Goal: Task Accomplishment & Management: Manage account settings

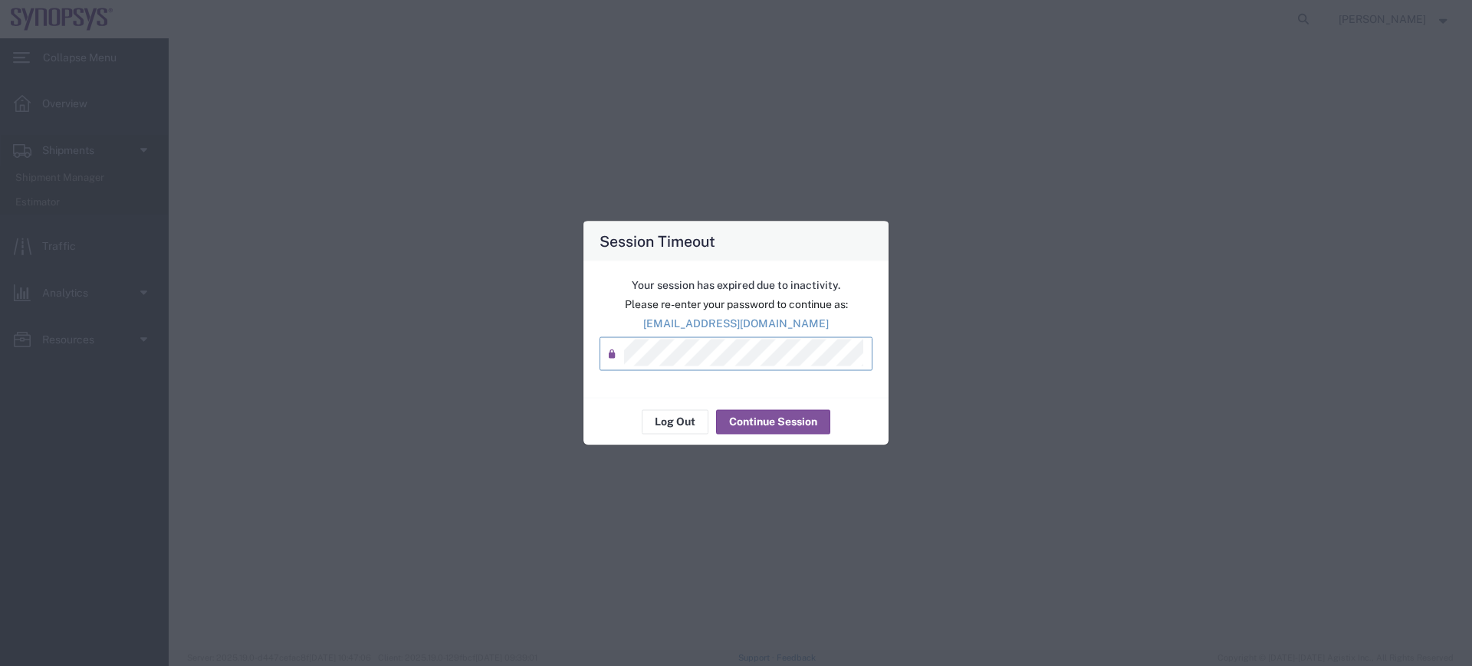
select select "SBX"
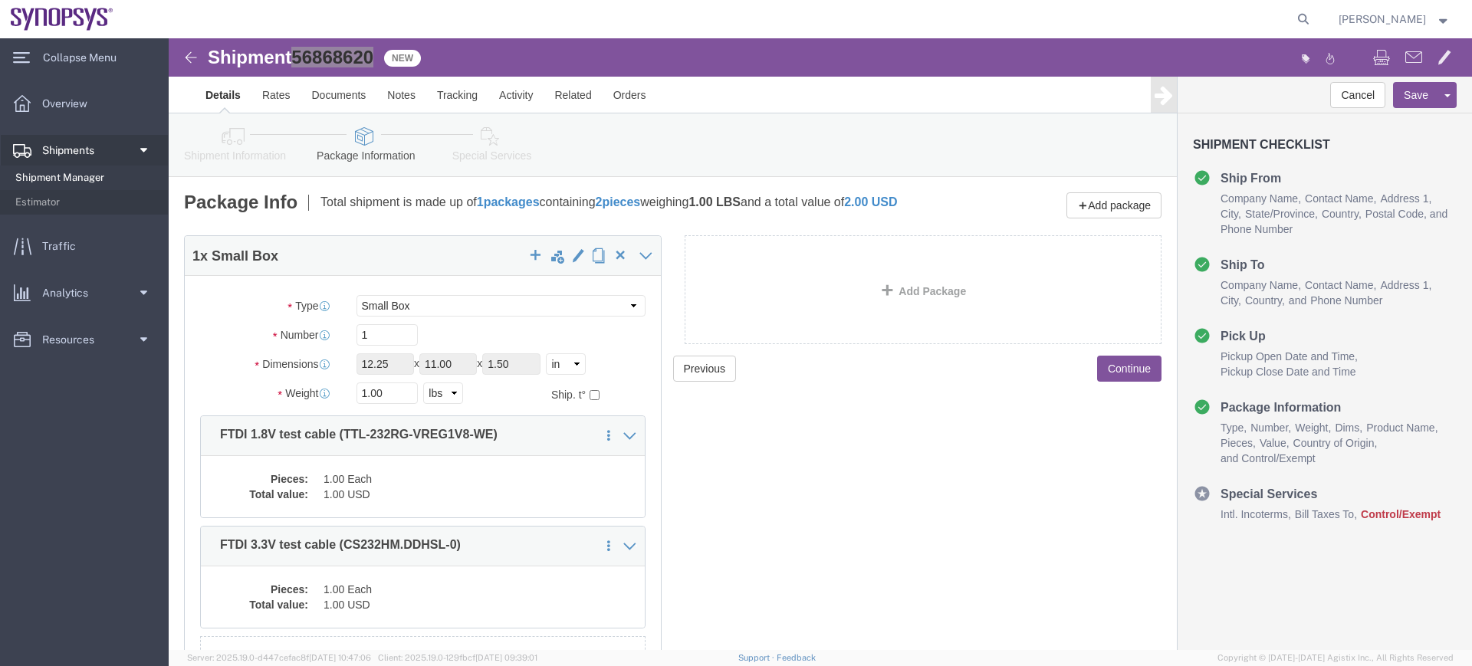
click at [103, 180] on span "Shipment Manager" at bounding box center [86, 178] width 142 height 31
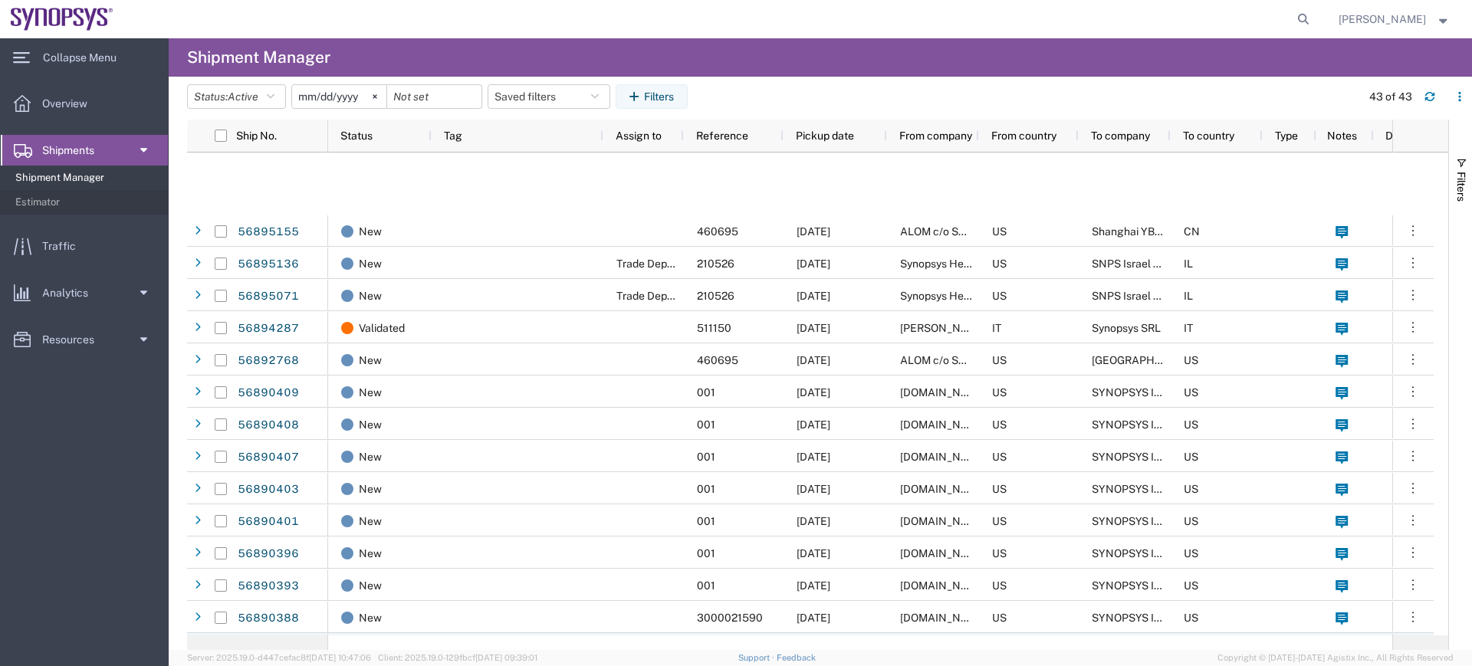
scroll to position [609, 0]
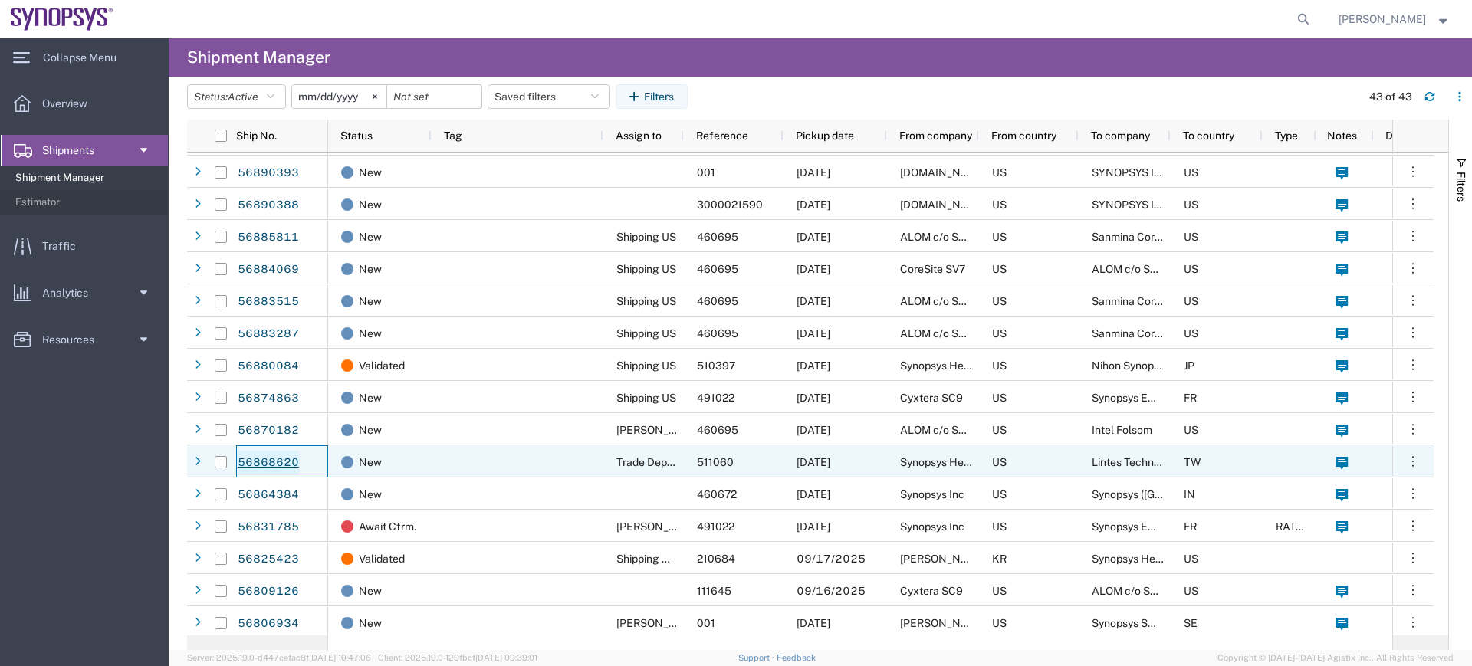
click at [284, 468] on link "56868620" at bounding box center [268, 463] width 63 height 25
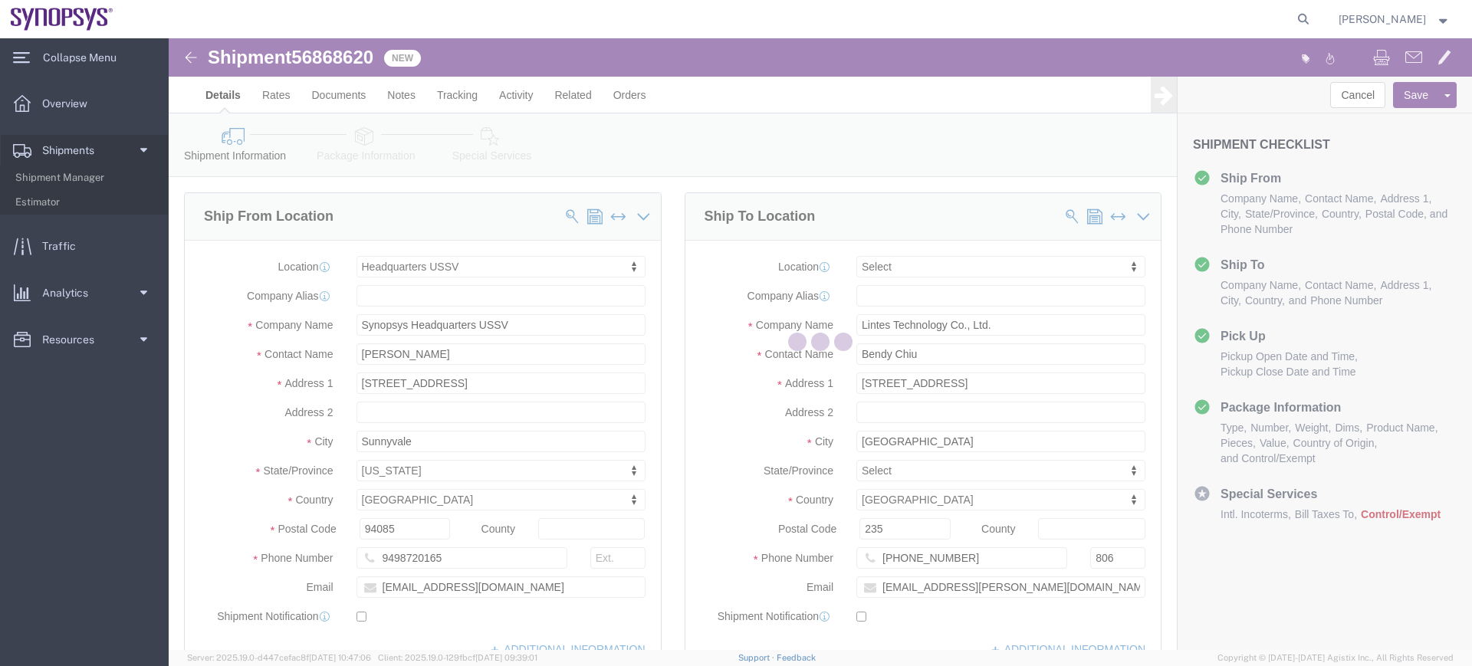
select select "63204"
select select
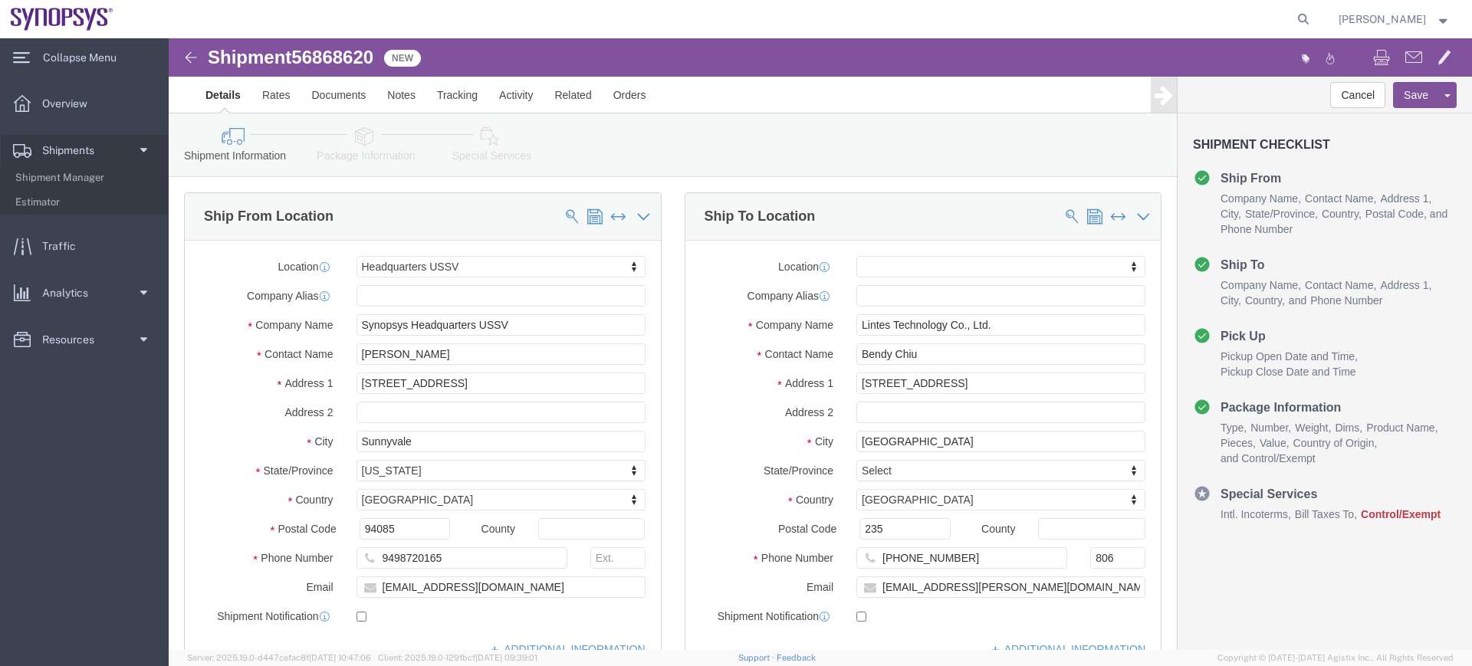
drag, startPoint x: 367, startPoint y: 163, endPoint x: 200, endPoint y: 124, distance: 171.5
click link "Package Information"
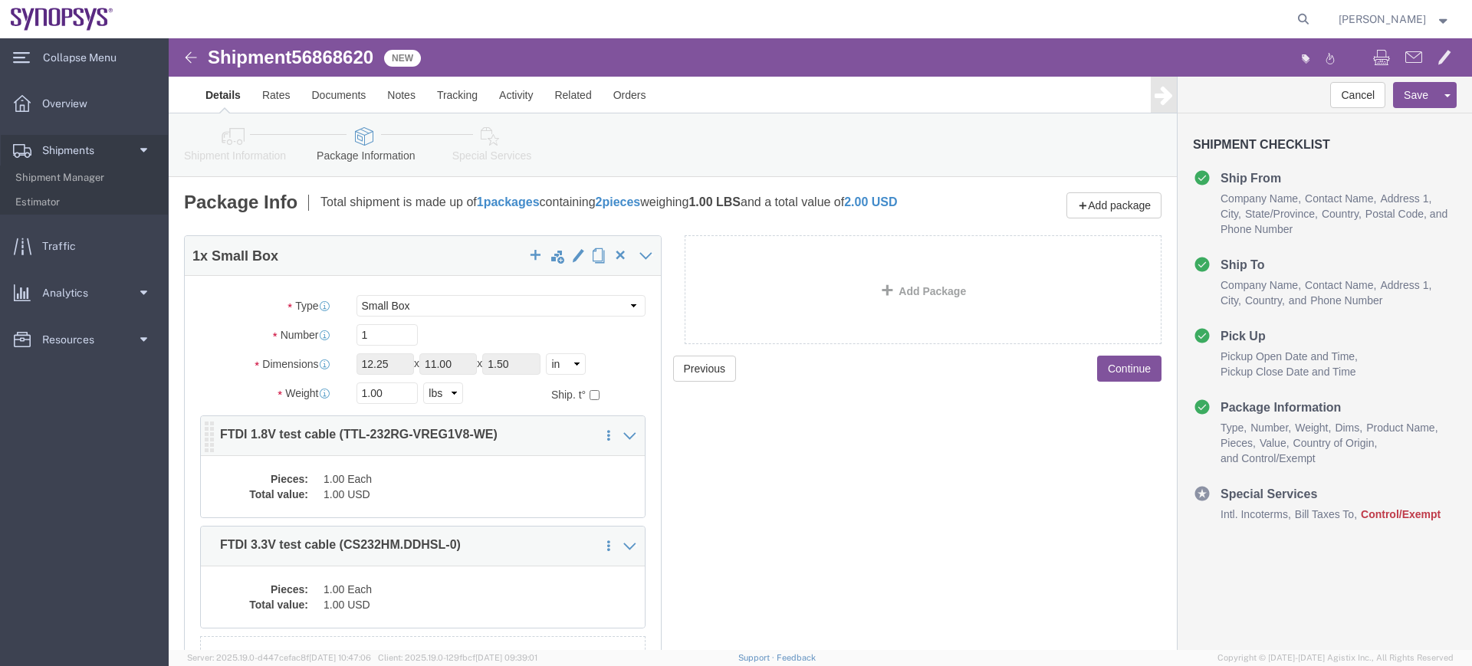
click dd "1.00 USD"
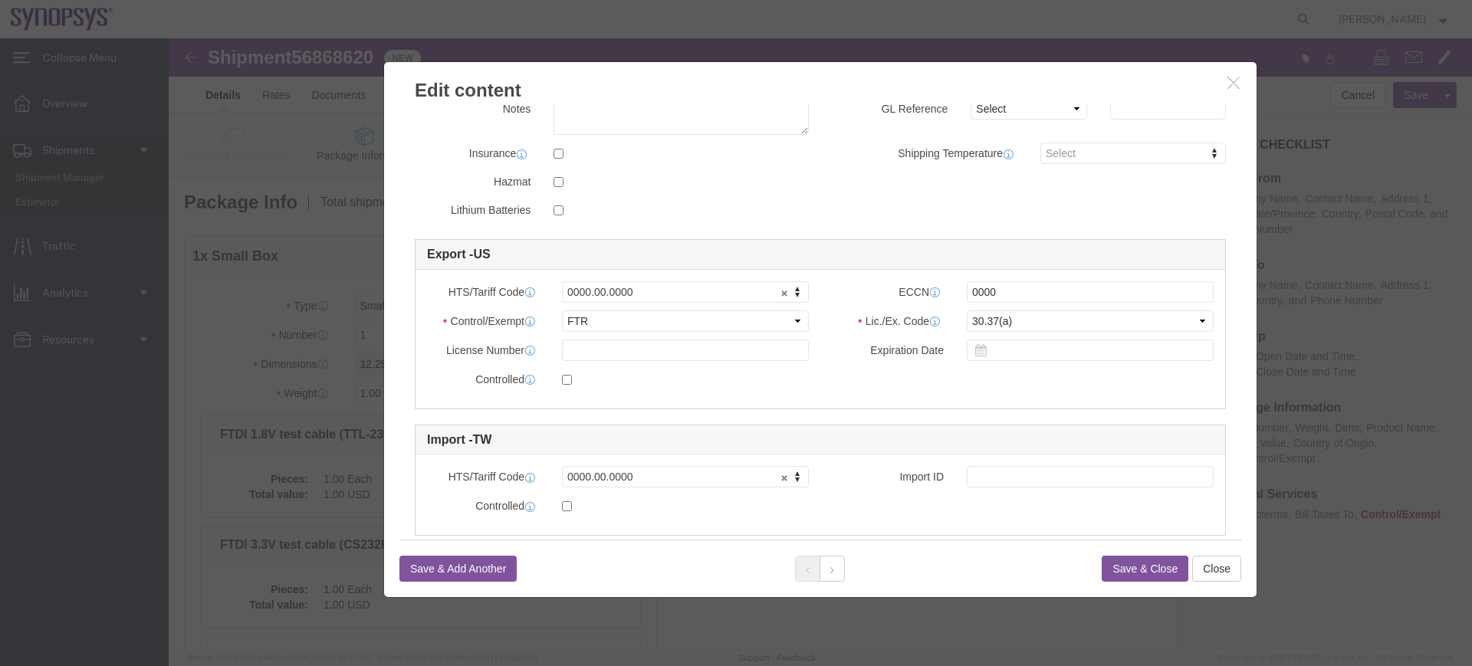
scroll to position [295, 0]
drag, startPoint x: 920, startPoint y: 253, endPoint x: 552, endPoint y: 166, distance: 378.3
click div "Commodity library Product Name FTDI 1.8V test cable (TTL-232RG-VREG1V8-WE) Piec…"
type input "EAR99"
type input "8544.42.0000"
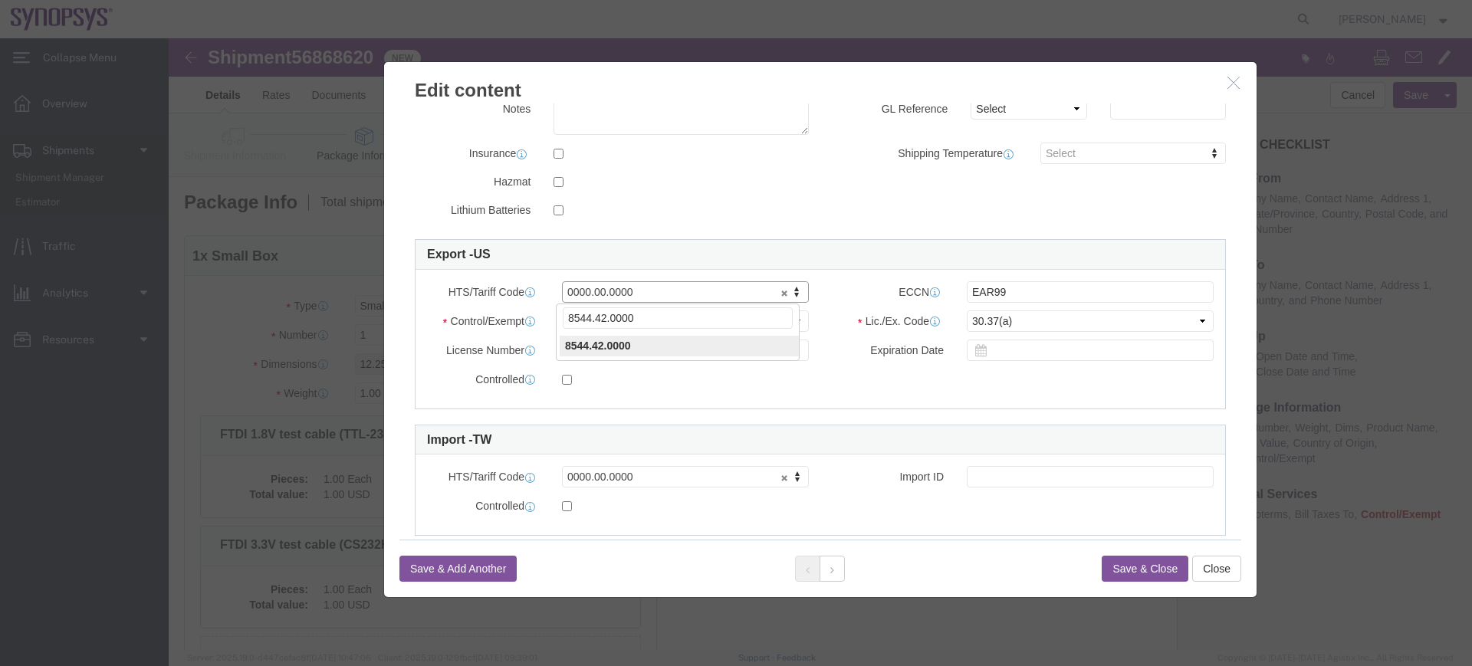
type input "8544.42.0000"
click button "Save & Close"
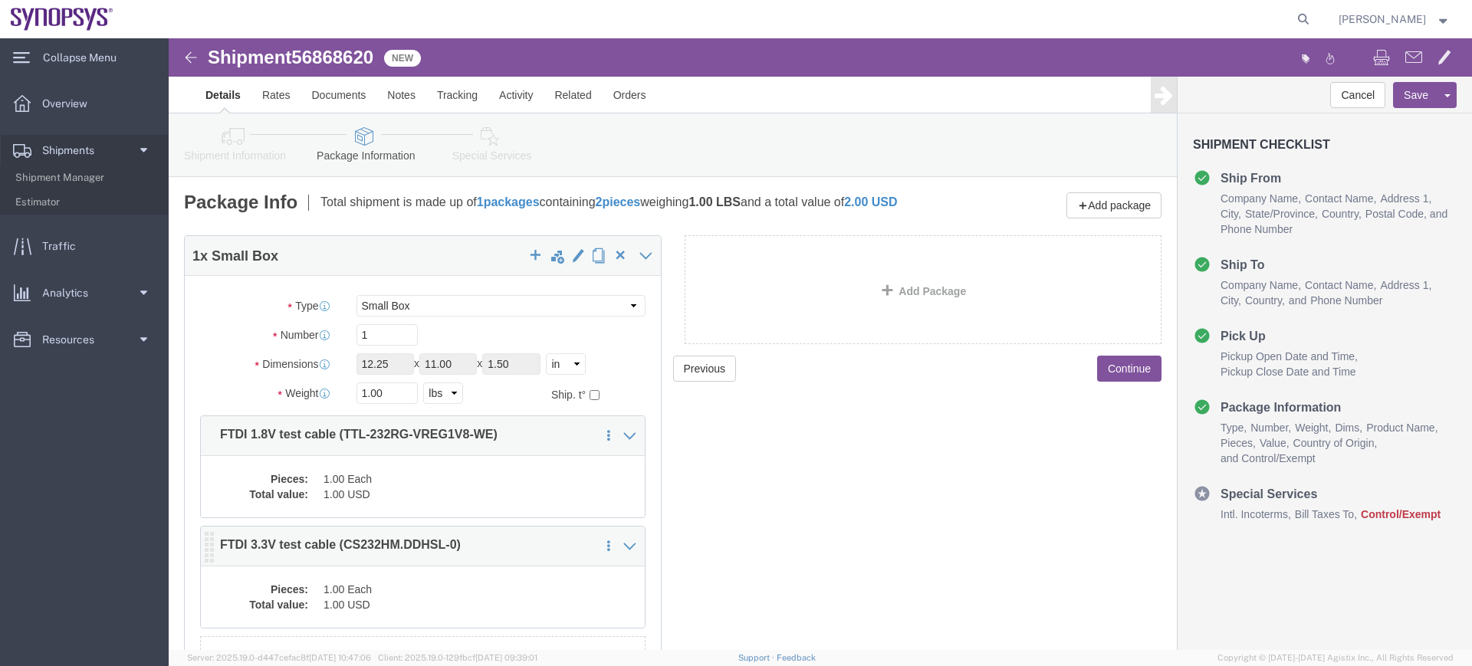
click dd "1.00 USD"
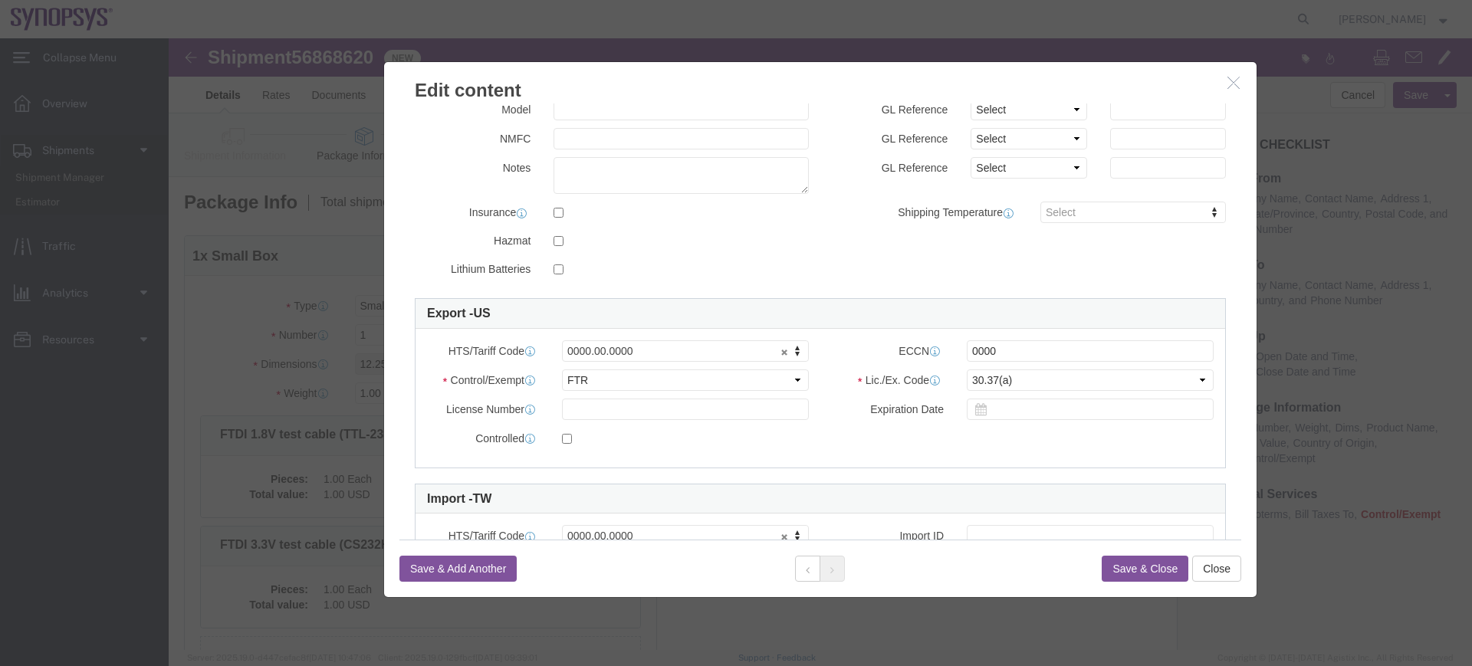
scroll to position [250, 0]
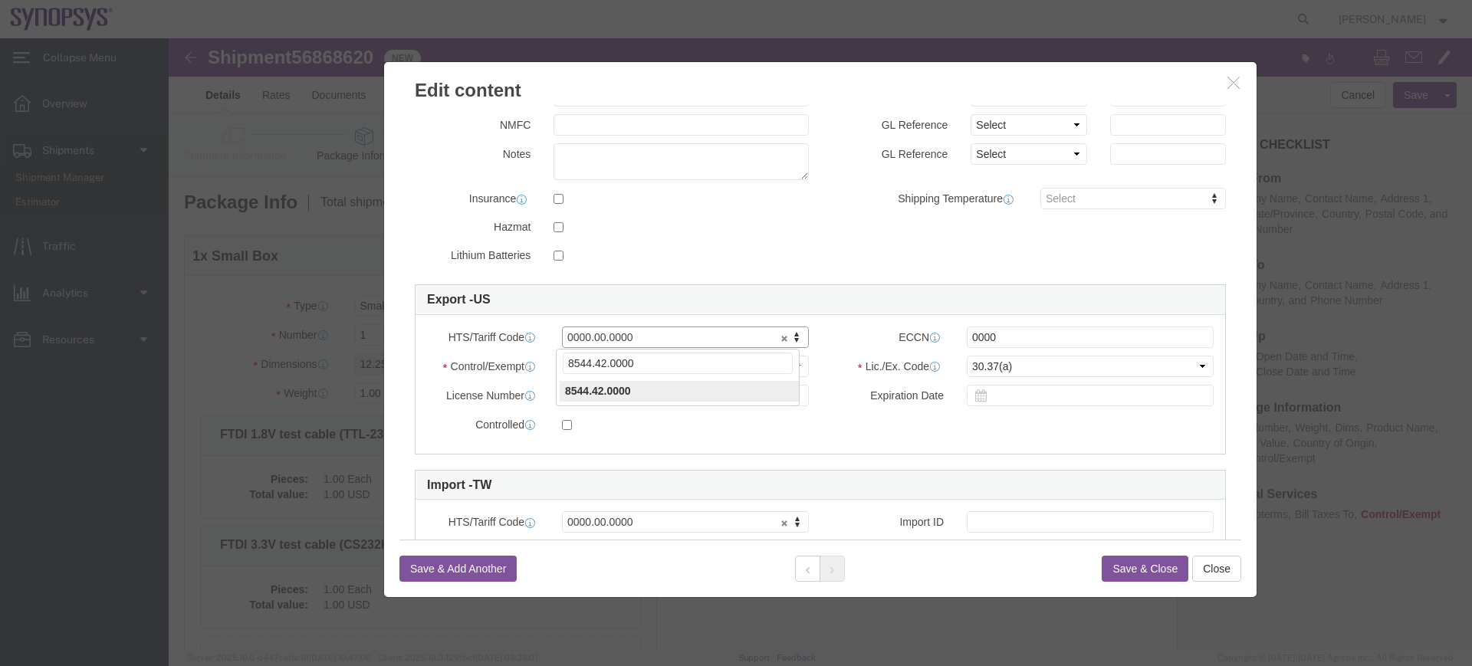
type input "8544.42.0000"
click input "0000"
type input "EAR99"
click button "Save & Close"
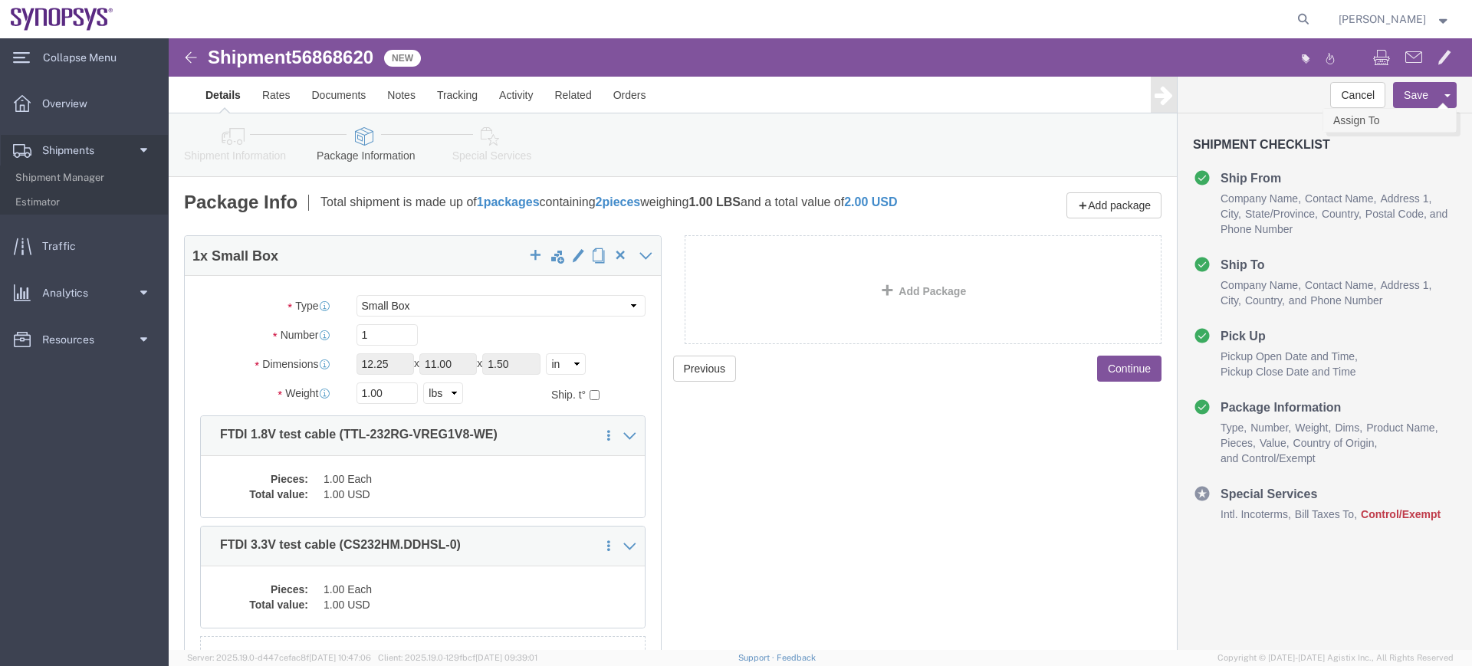
click link "Assign To"
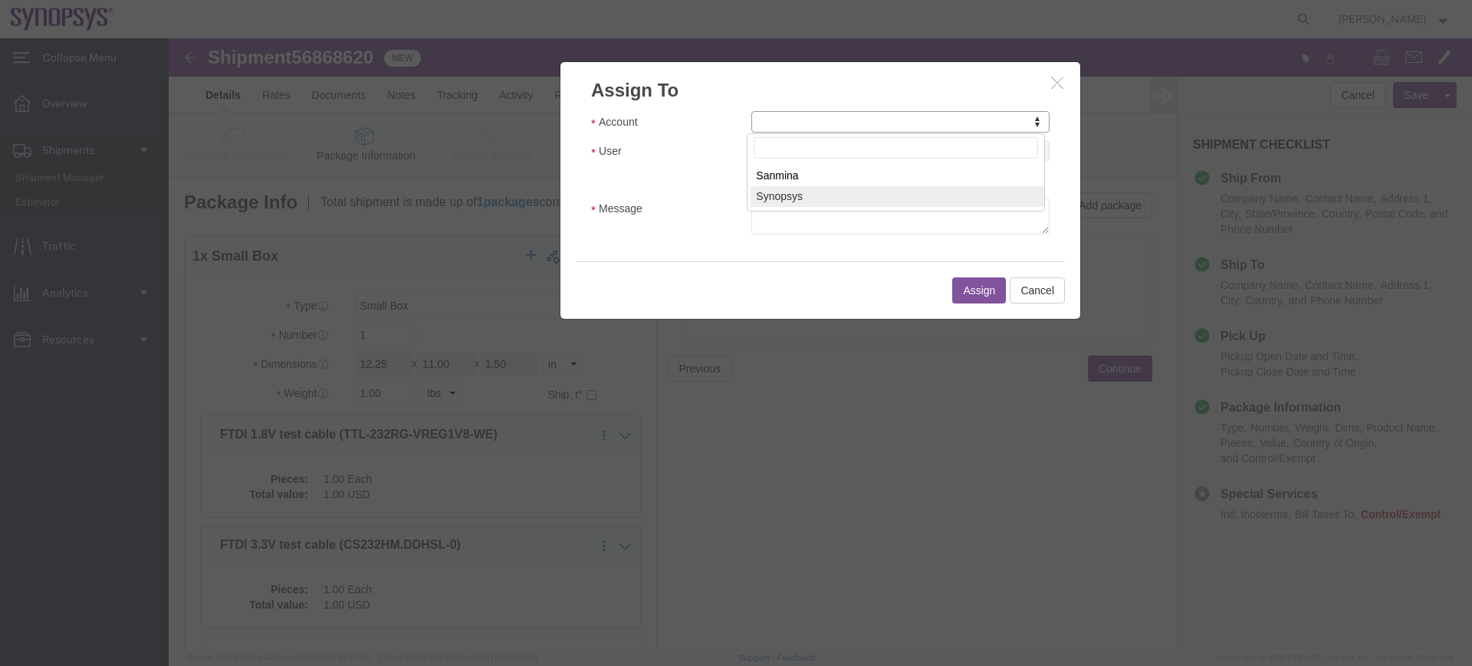
select select "117156"
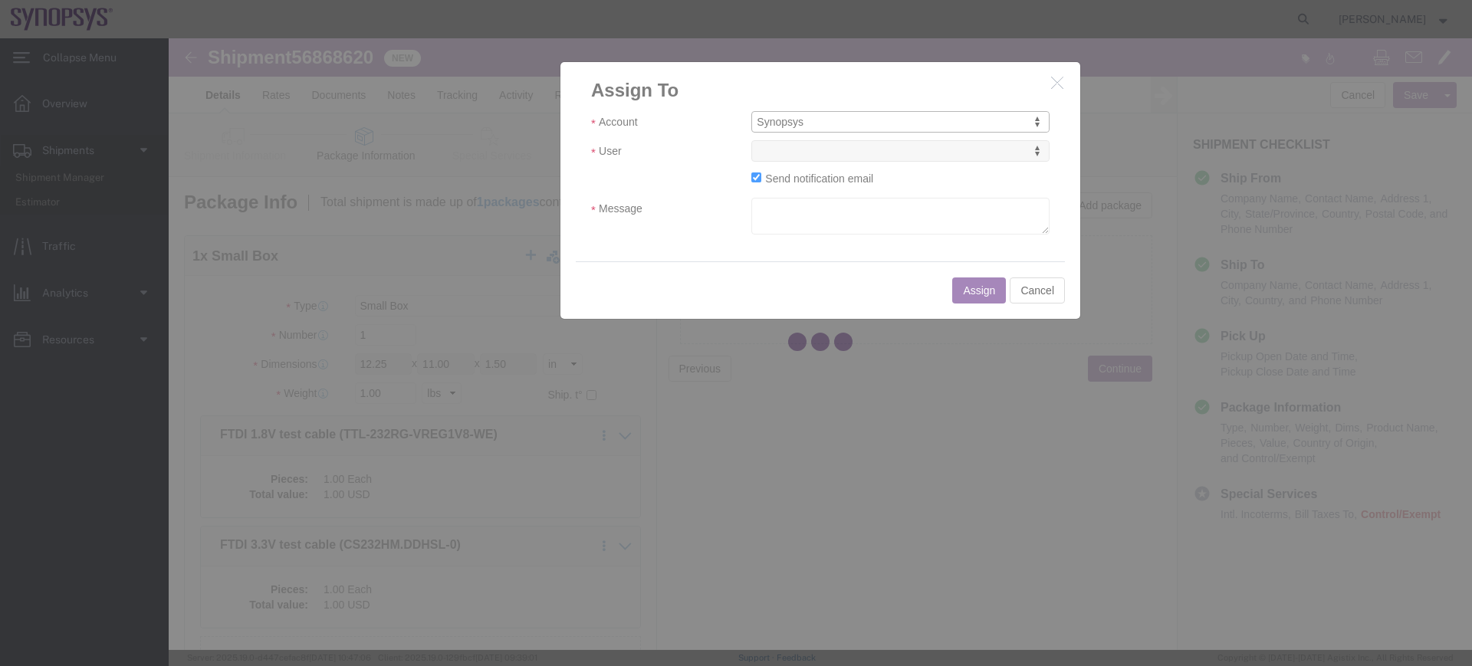
select select
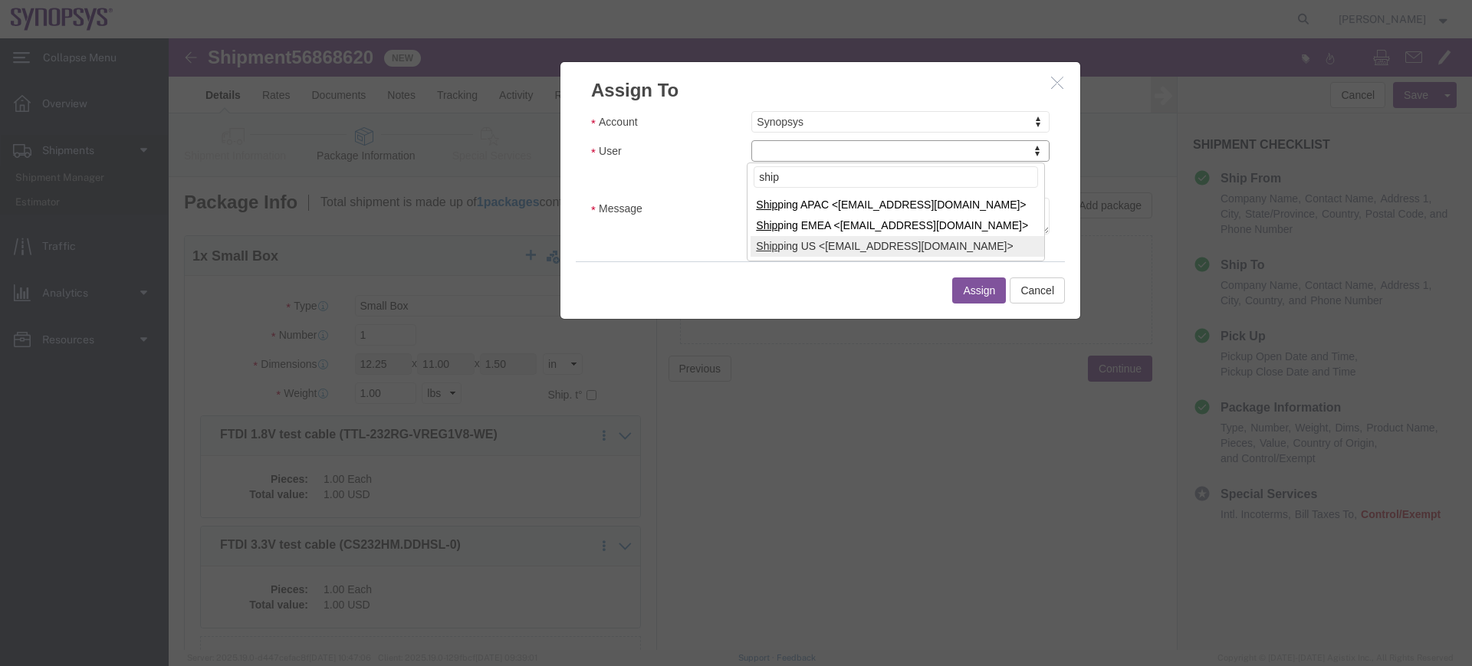
type input "ship"
select select "100122"
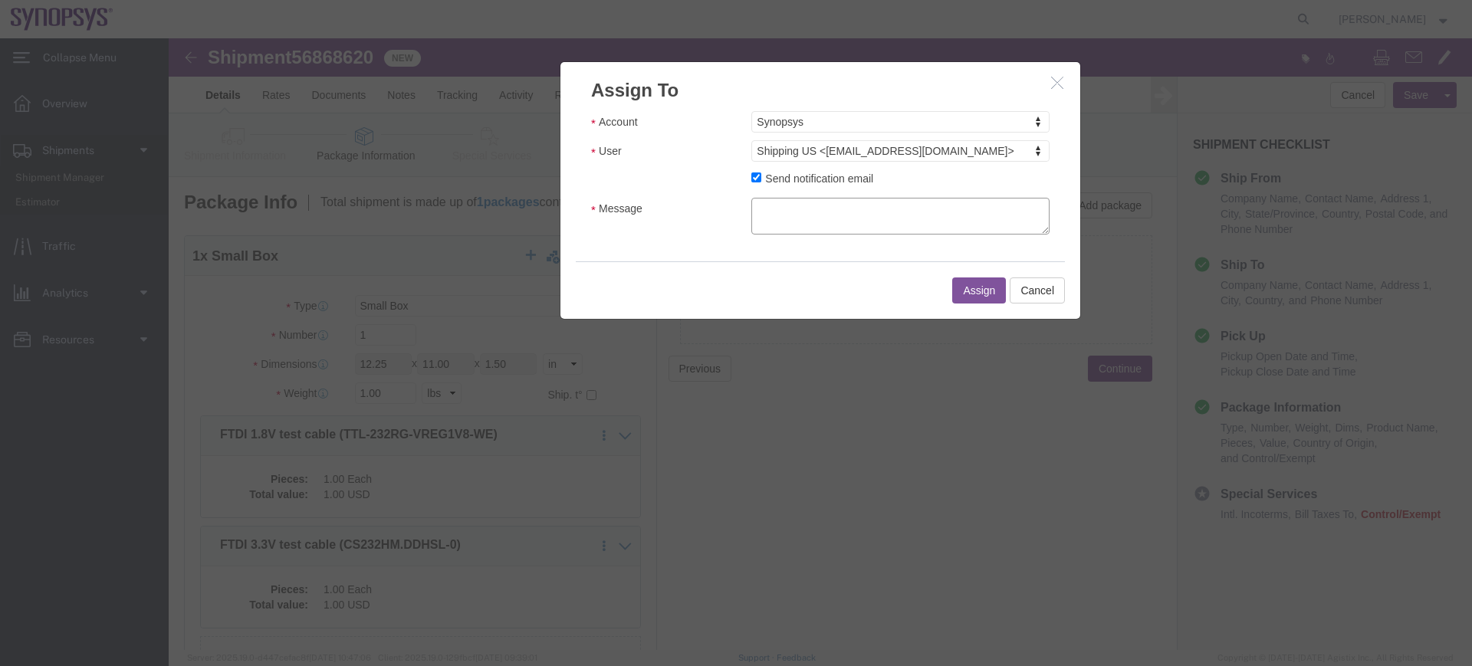
click textarea "Message"
type textarea "a"
click button "Assign"
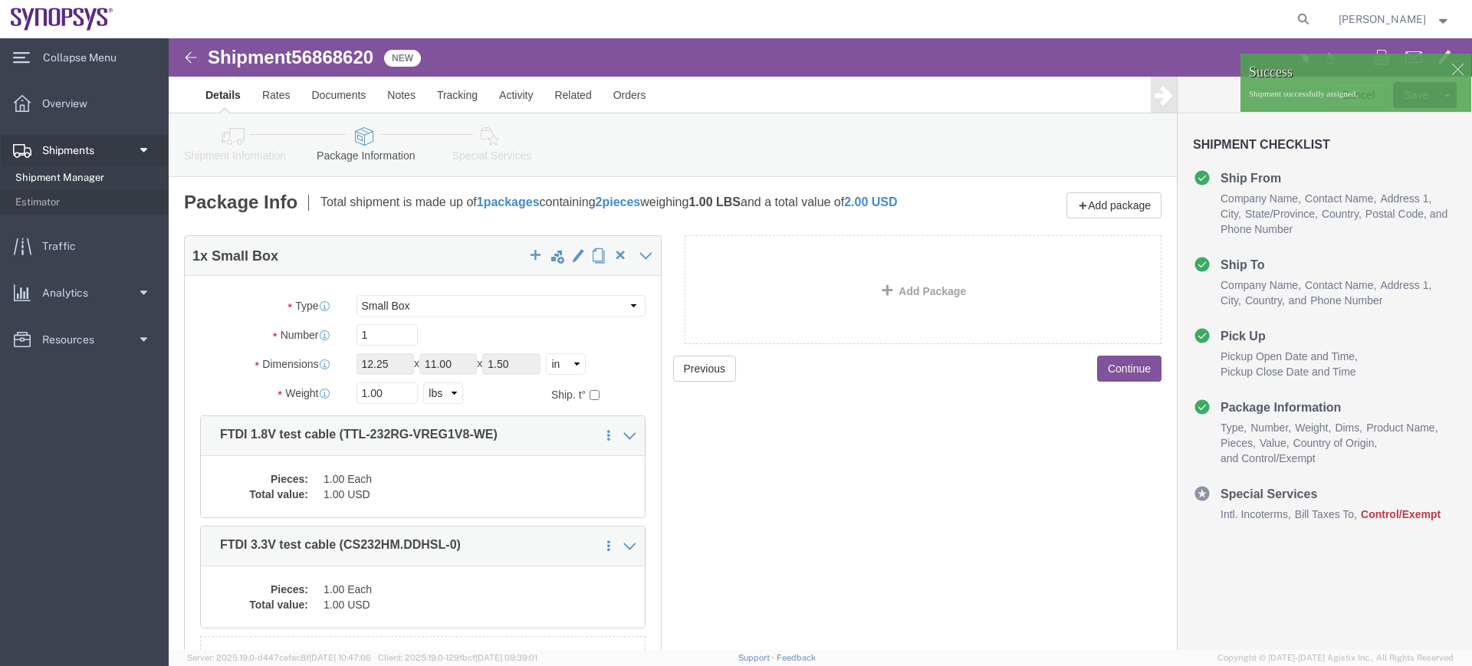
click at [79, 179] on span "Shipment Manager" at bounding box center [86, 178] width 142 height 31
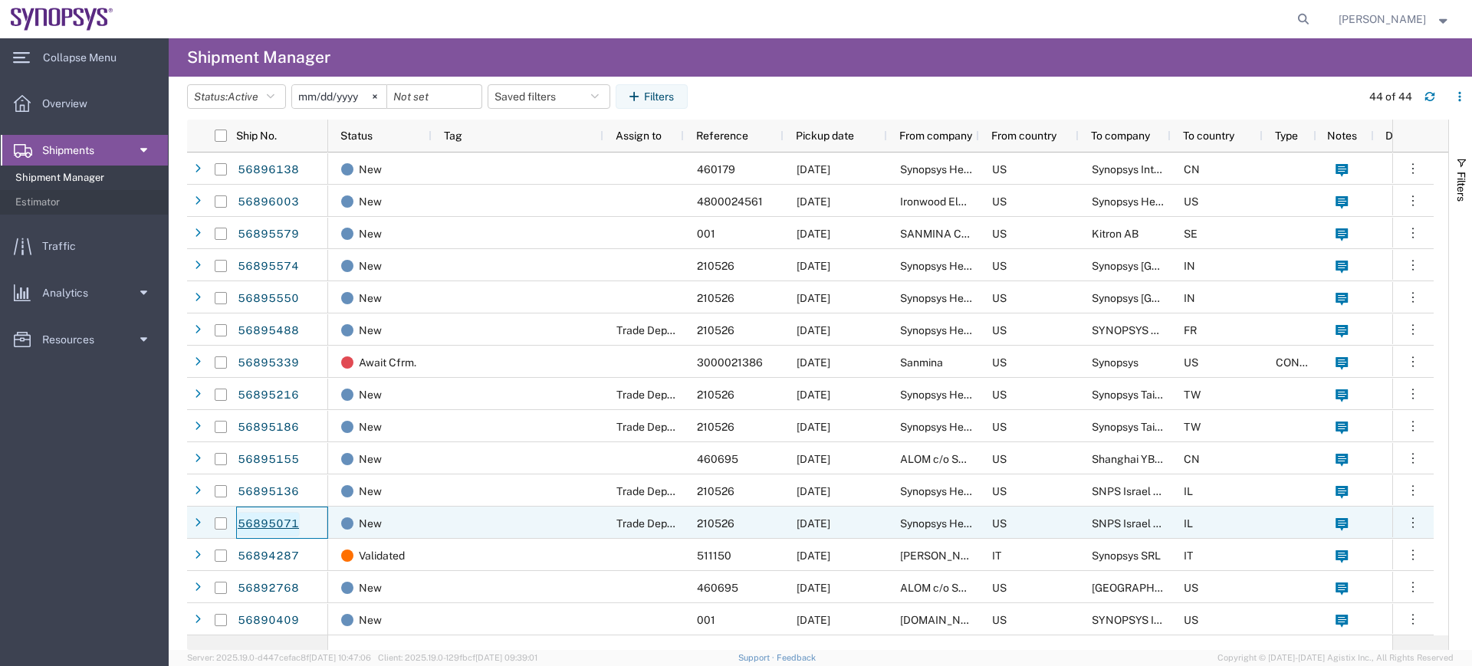
click at [277, 517] on link "56895071" at bounding box center [268, 524] width 63 height 25
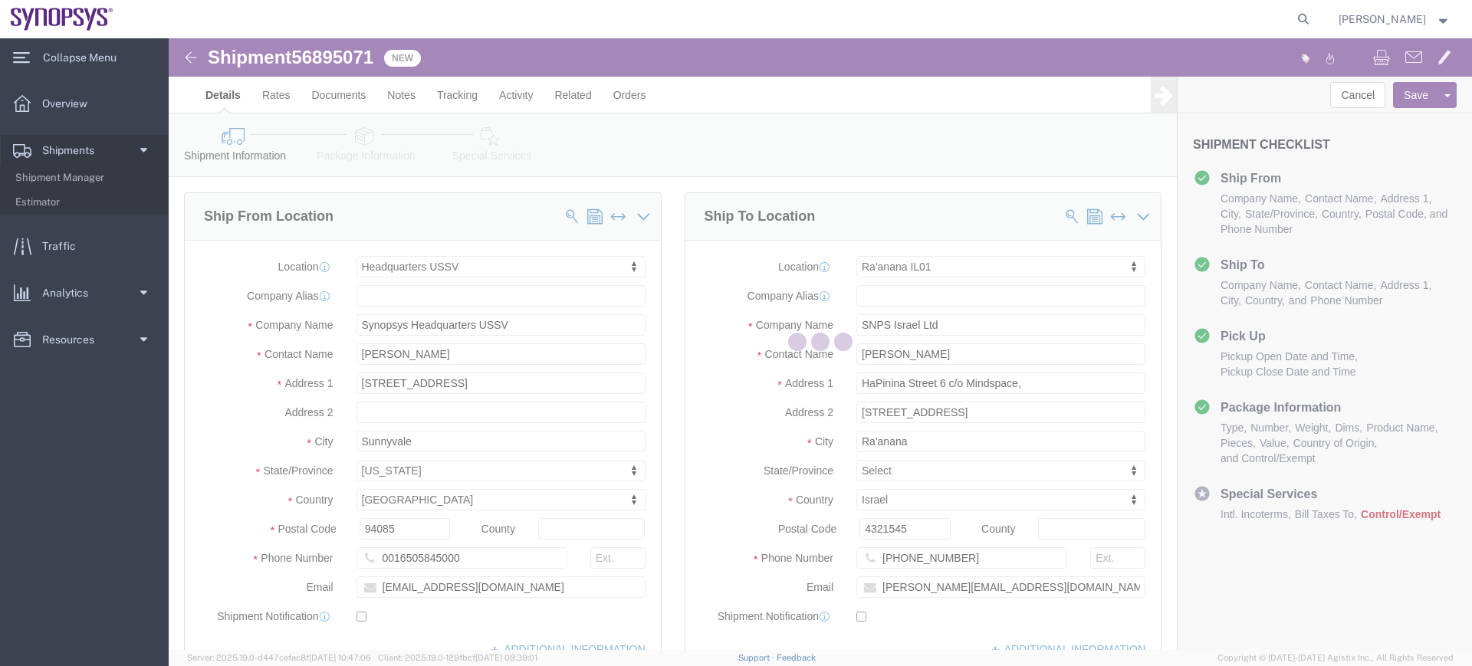
select select "63204"
select select "63113"
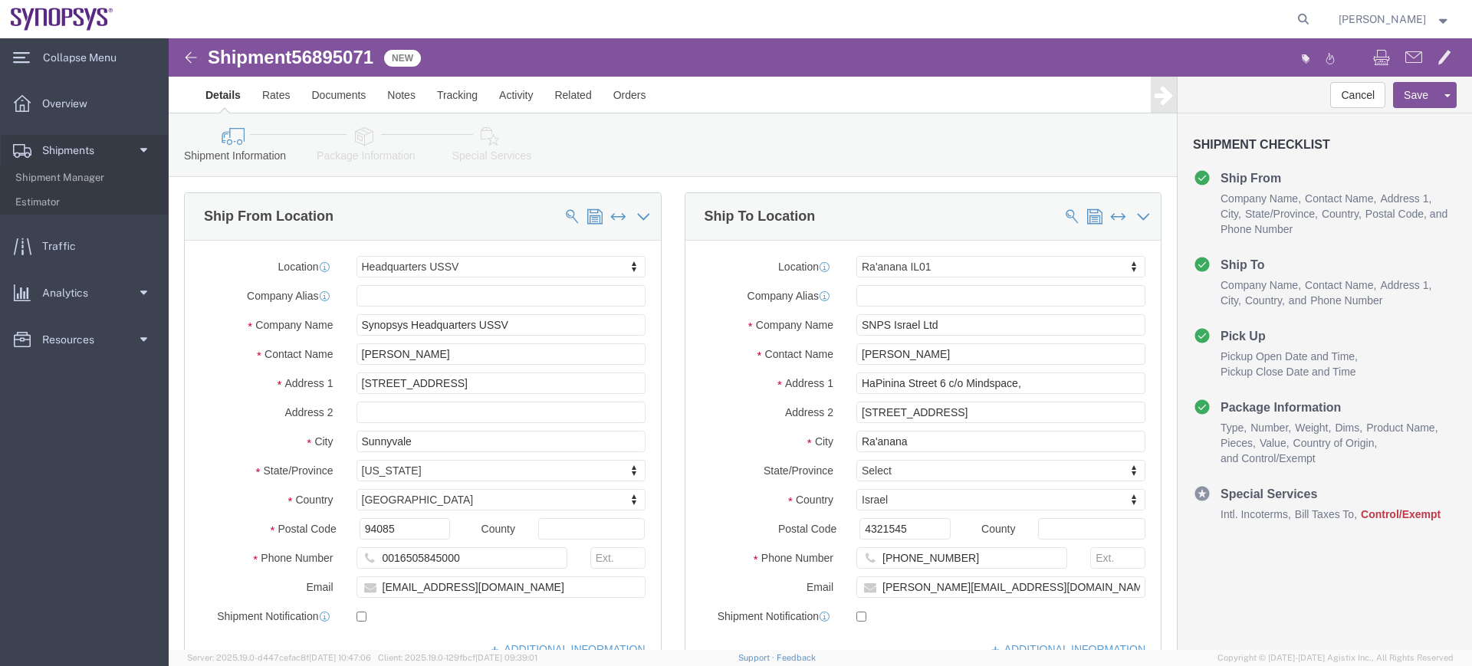
click icon
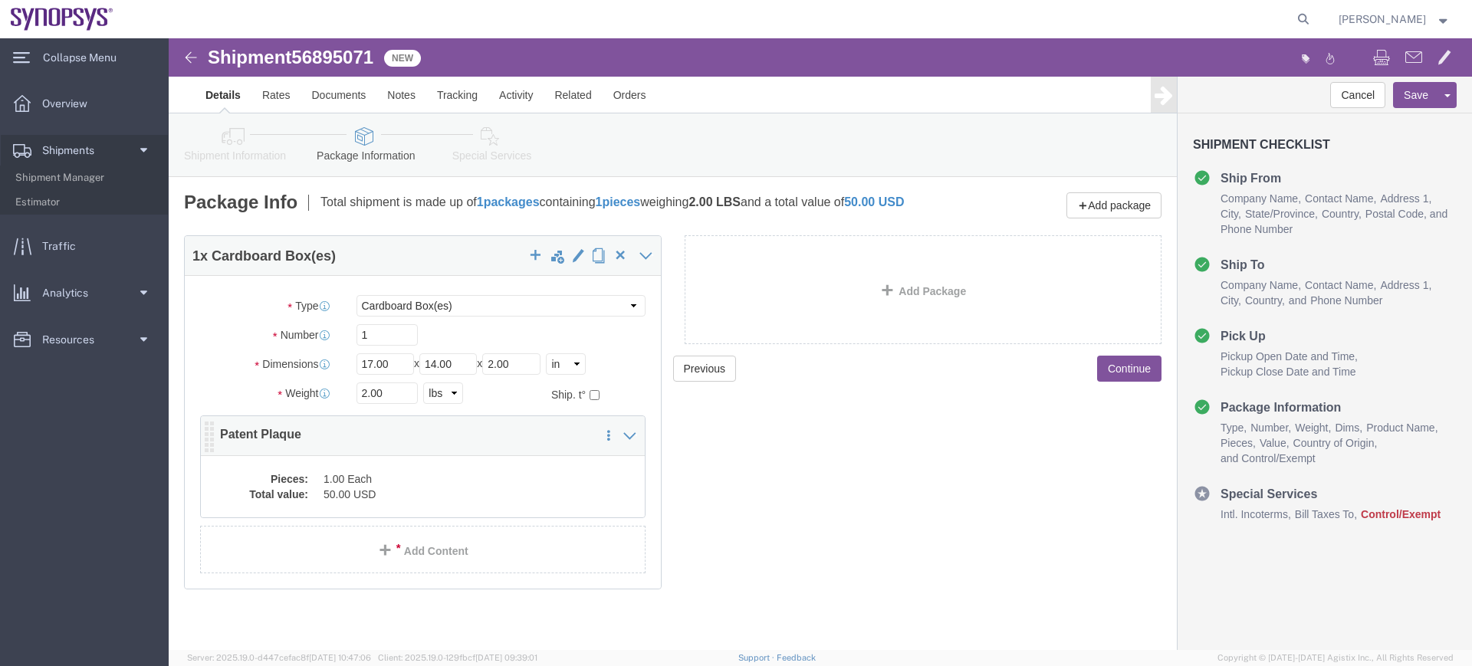
click div "Pieces: 1.00 Each Total value: 50.00 USD"
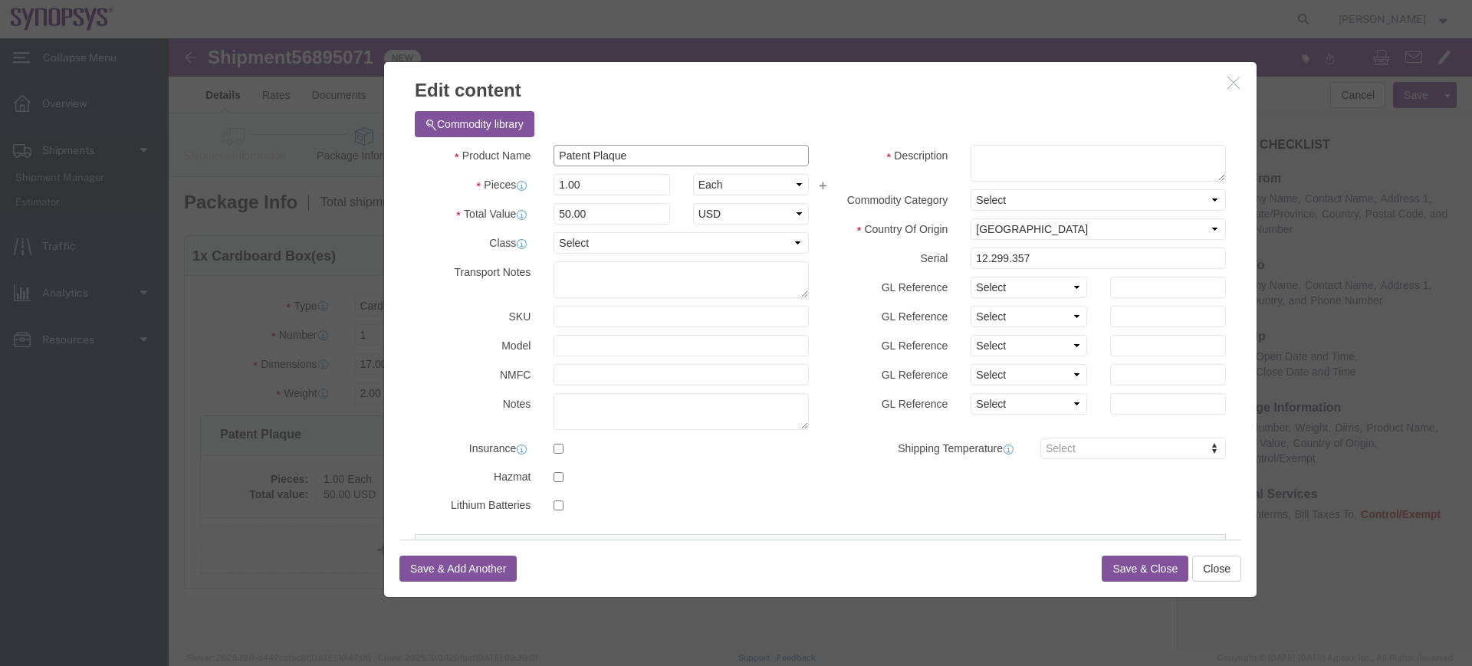
click input "Patent Plaque"
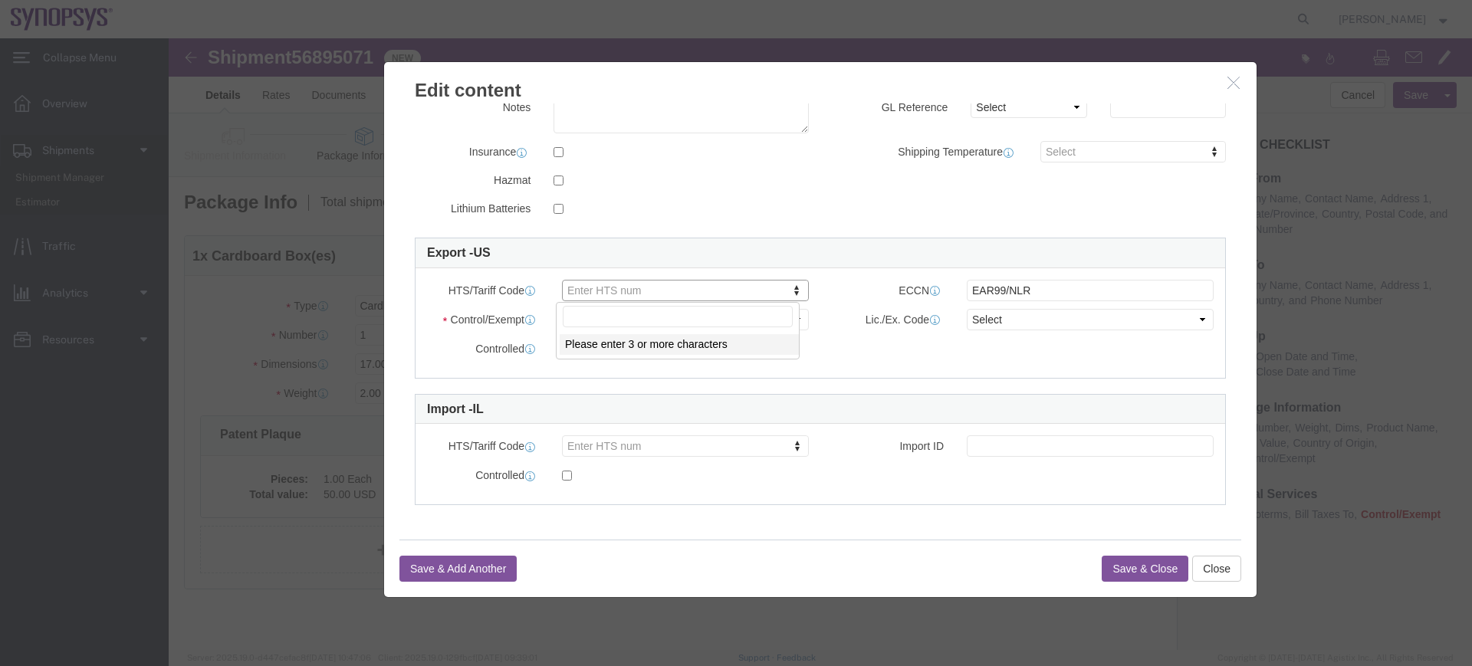
paste input "8306.29.0000"
type input "8306.29.0000"
click div
type input "8306.29.0000"
click div "Controlled"
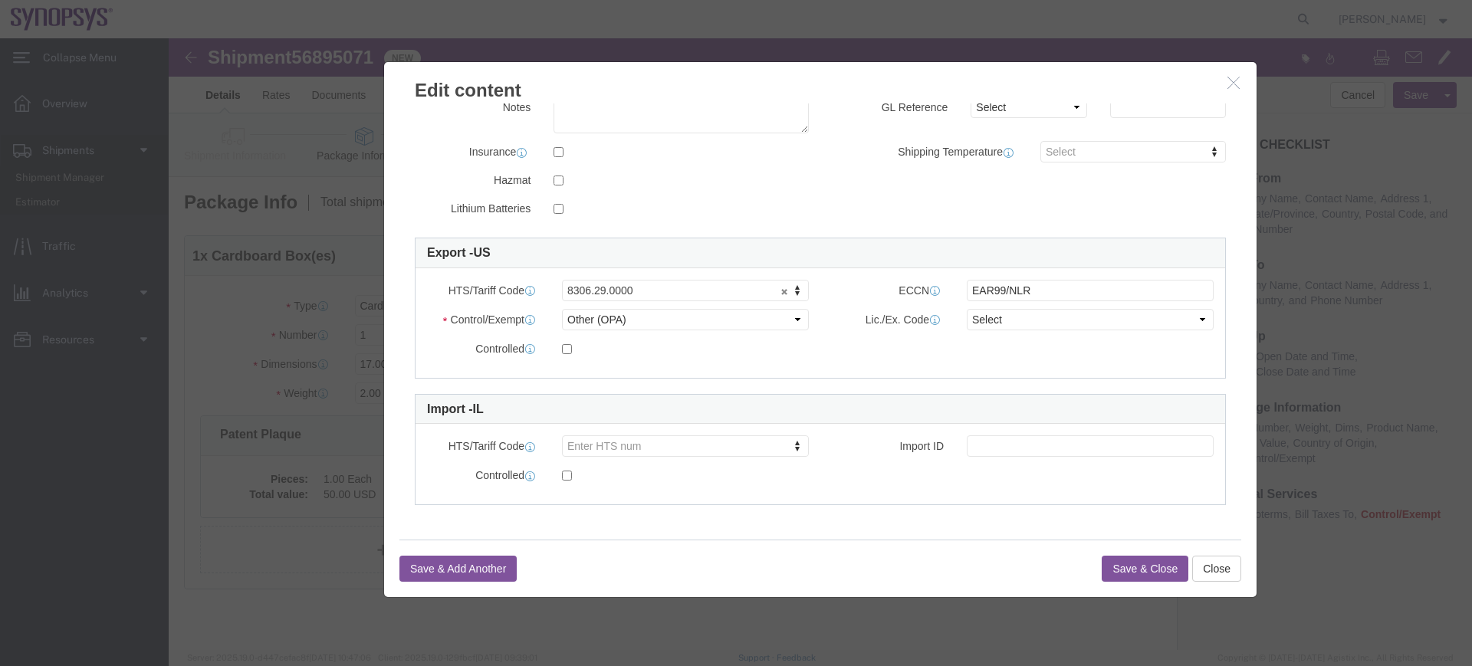
click button "Save & Close"
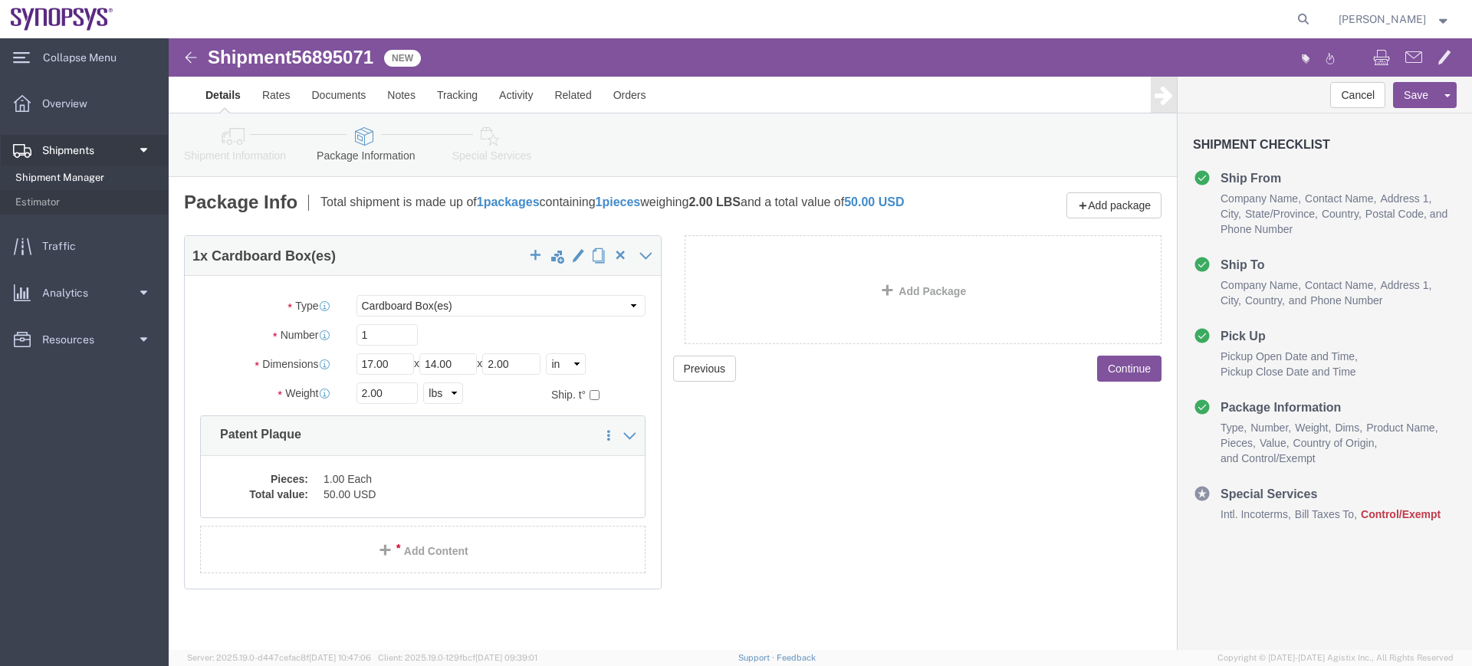
click at [102, 186] on span "Shipment Manager" at bounding box center [86, 178] width 142 height 31
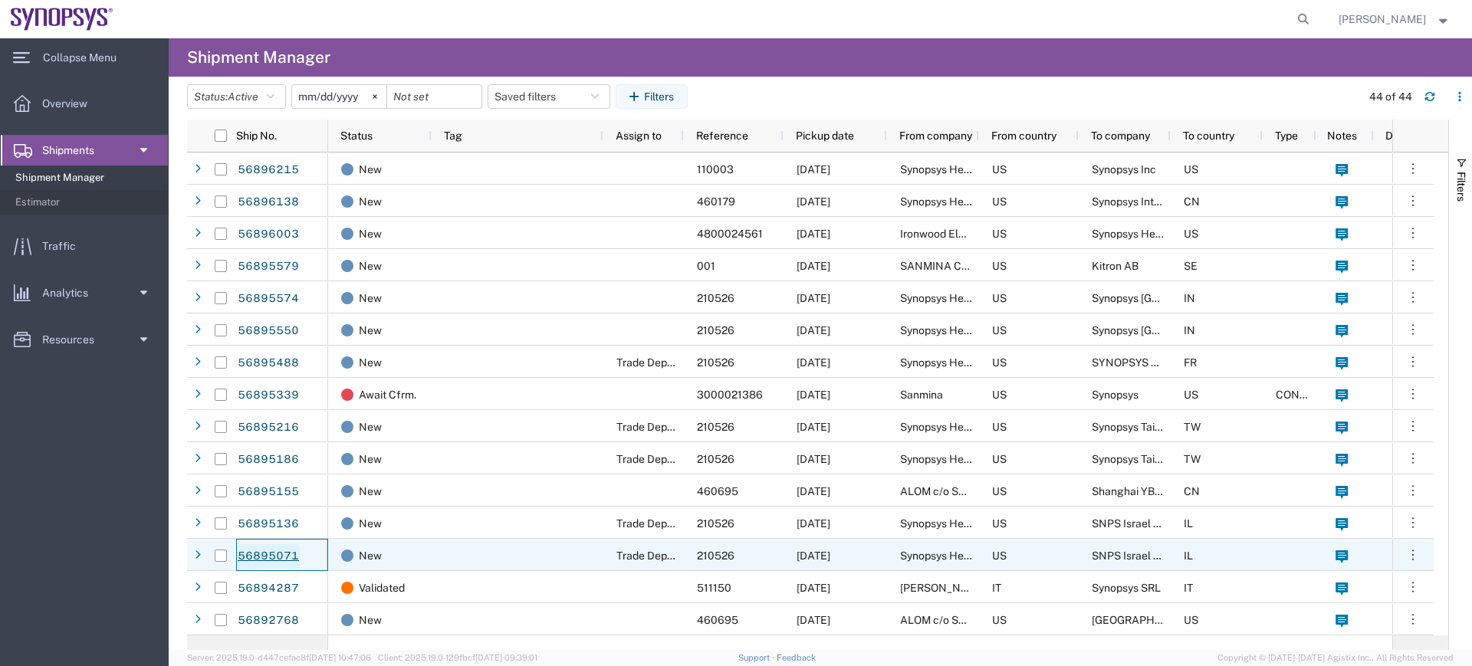
click at [265, 549] on link "56895071" at bounding box center [268, 556] width 63 height 25
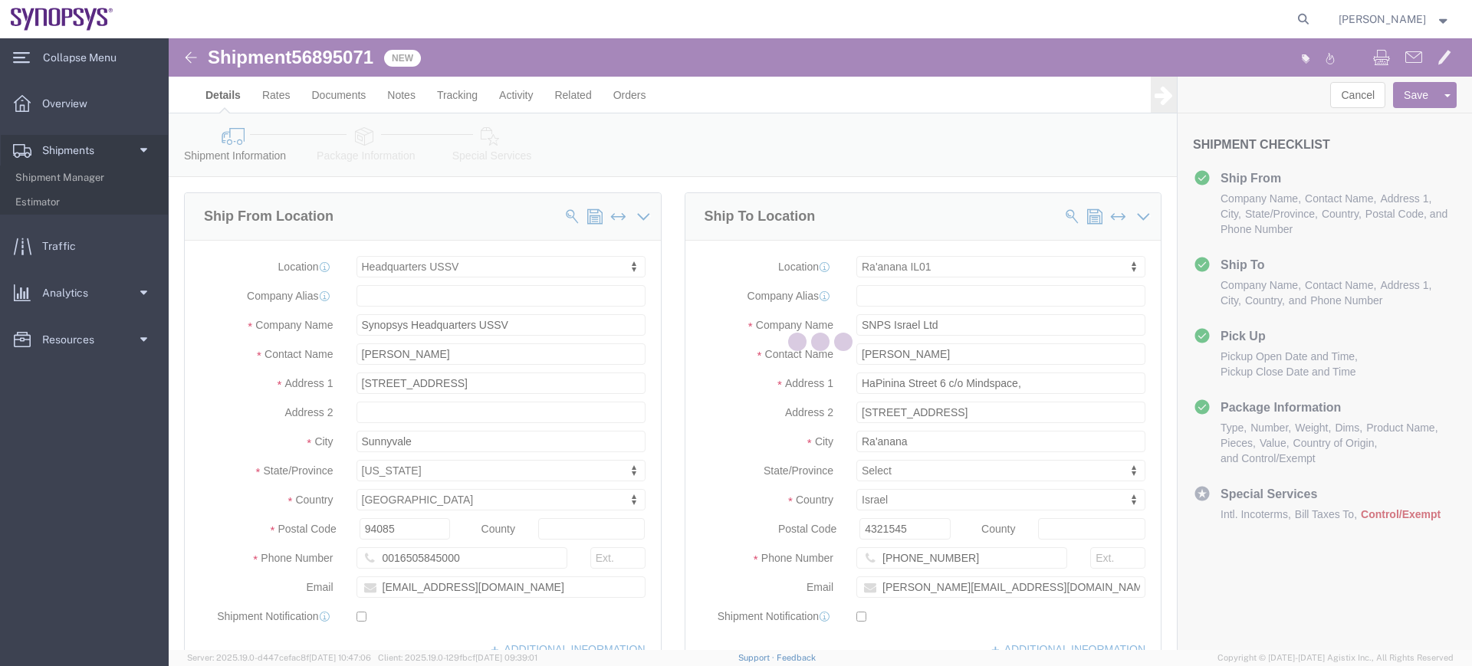
select select "63204"
select select "63113"
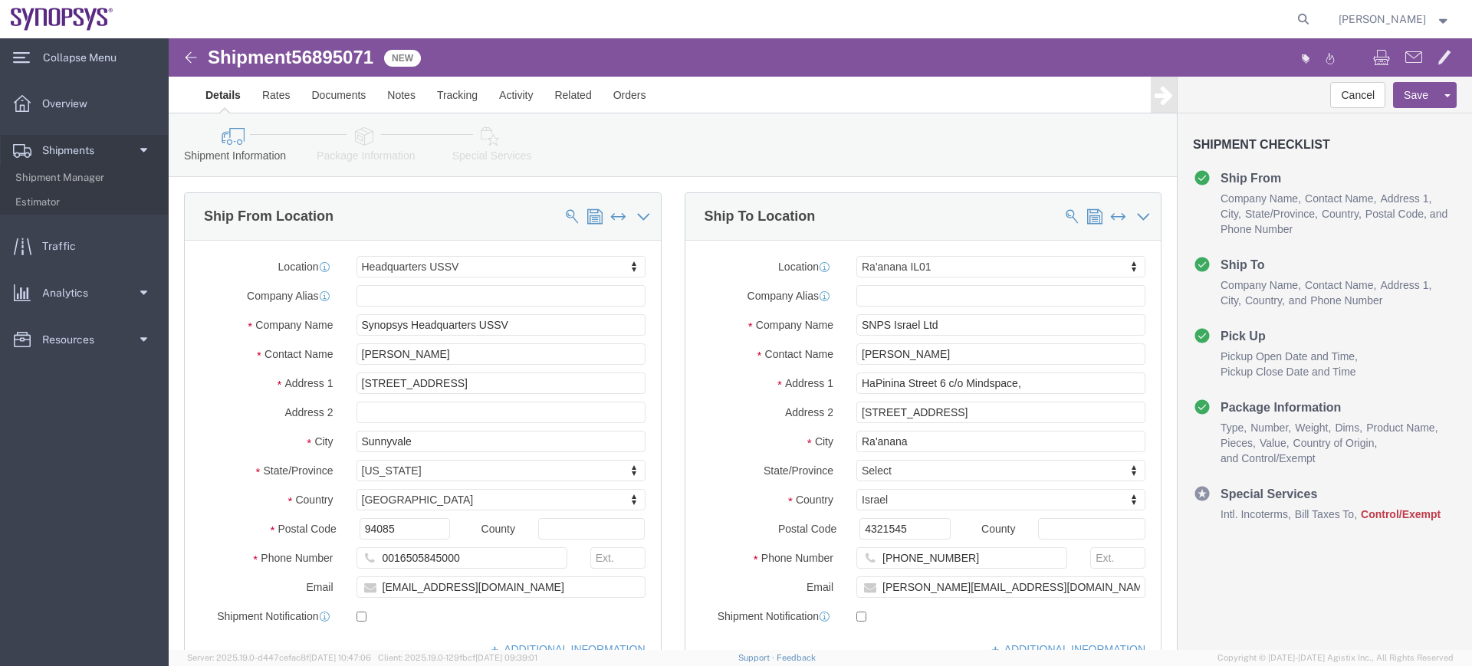
click icon
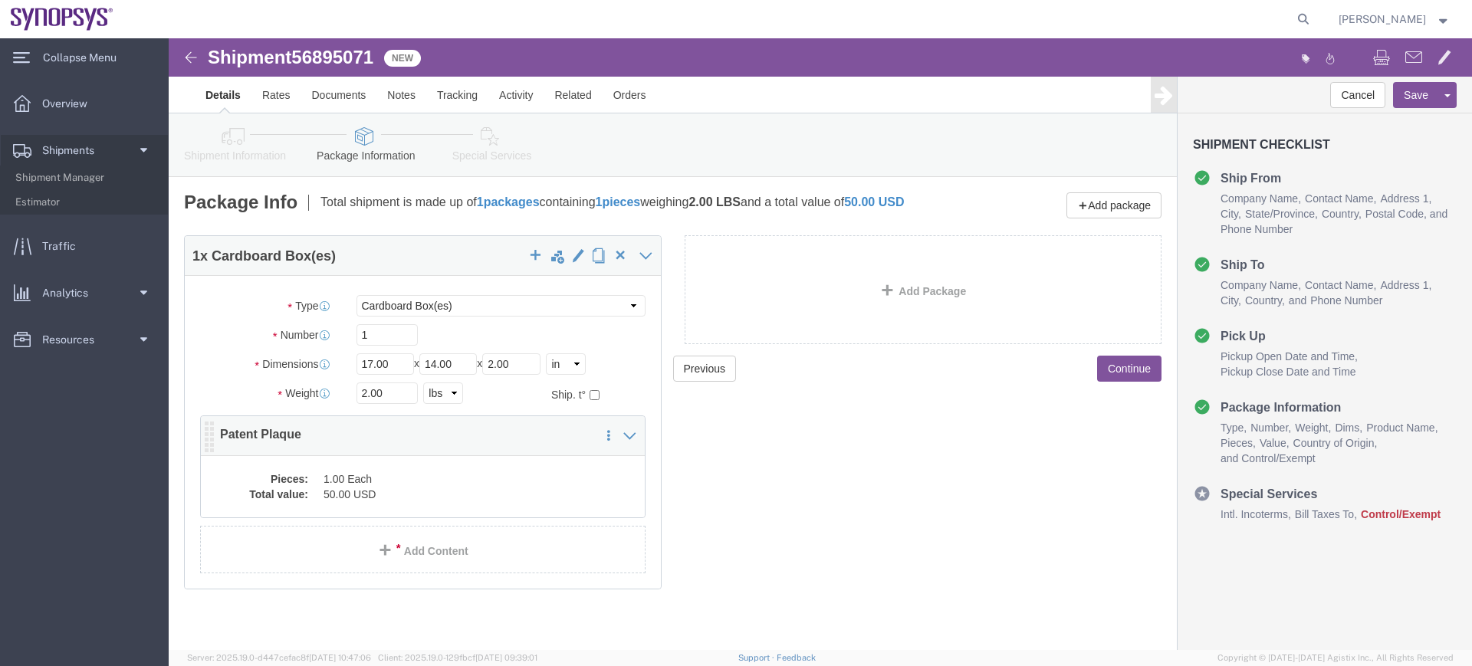
click dd "1.00 Each"
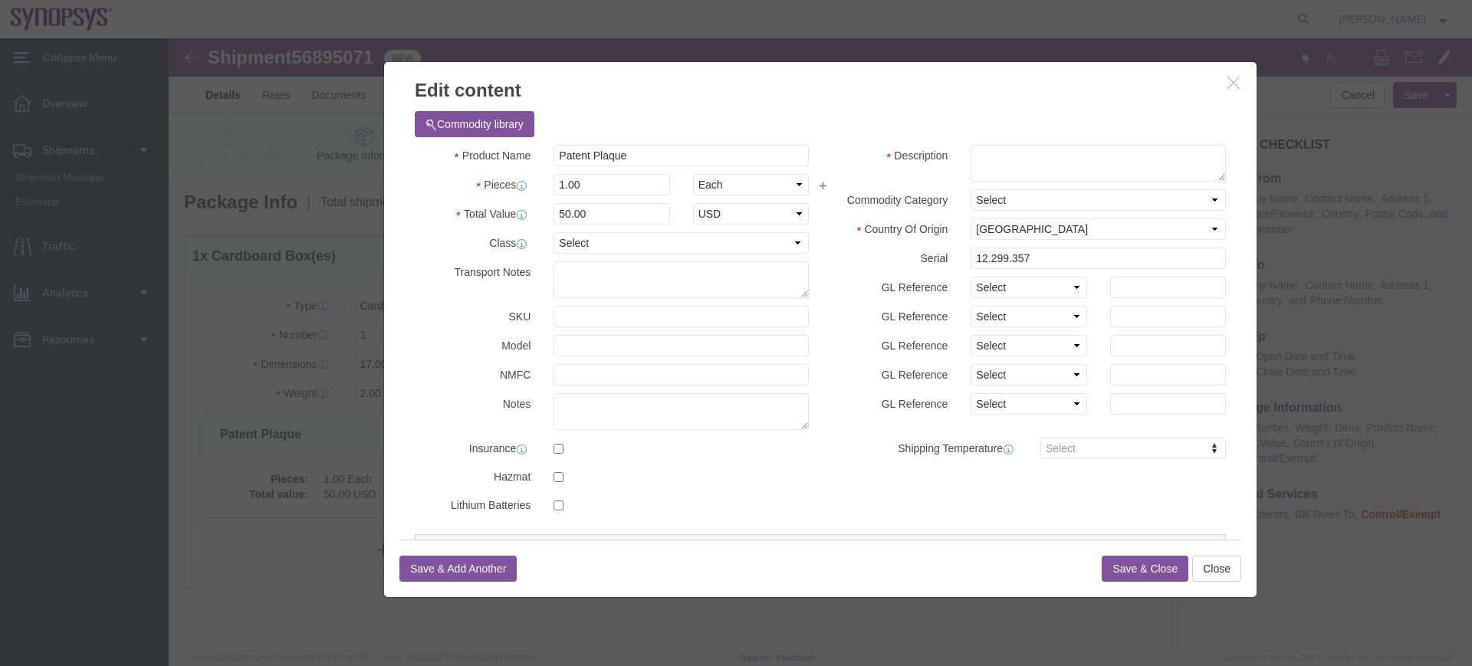
click icon "button"
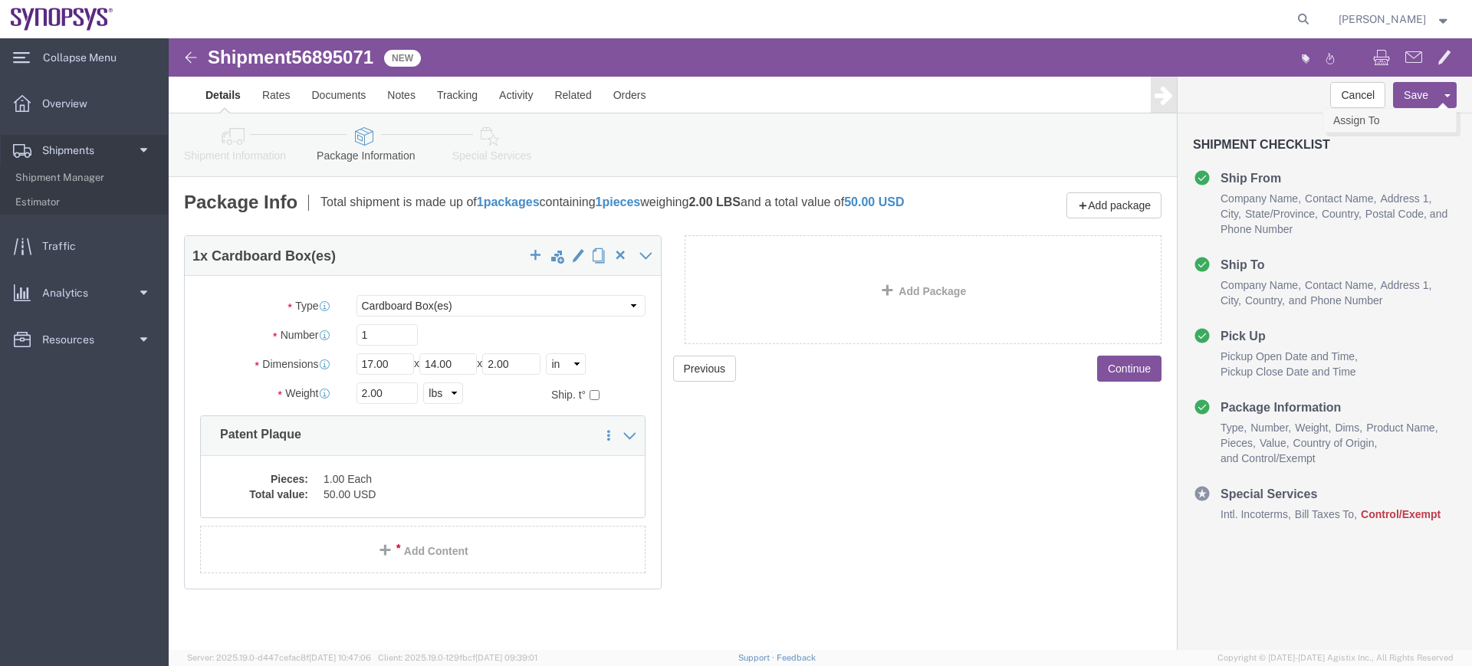
click link "Assign To"
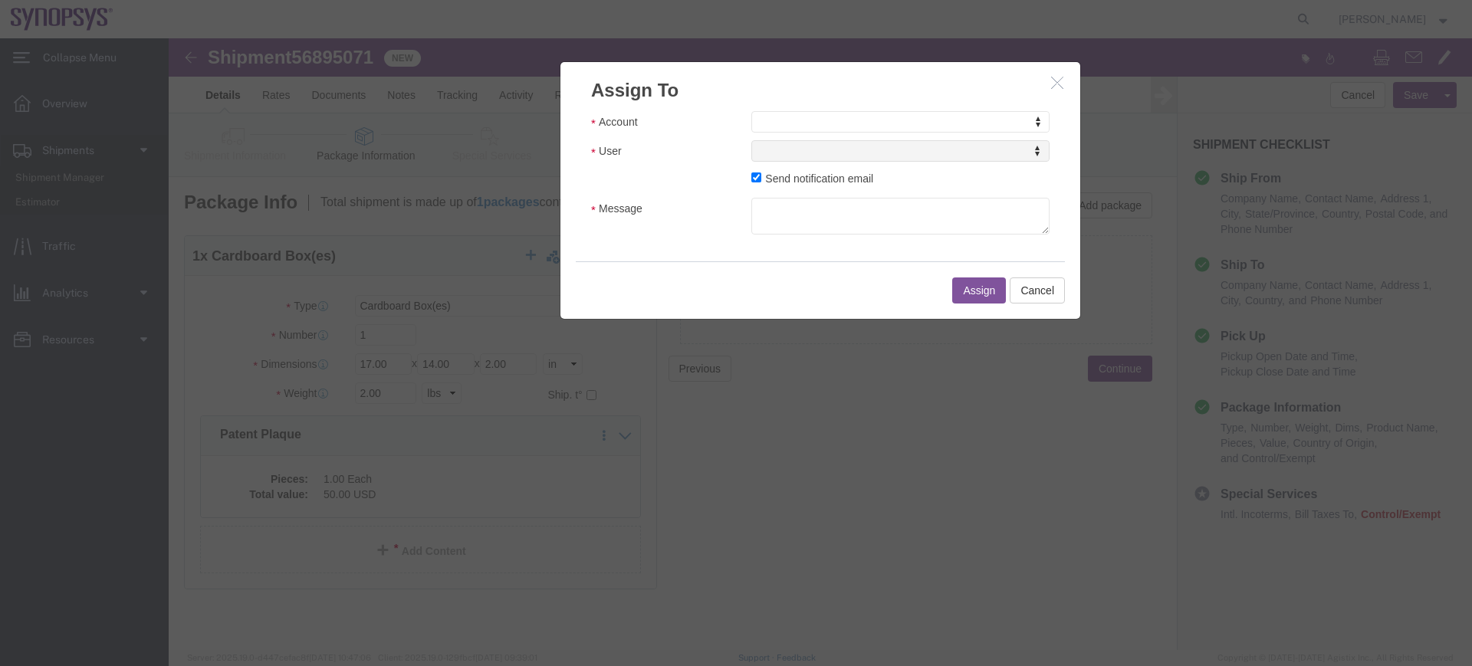
click div "Account Account Account Sanmina Synopsys User User User Send notification email…"
select select "117156"
select select
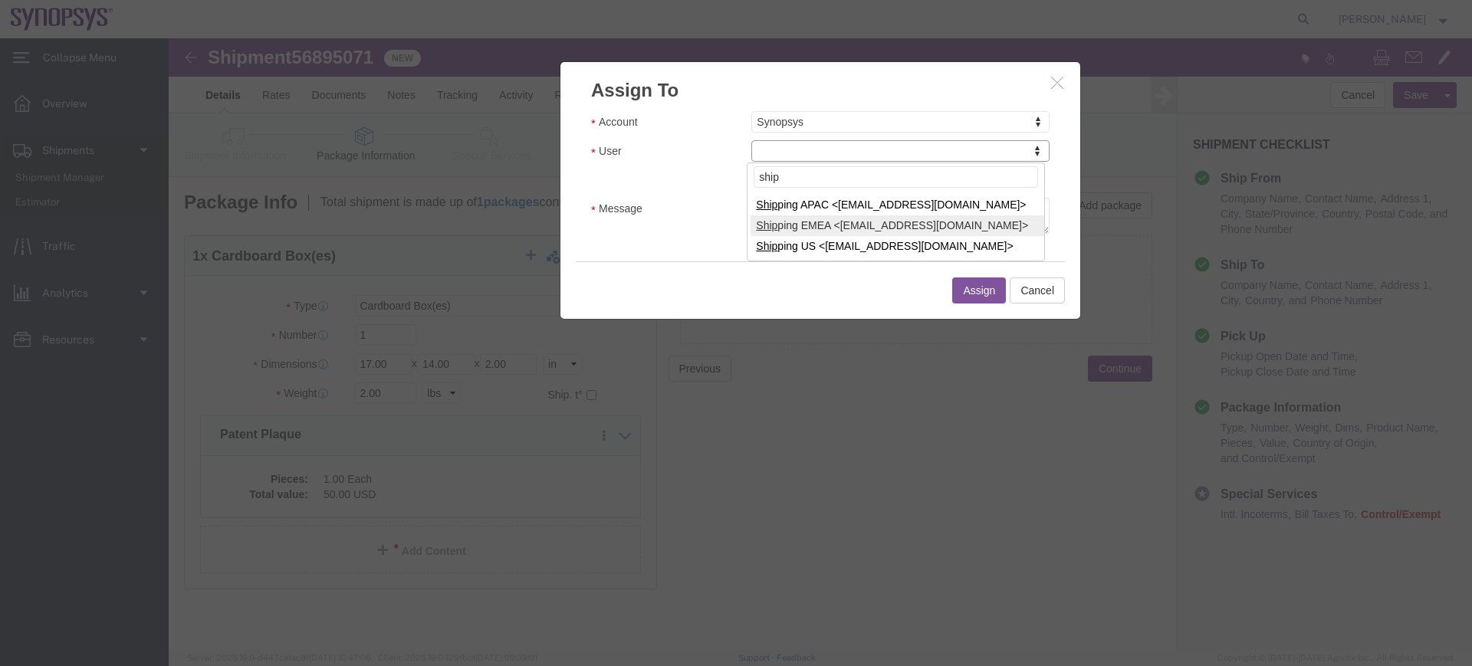
type input "ship"
select select "100123"
type input "ship"
select select "100122"
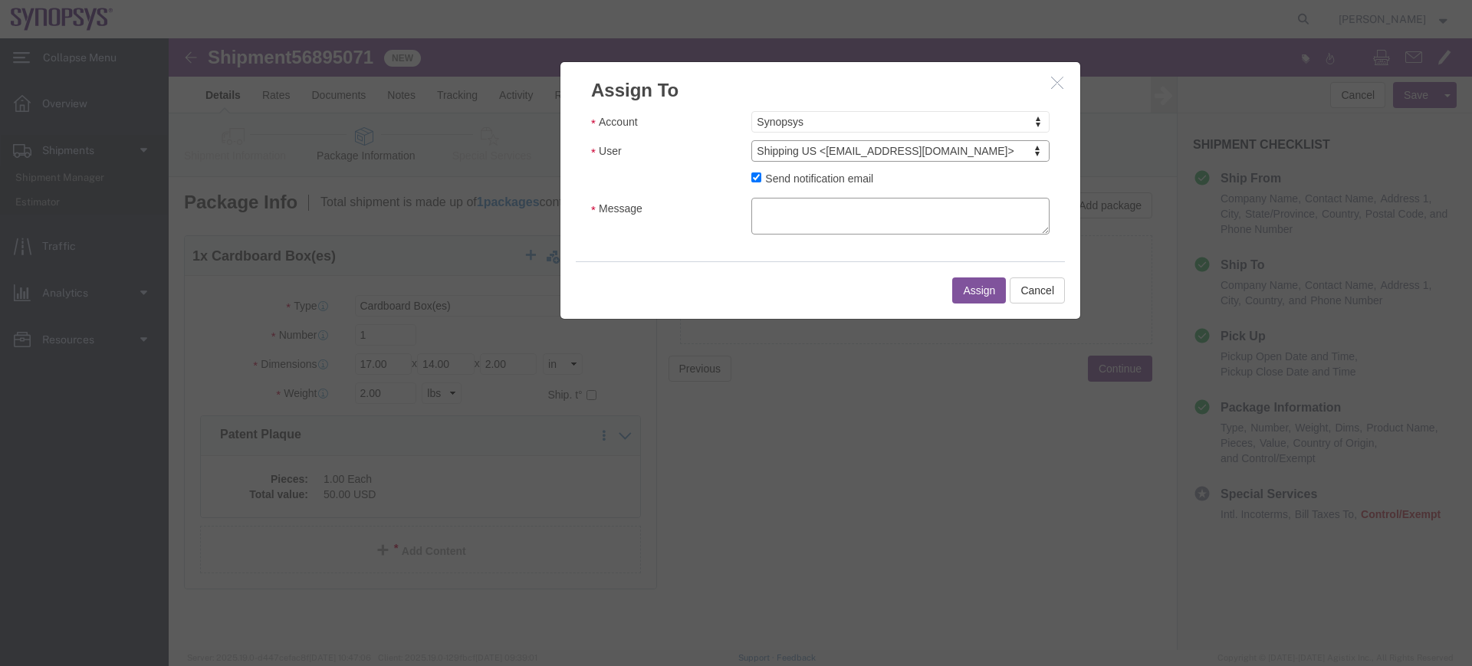
click textarea "Message"
type textarea "a"
click button "Assign"
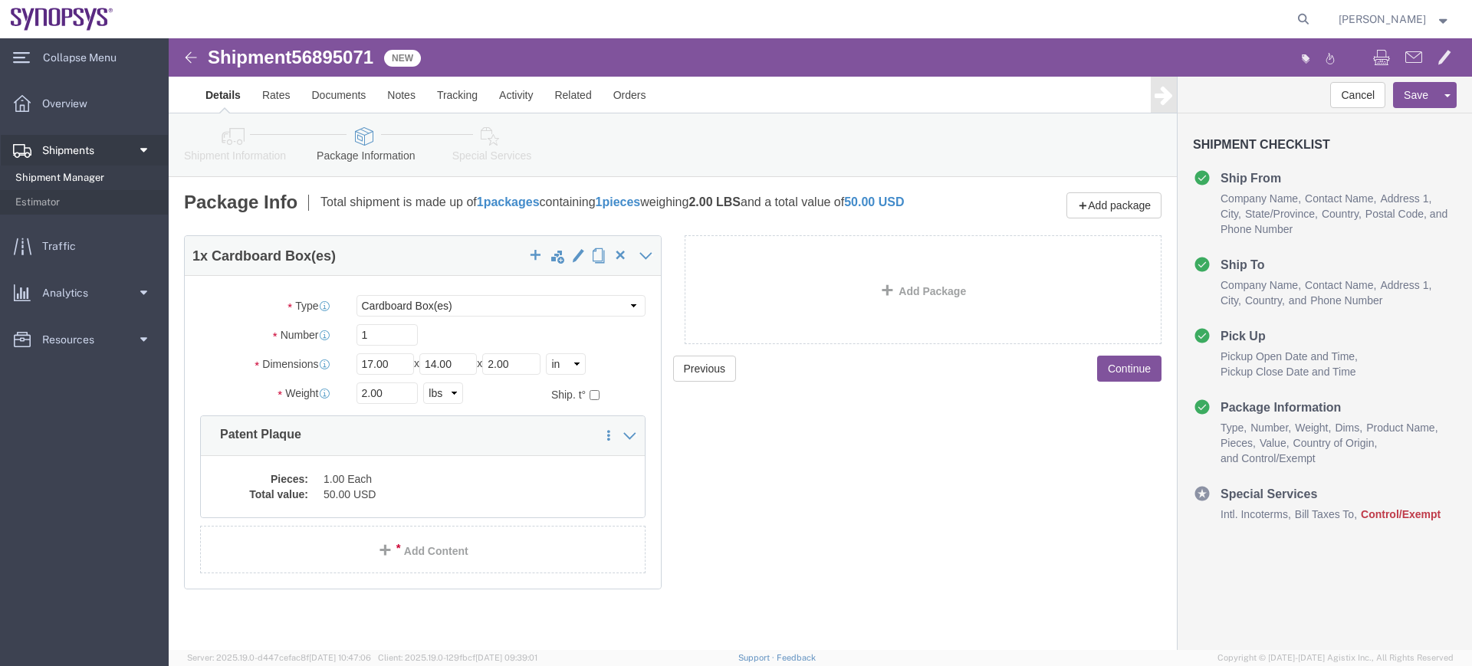
click at [109, 182] on span "Shipment Manager" at bounding box center [86, 178] width 142 height 31
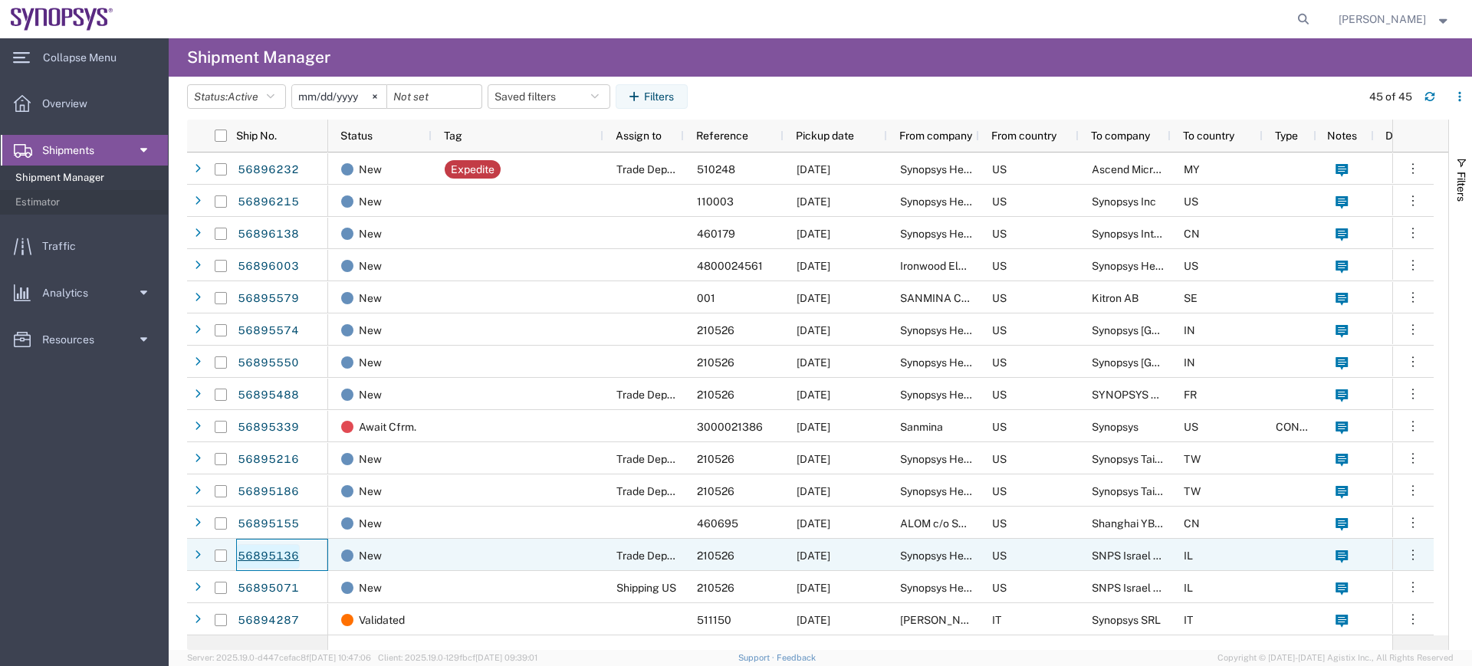
click at [272, 560] on link "56895136" at bounding box center [268, 556] width 63 height 25
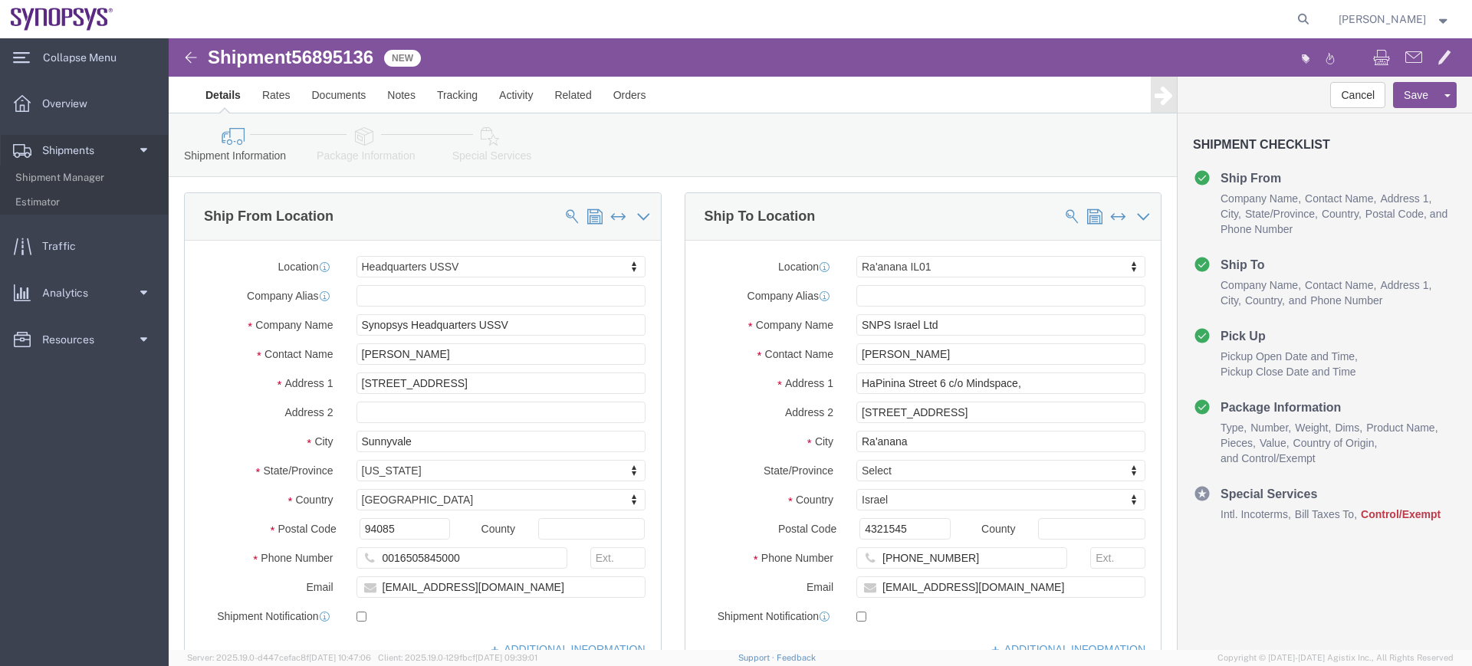
select select "63204"
select select "63113"
click icon
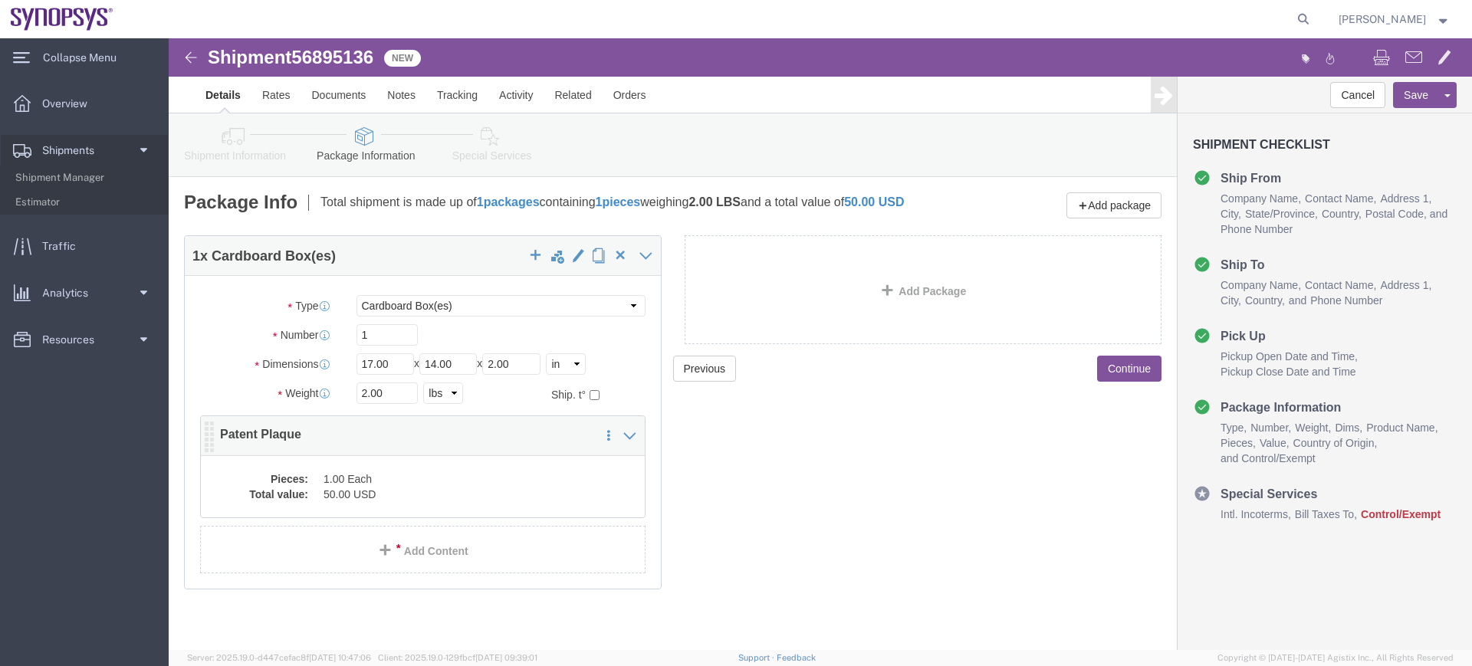
click div "Pieces: 1.00 Each Total value: 50.00 USD"
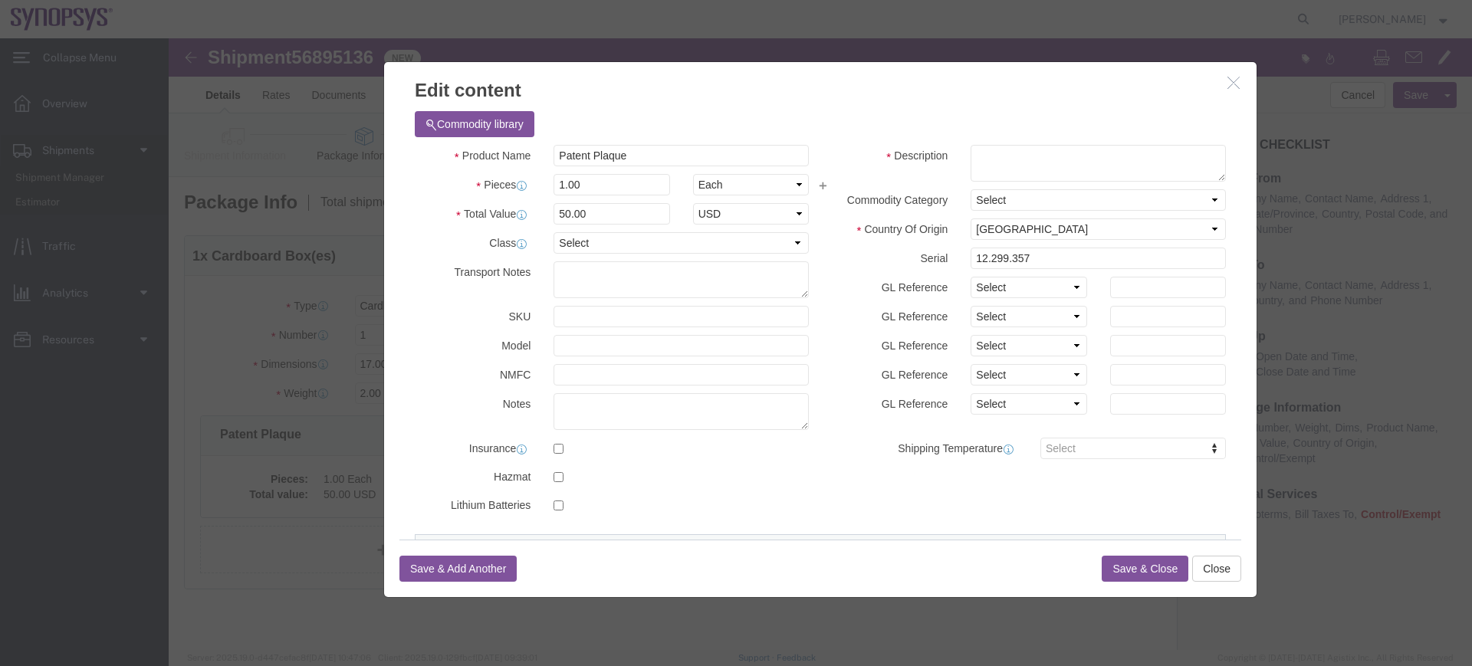
scroll to position [297, 0]
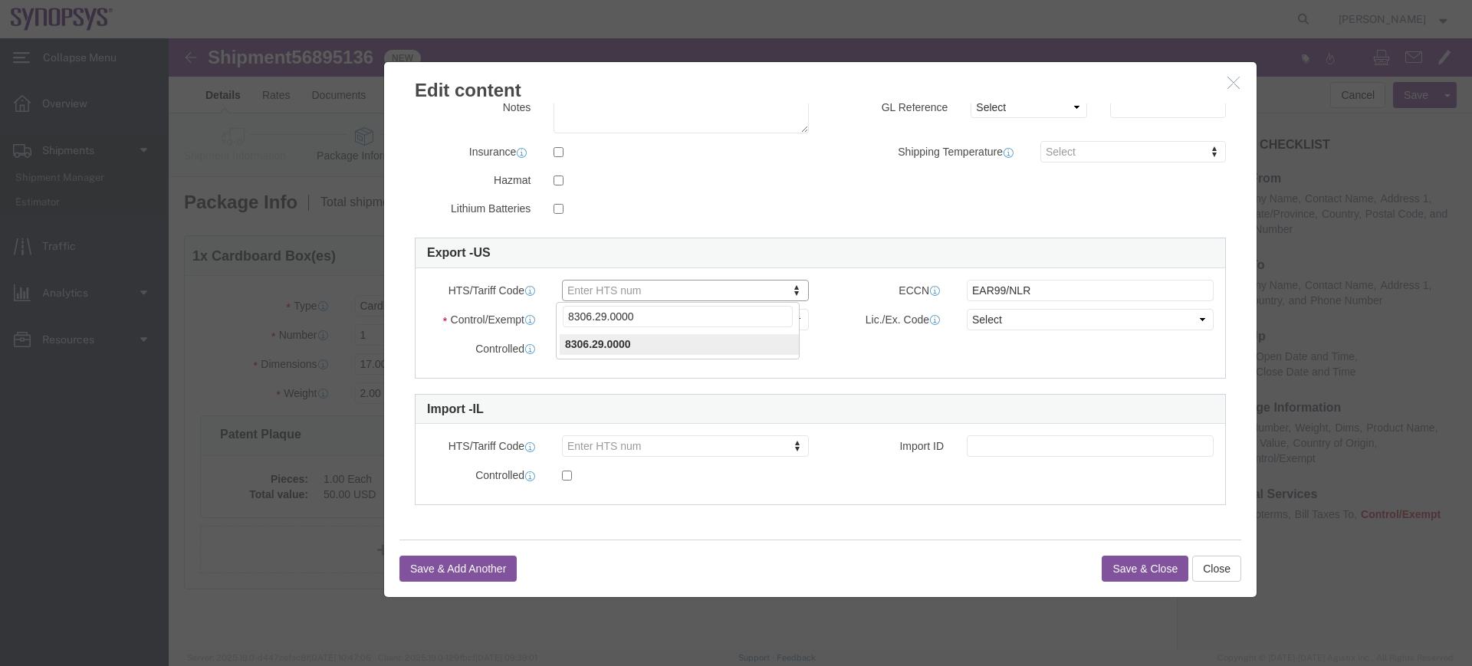
type input "8306.29.0000"
click button "Save & Close"
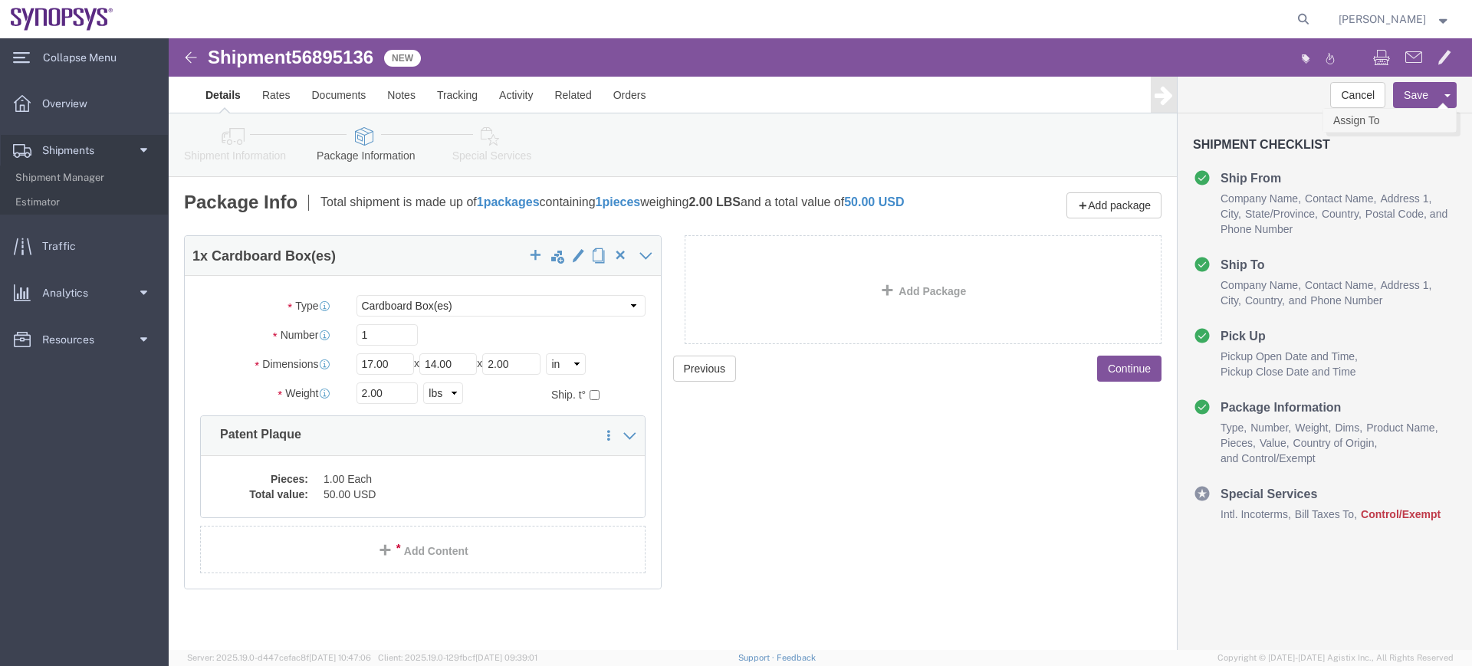
click link "Assign To"
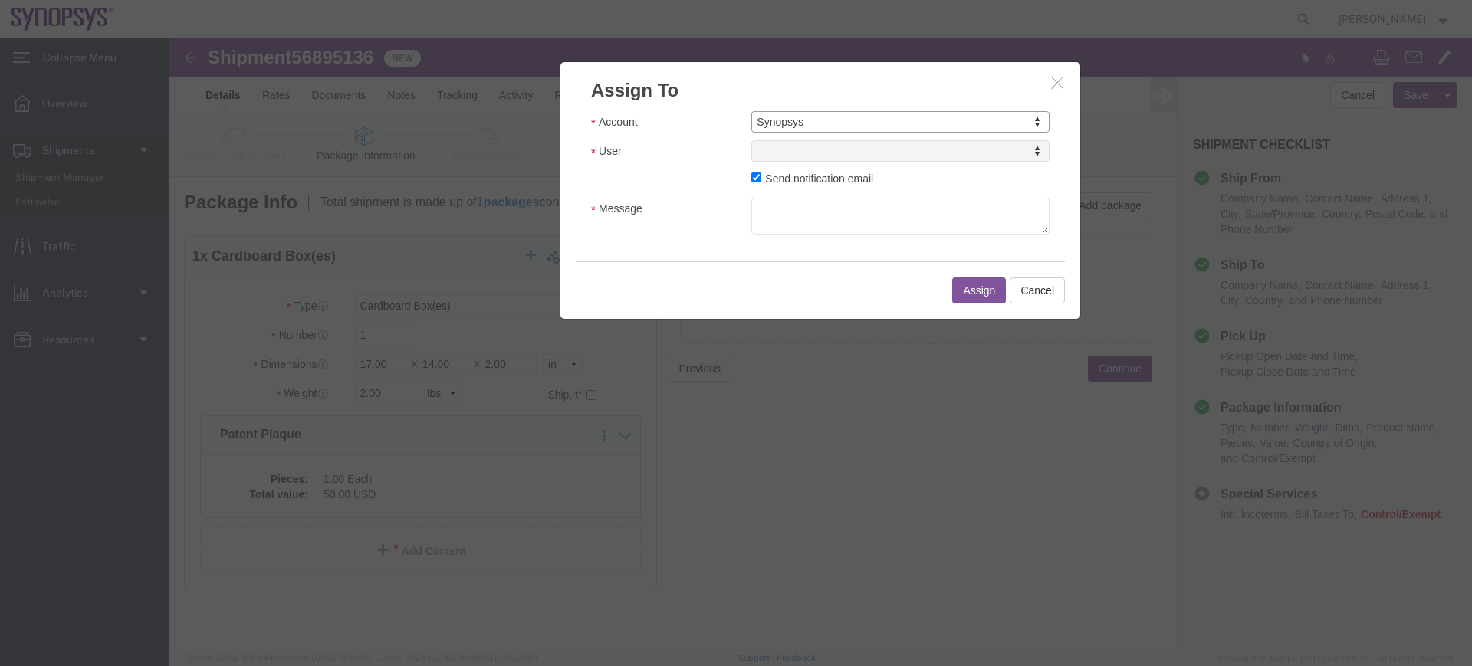
select select "117156"
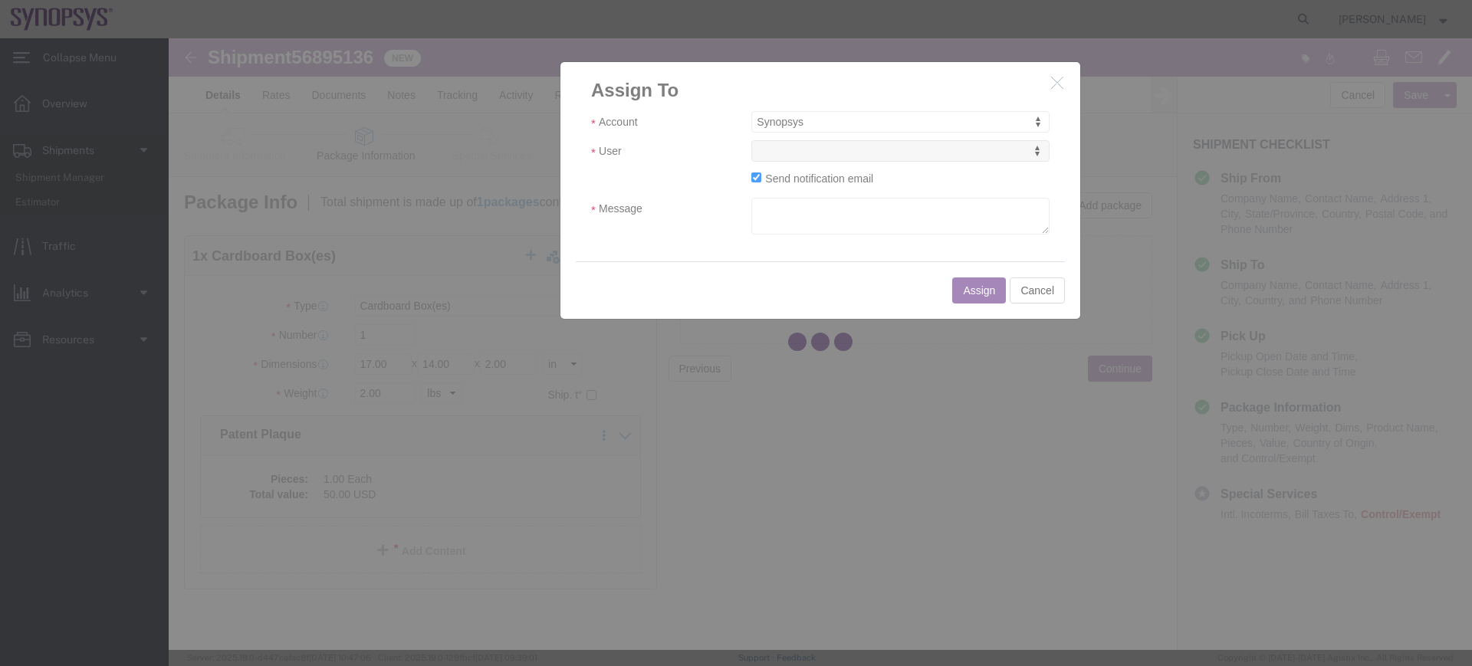
click at [845, 152] on div at bounding box center [820, 344] width 1303 height 612
select select
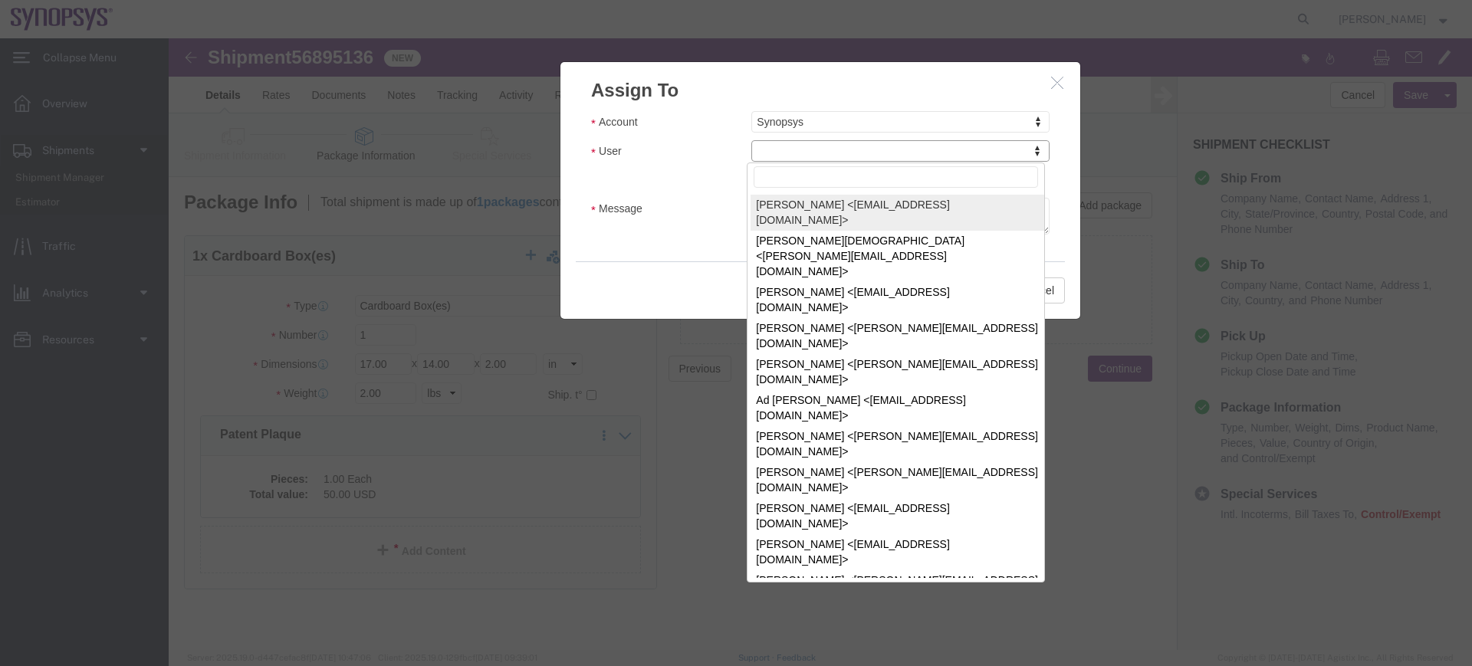
drag, startPoint x: 843, startPoint y: 152, endPoint x: 675, endPoint y: 113, distance: 172.2
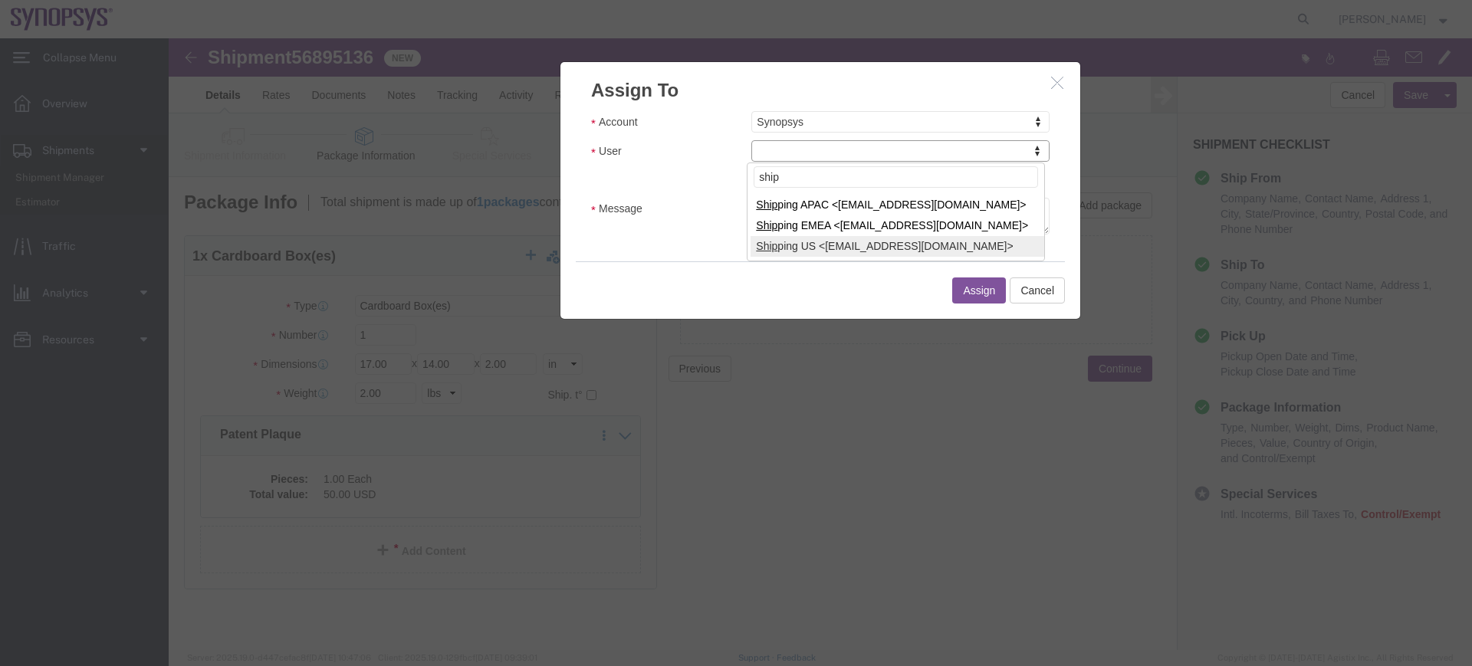
type input "ship"
select select "100122"
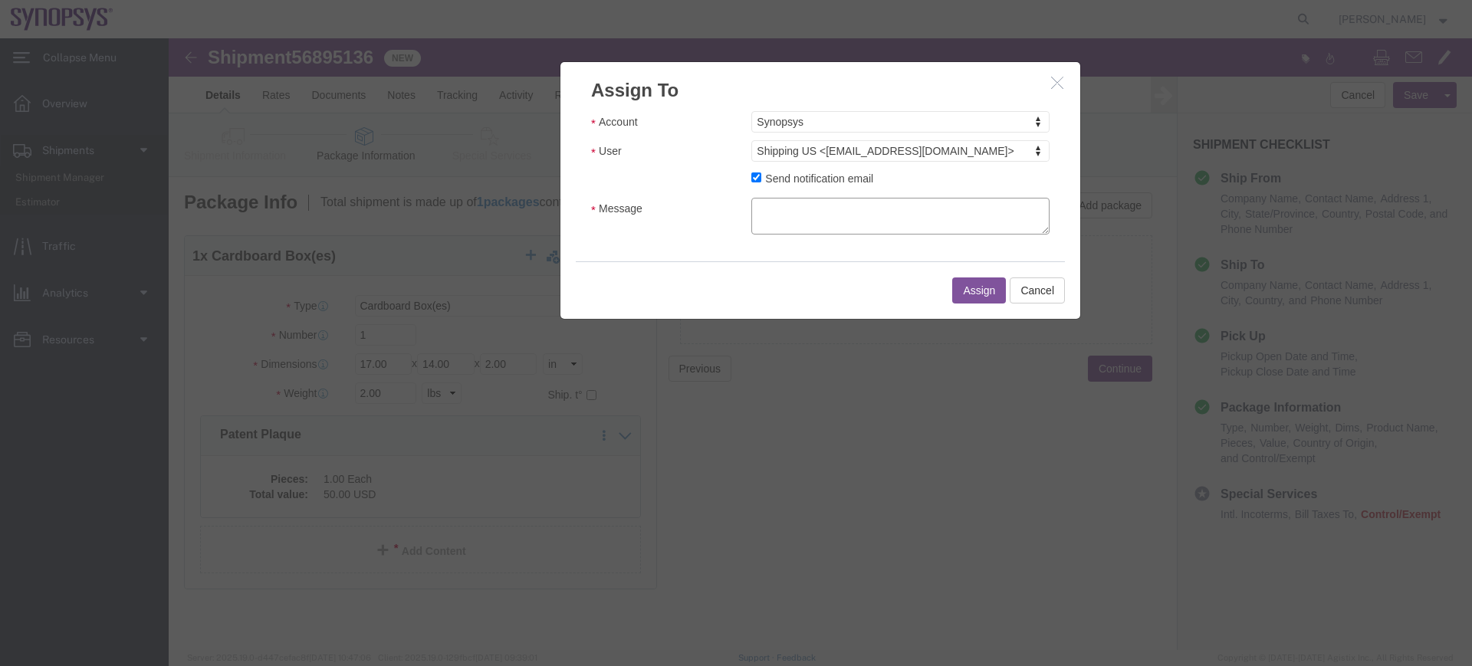
click textarea "Message"
type textarea "a"
click button "Assign"
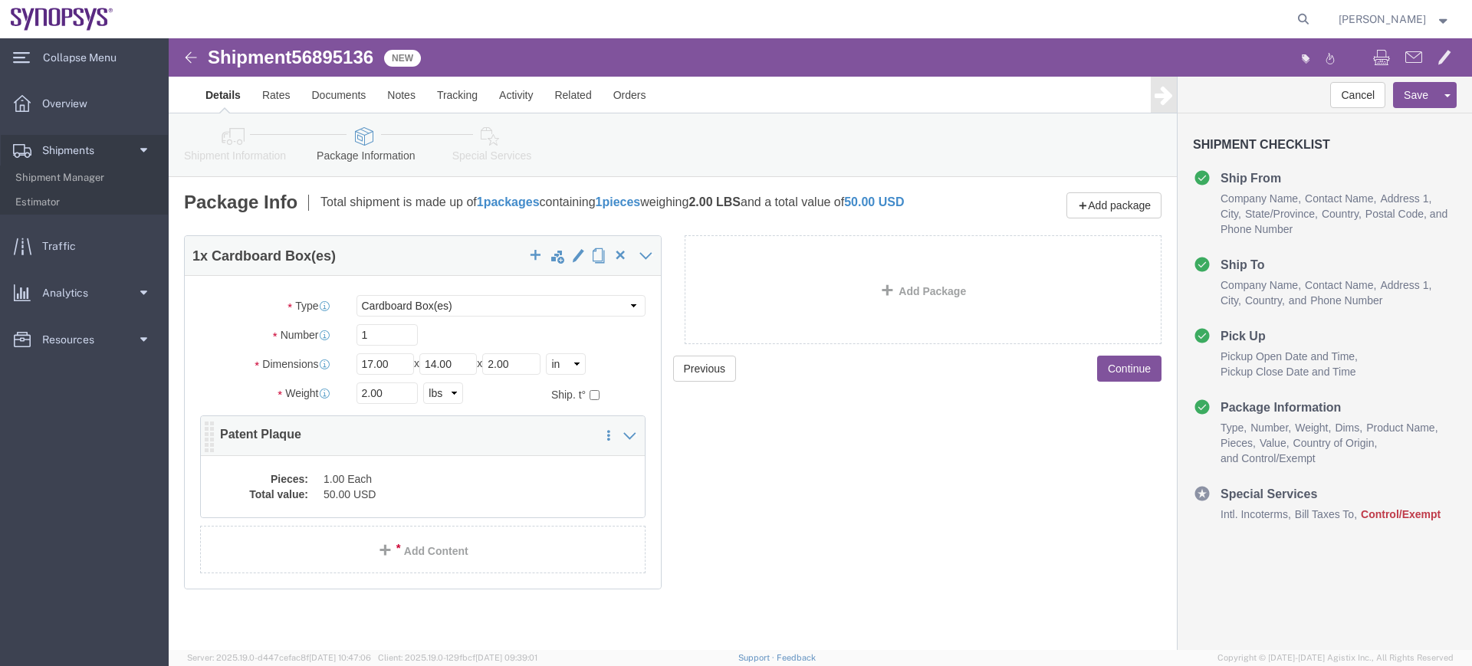
click div "Pieces: 1.00 Each Total value: 50.00 USD"
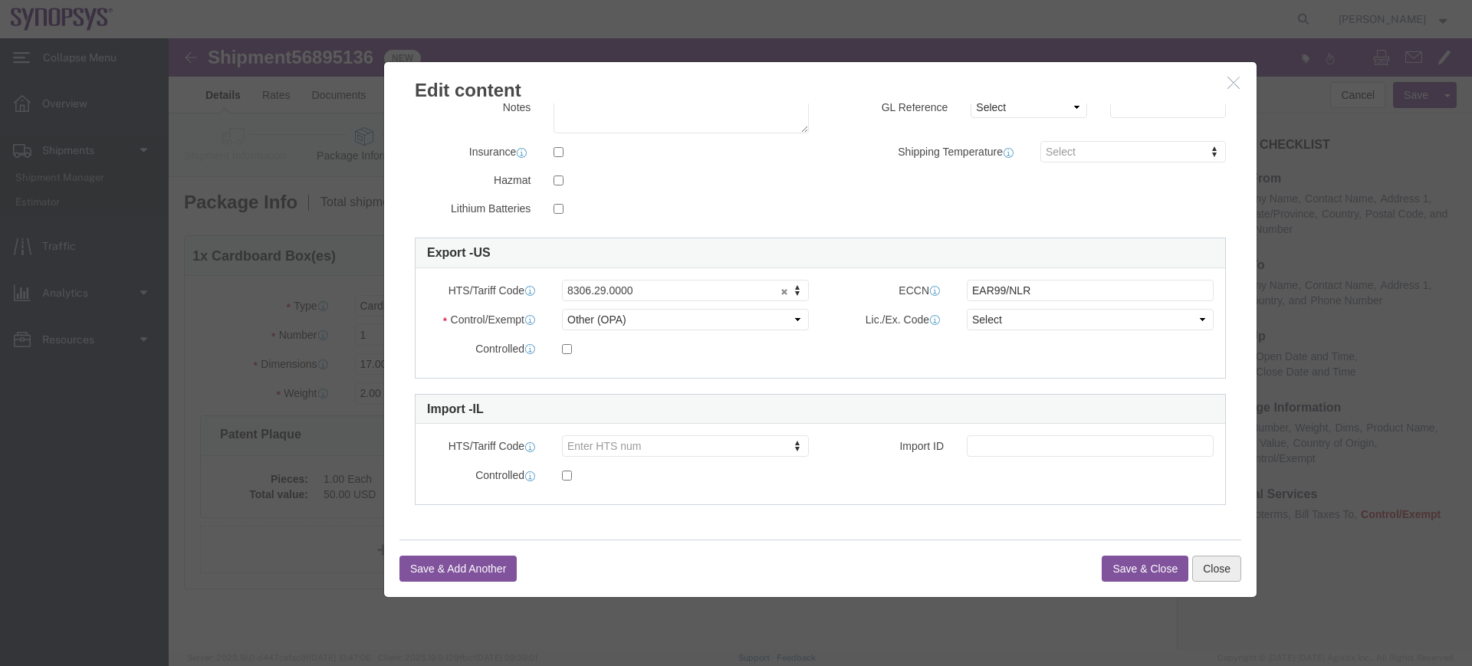
click button "Close"
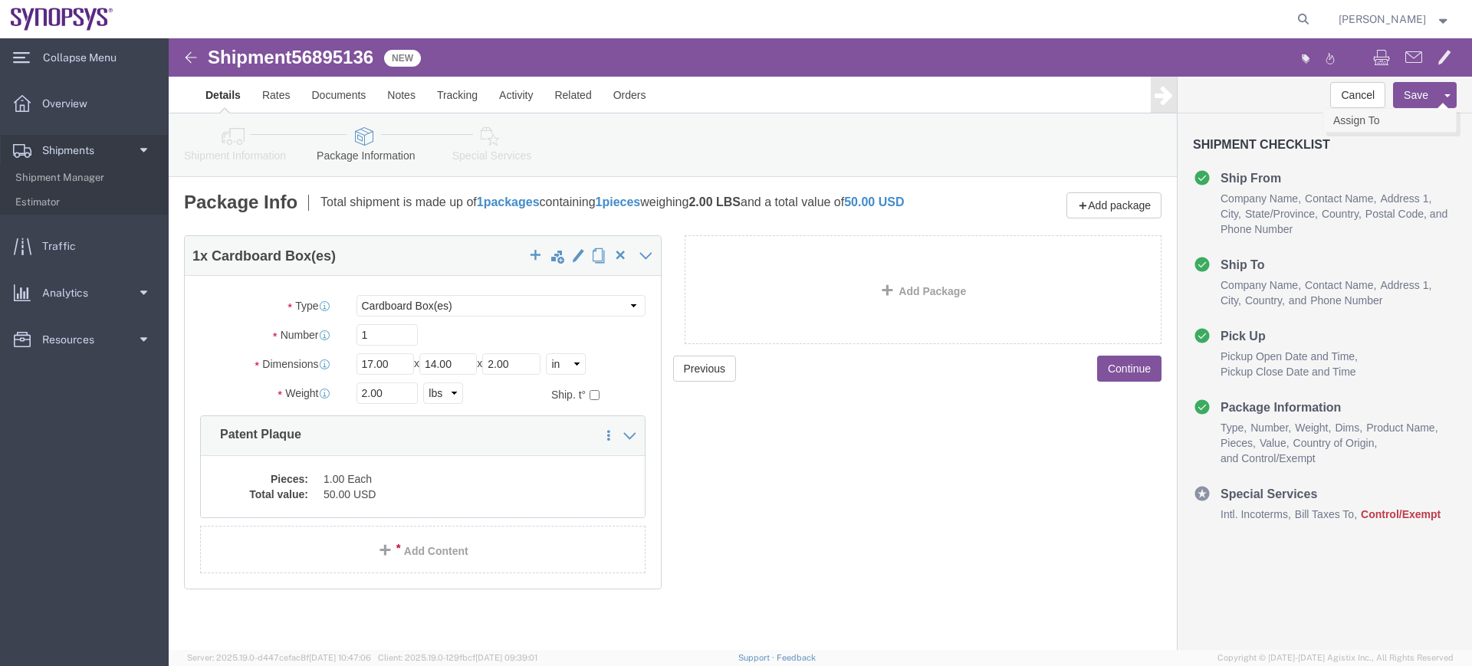
click link "Assign To"
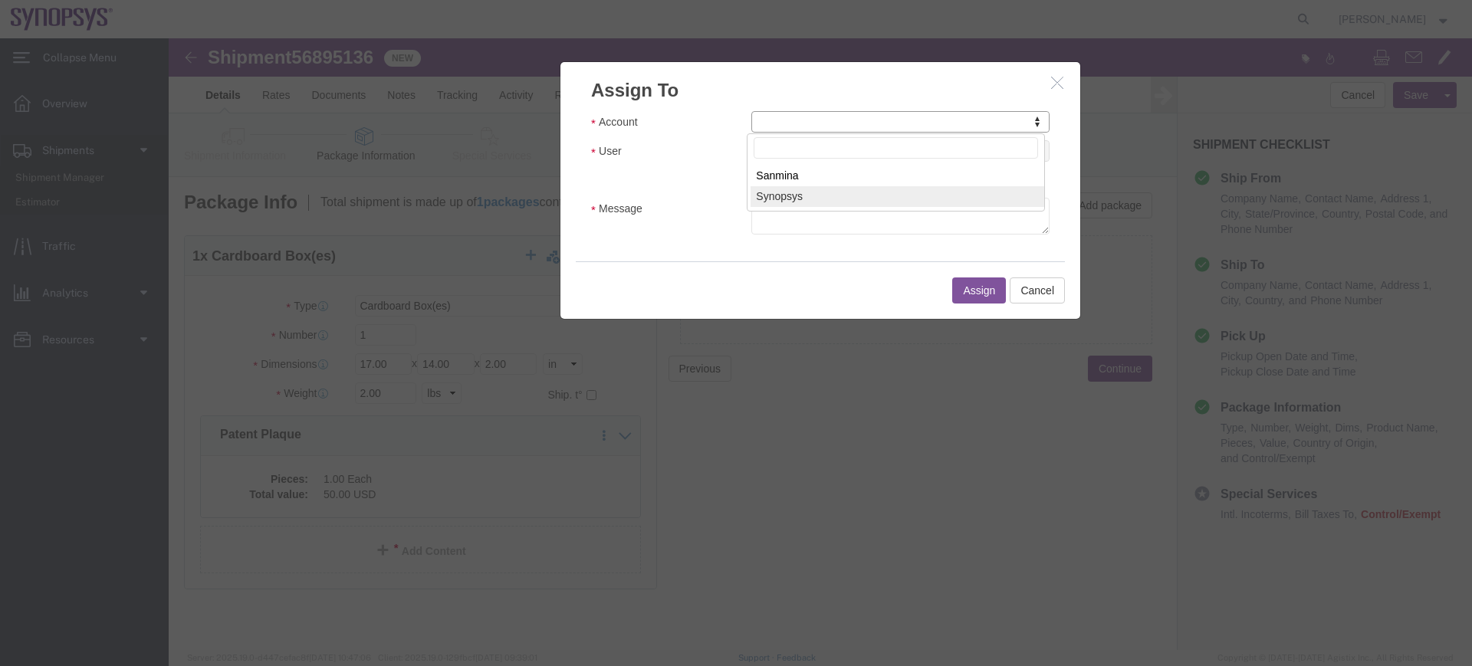
select select "117156"
select select
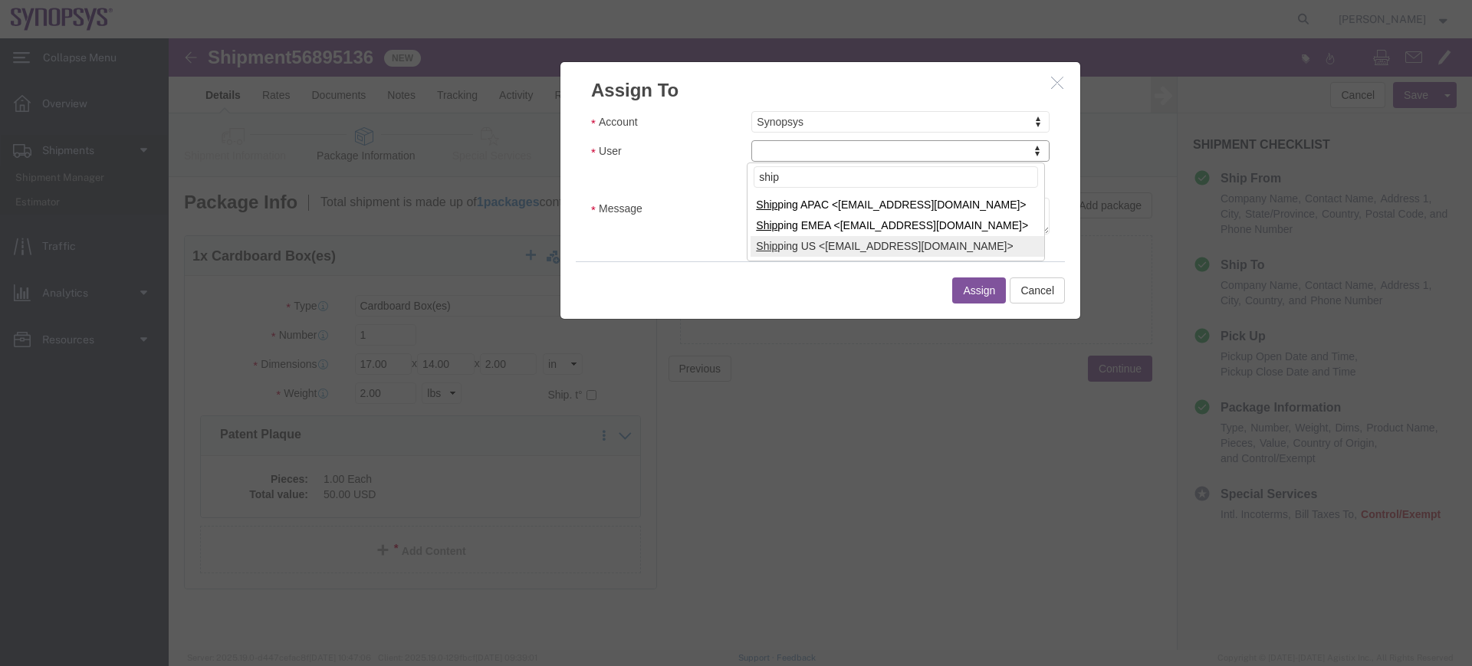
type input "ship"
select select "100122"
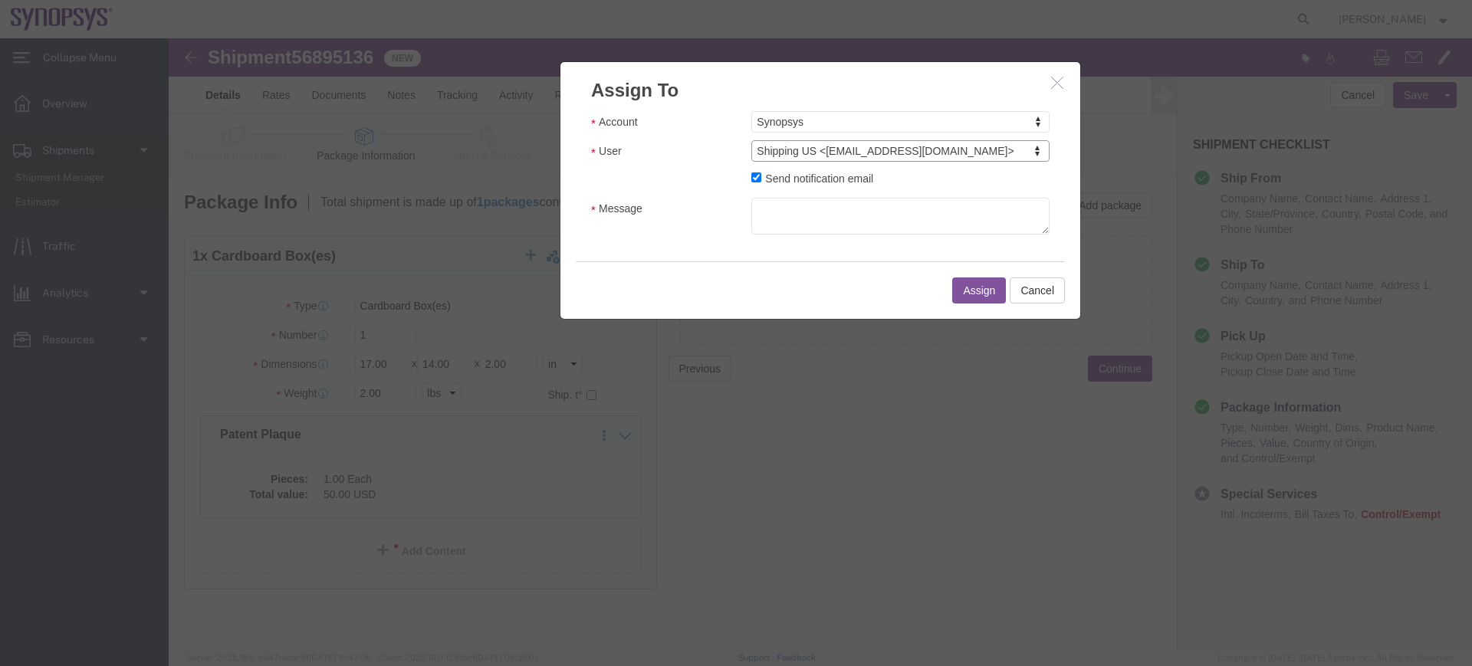
drag, startPoint x: 666, startPoint y: 199, endPoint x: 666, endPoint y: 189, distance: 10.0
click div "Account Synopsys Account Sanmina Synopsys User Shipping US <[EMAIL_ADDRESS][DOM…"
click textarea "Message"
type textarea "a"
click button "Assign"
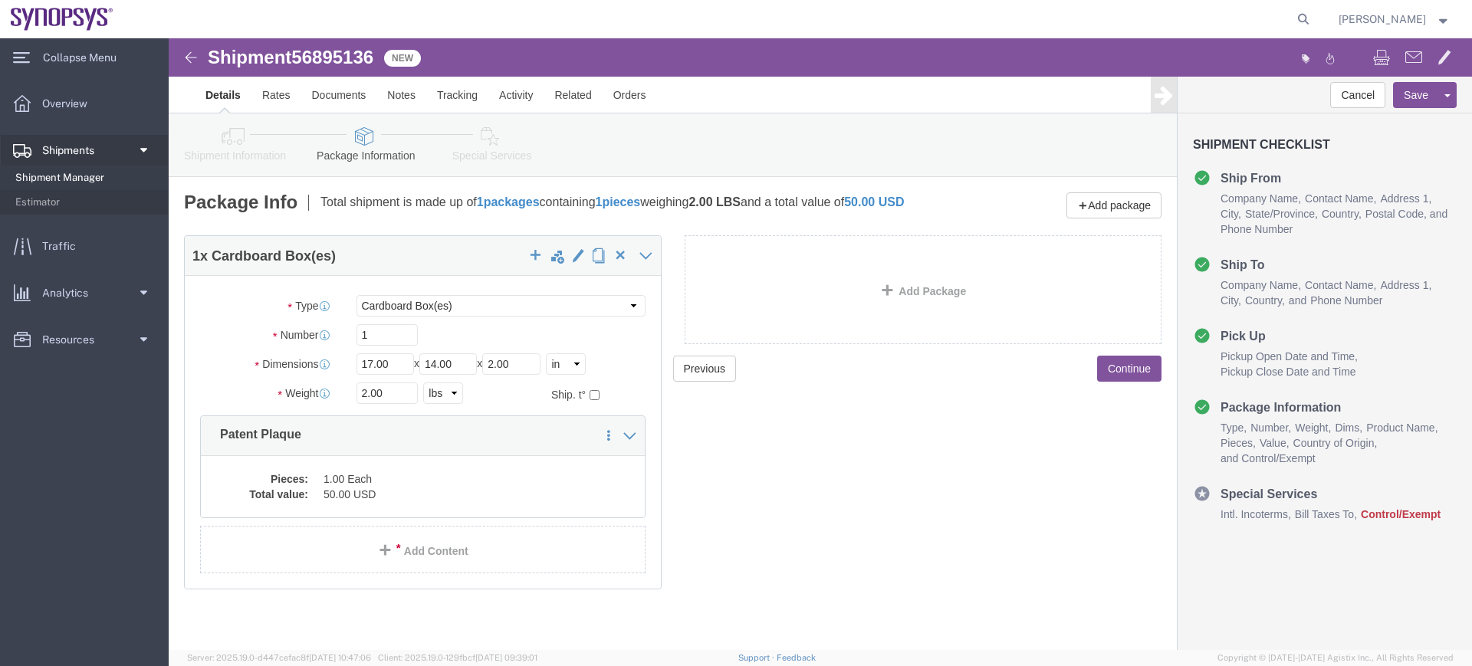
click at [104, 174] on span "Shipment Manager" at bounding box center [86, 178] width 142 height 31
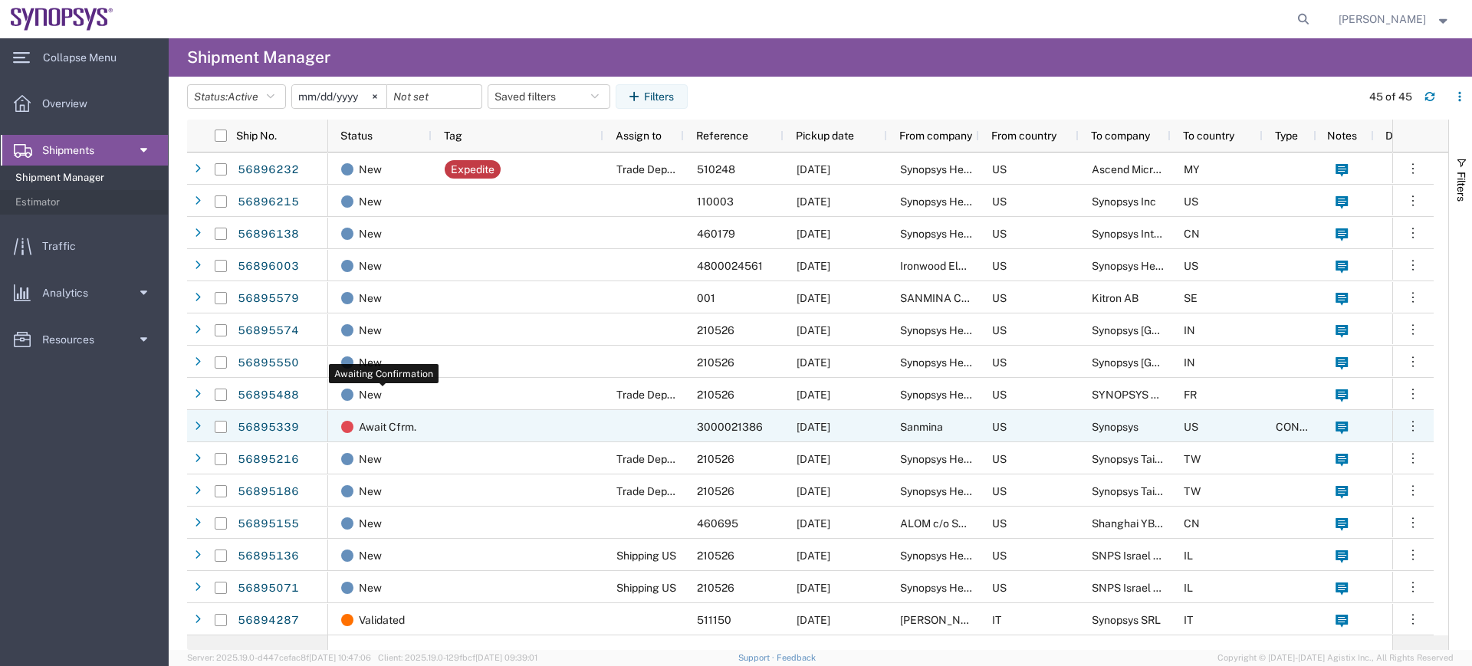
scroll to position [28, 0]
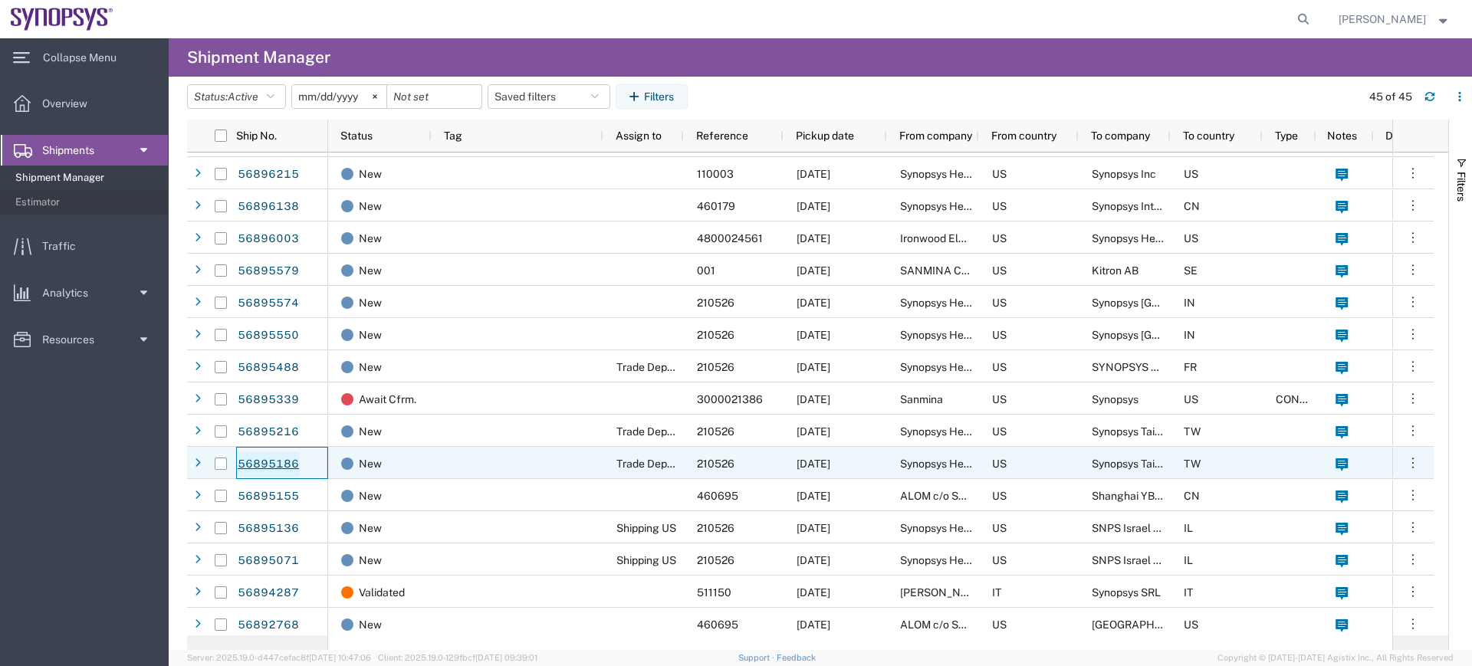
click at [279, 465] on link "56895186" at bounding box center [268, 464] width 63 height 25
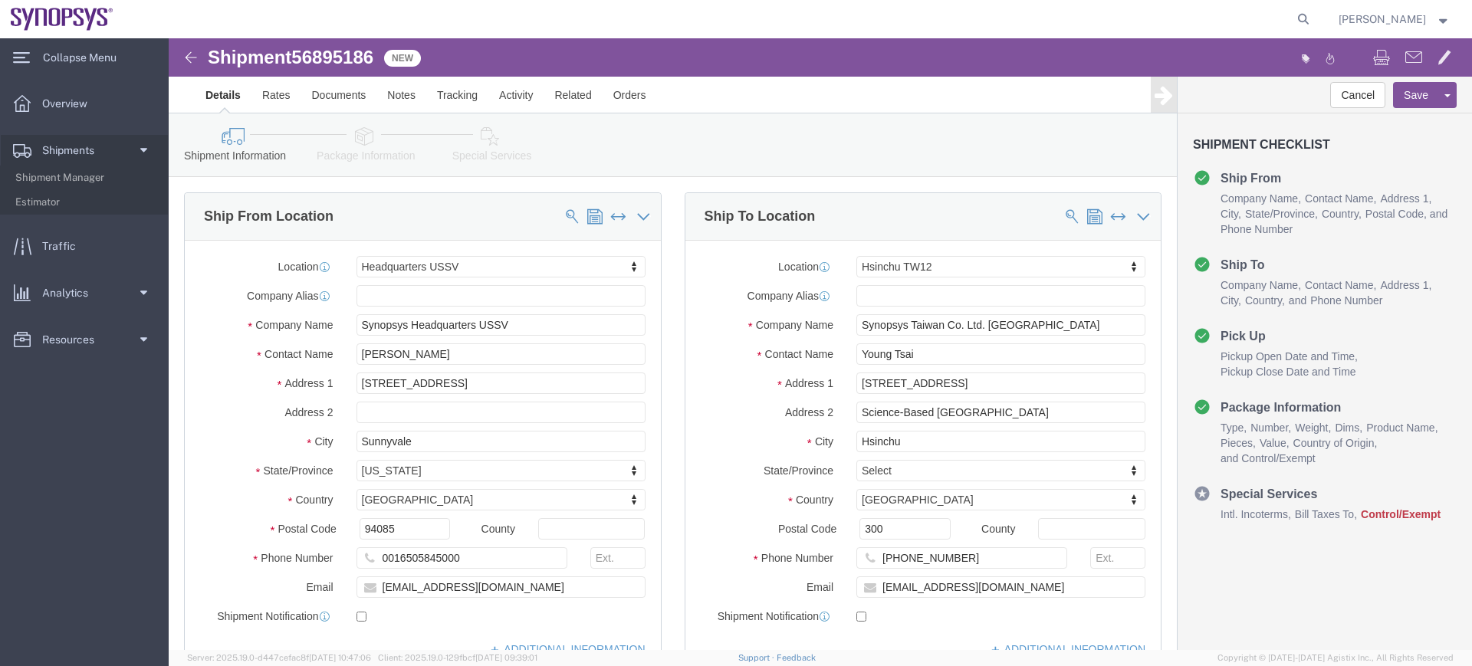
select select "63204"
select select "63163"
click link "Package Information"
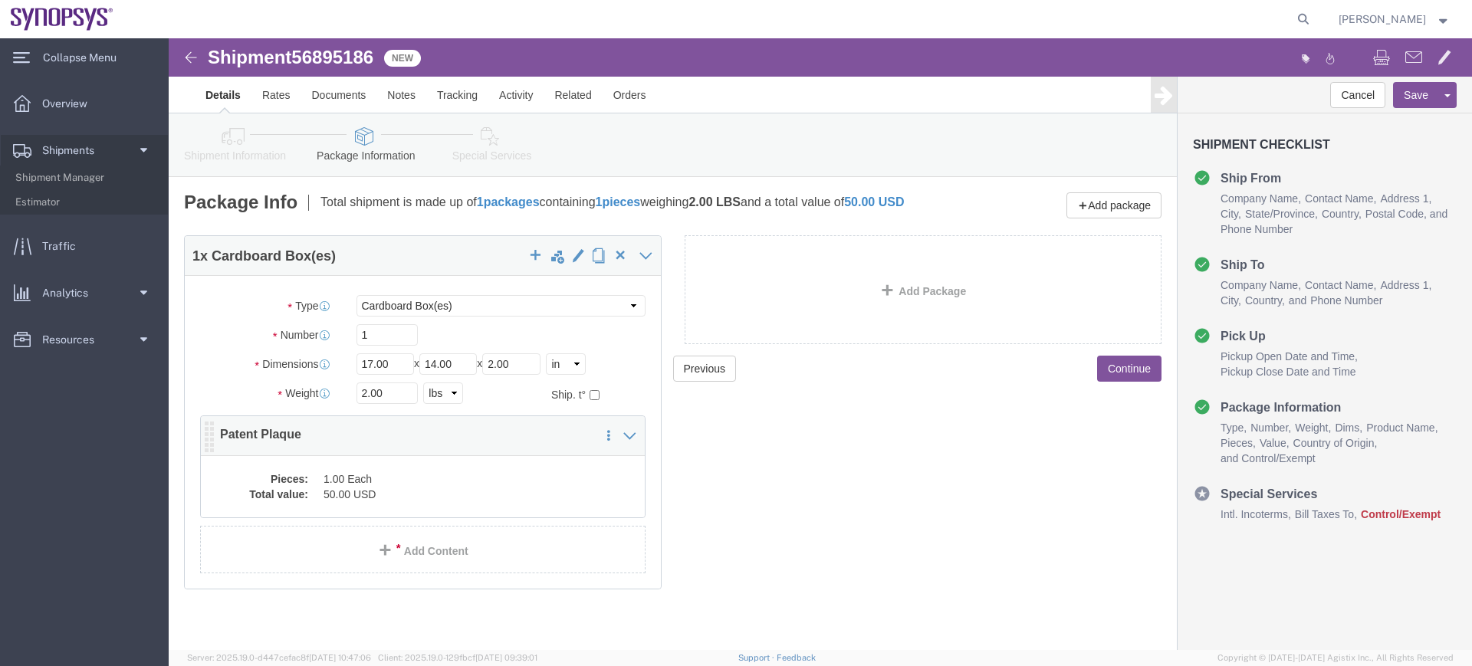
click dl "Pieces: 1.00 Each Total value: 50.00 USD"
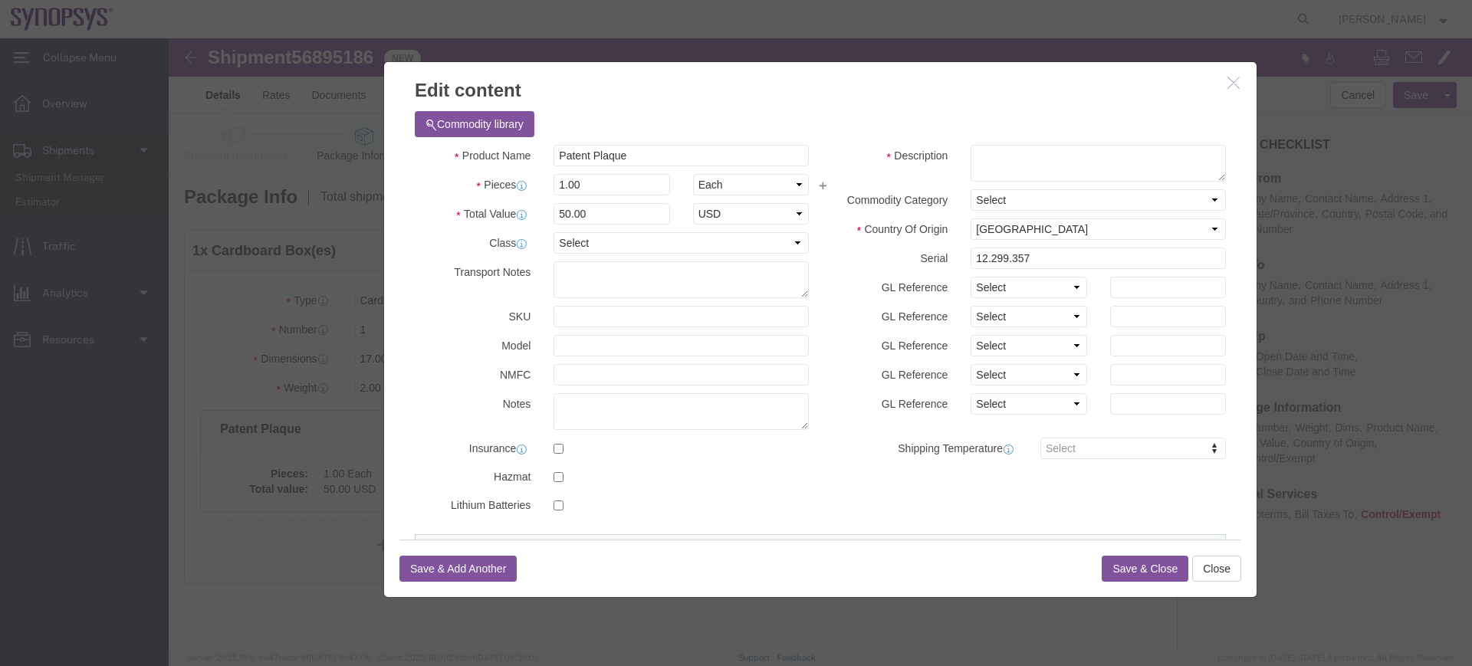
scroll to position [297, 0]
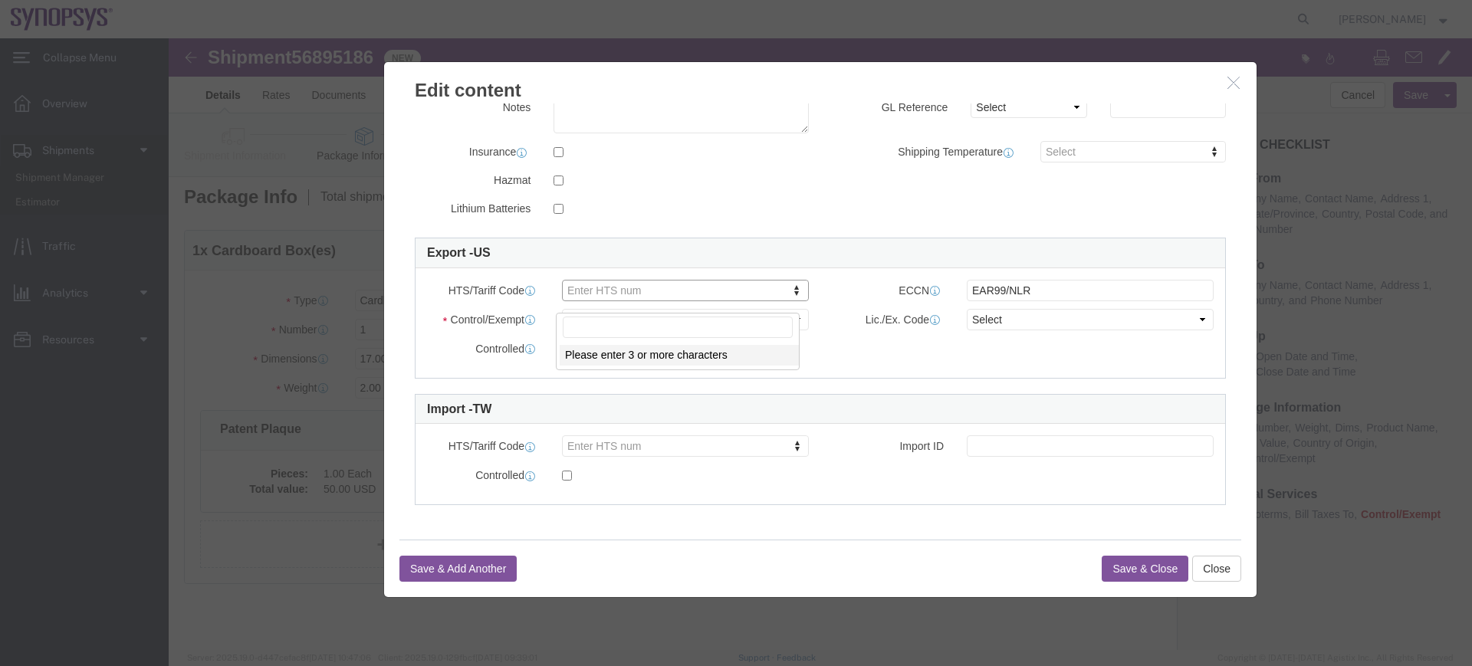
paste input "8306.29.0000"
type input "8306.29.0000"
click button "Save & Close"
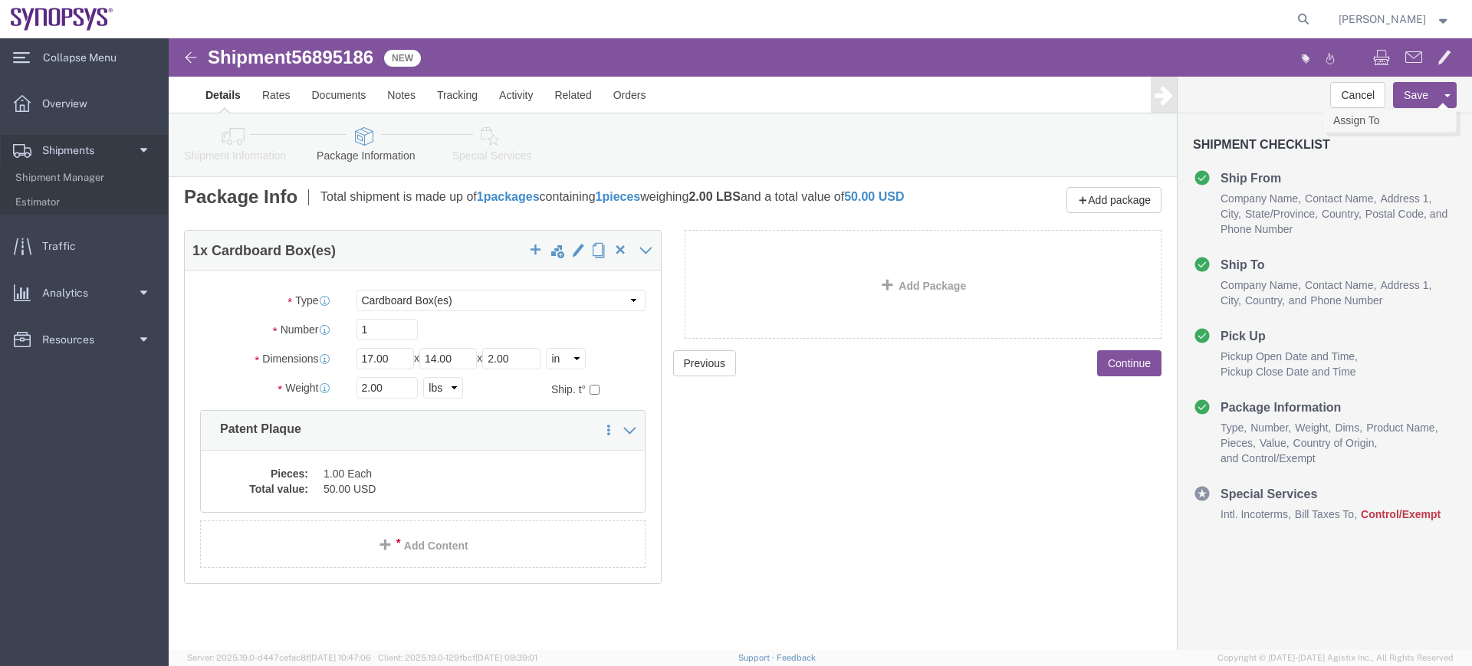
click link "Assign To"
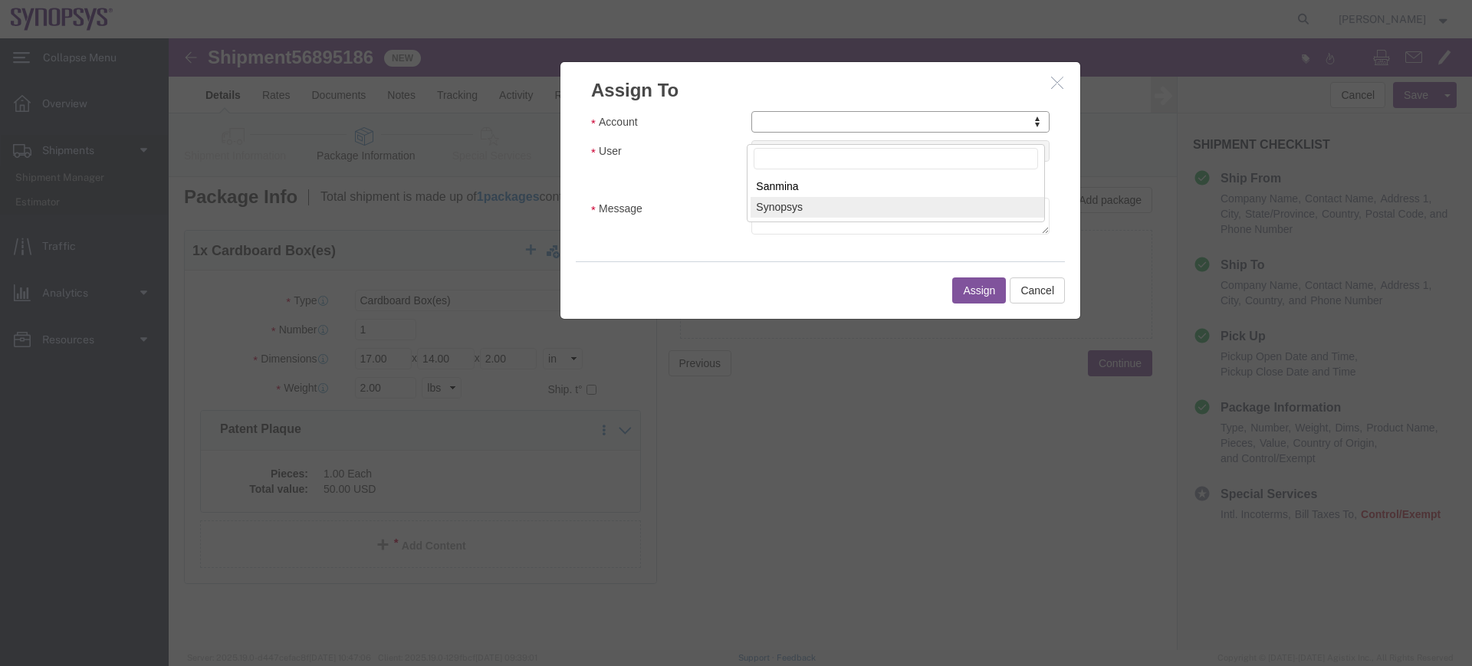
select select "117156"
select select
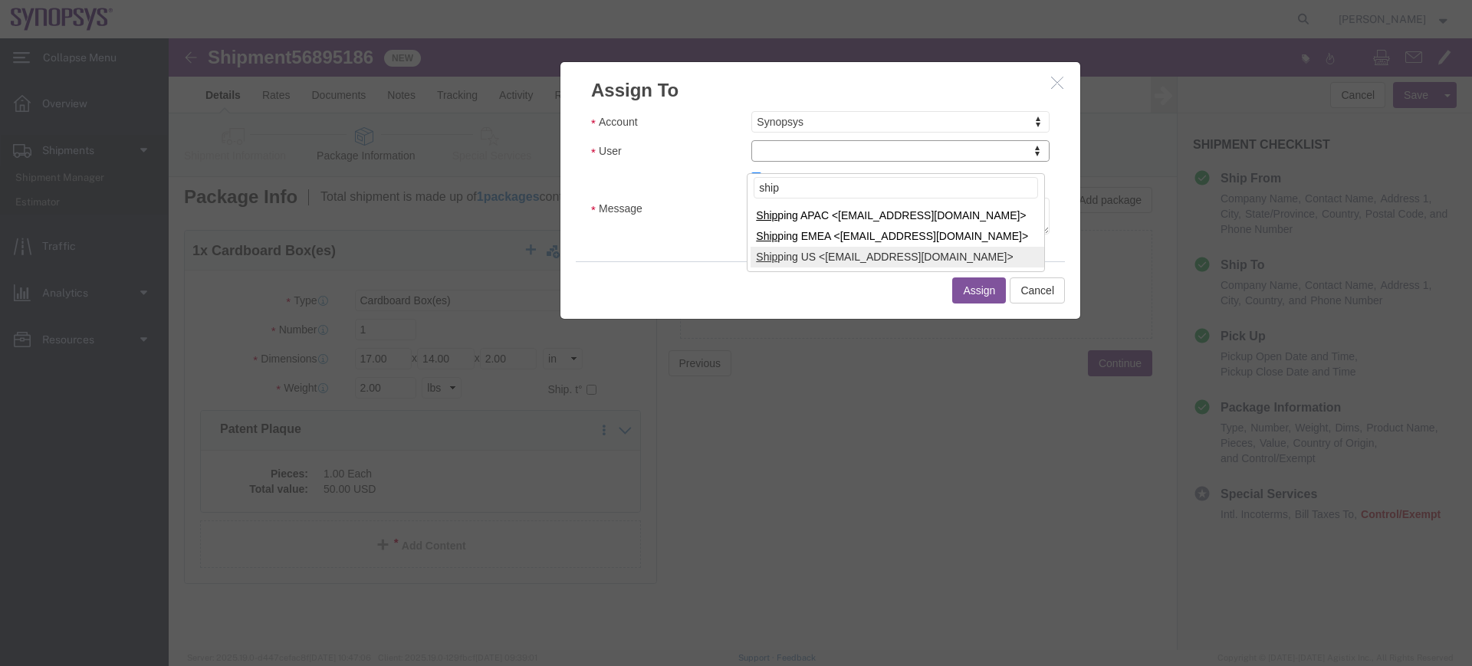
type input "ship"
select select "100122"
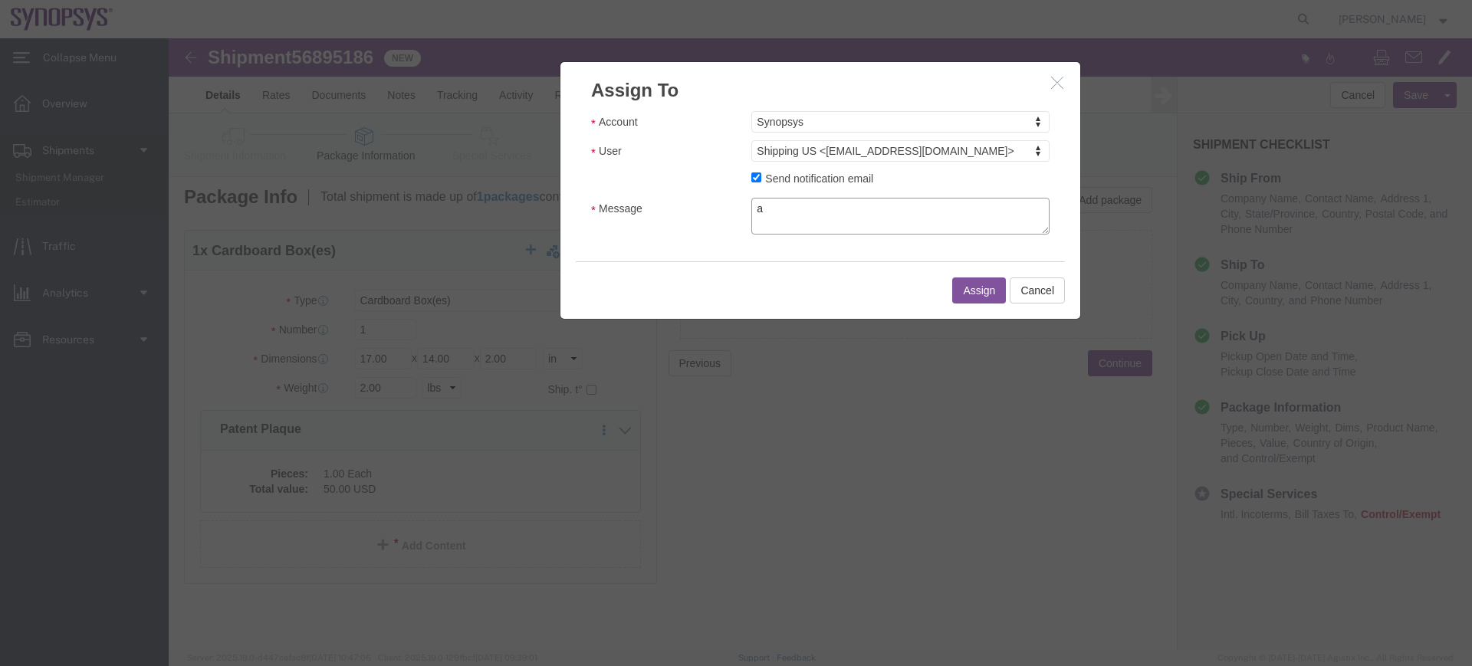
click textarea "a"
type textarea "a"
click button "Assign"
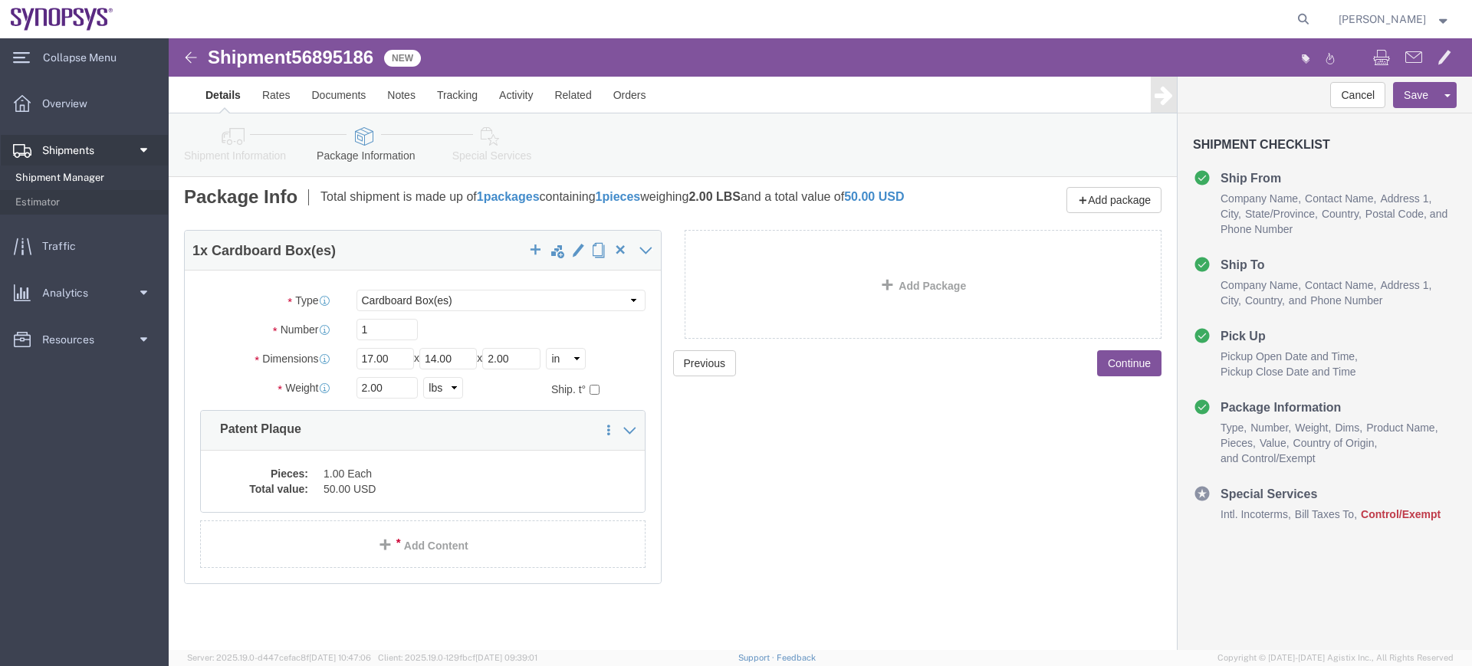
click at [64, 181] on span "Shipment Manager" at bounding box center [86, 178] width 142 height 31
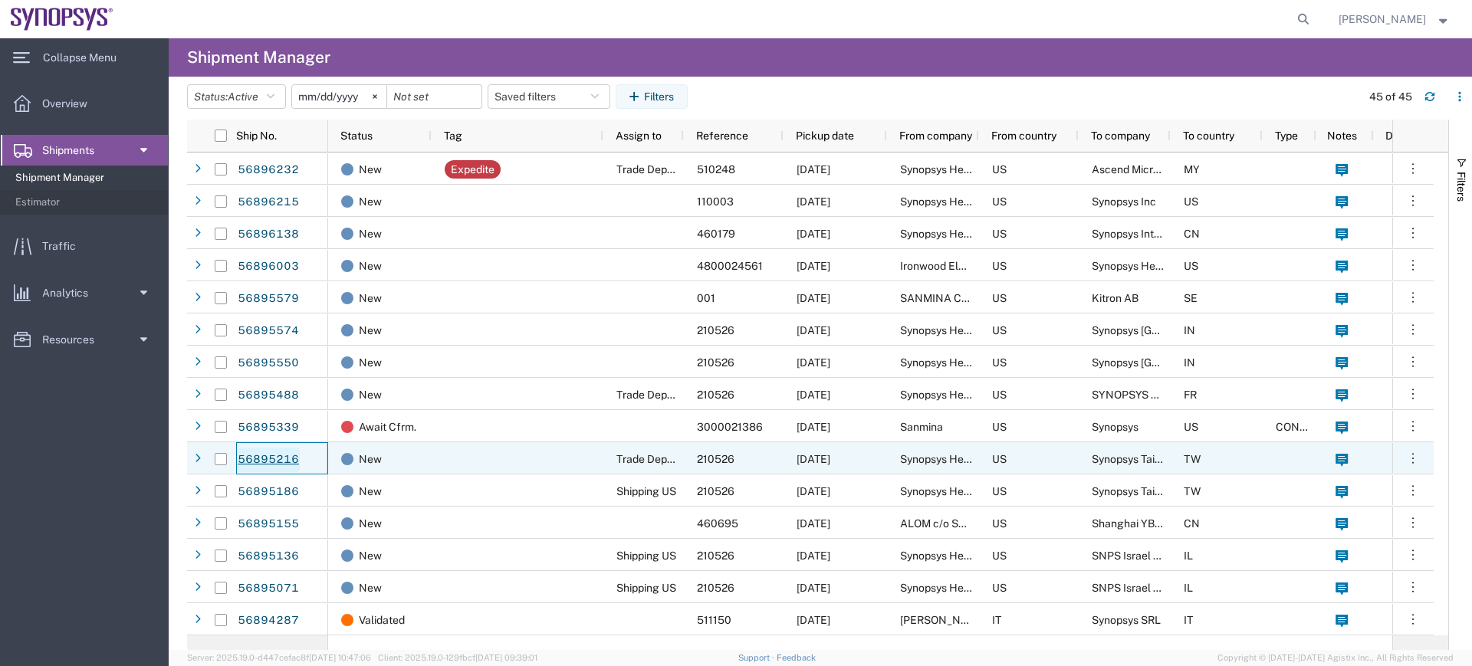
click at [286, 462] on link "56895216" at bounding box center [268, 460] width 63 height 25
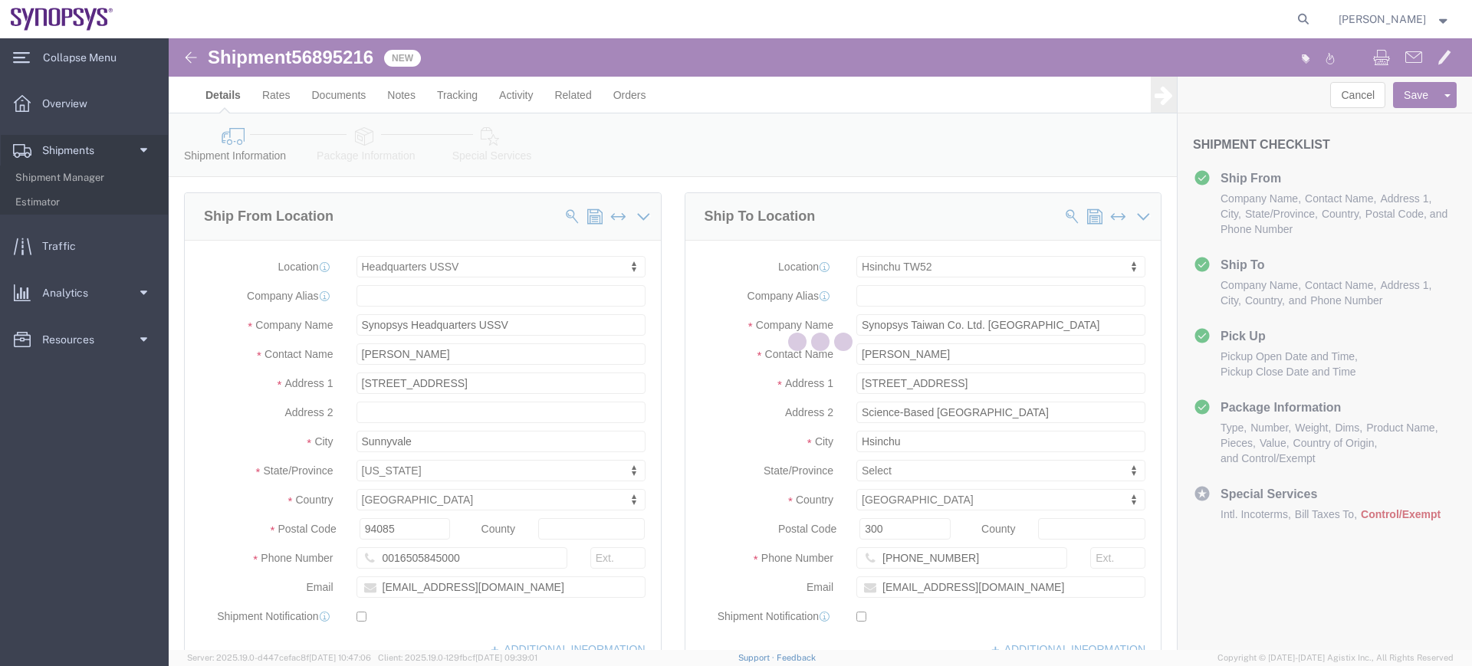
select select "63204"
select select "63166"
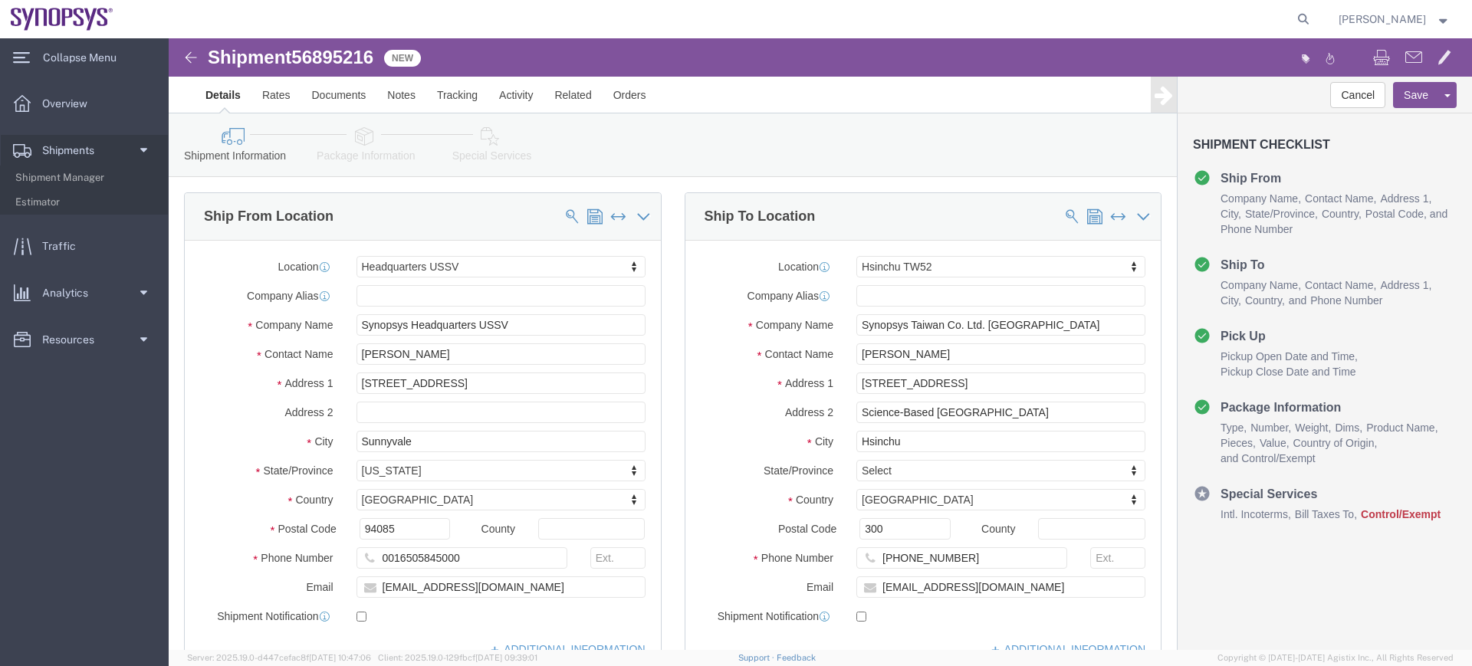
click icon
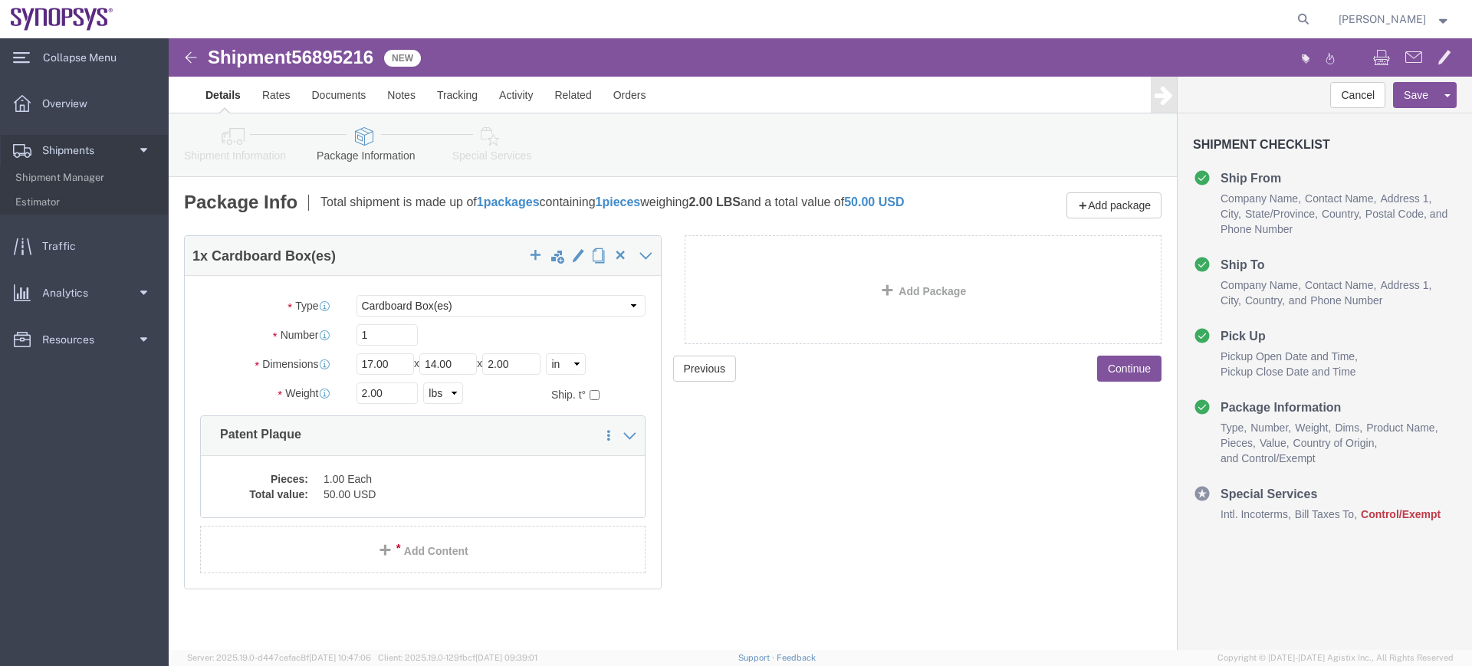
click dd "50.00 USD"
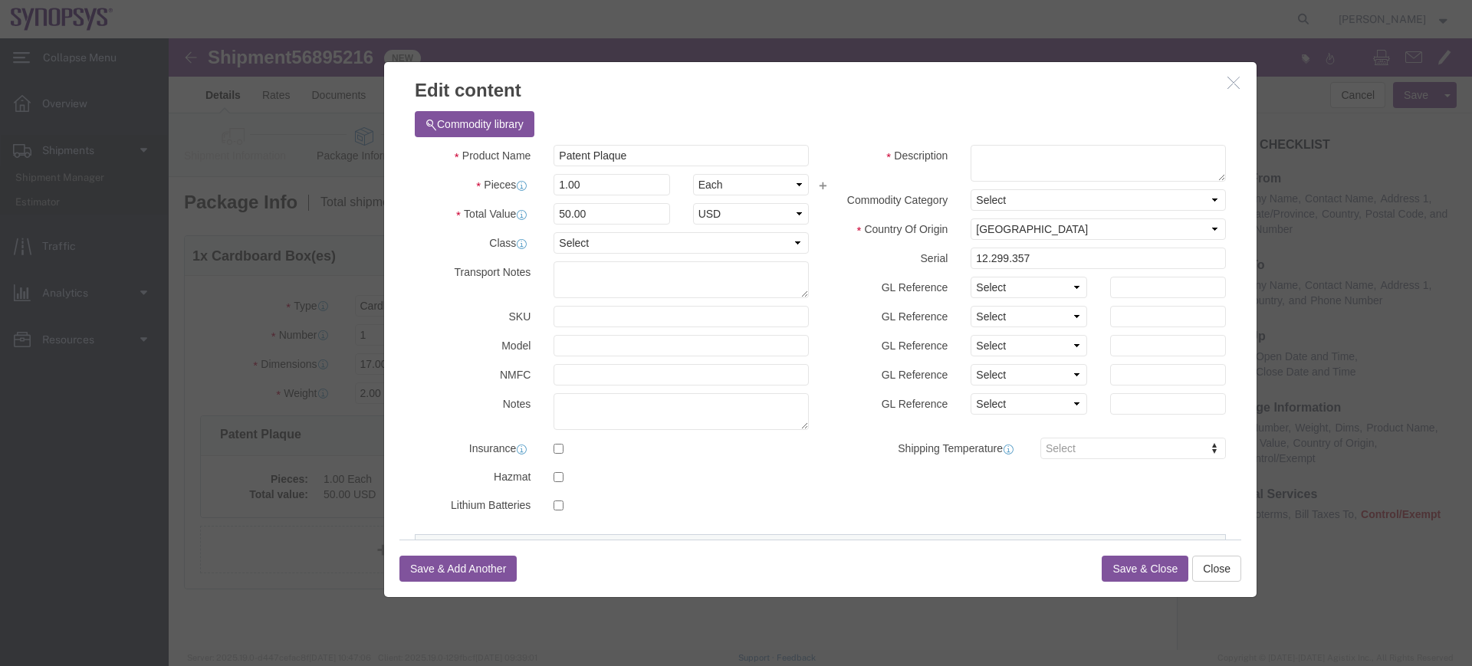
scroll to position [297, 0]
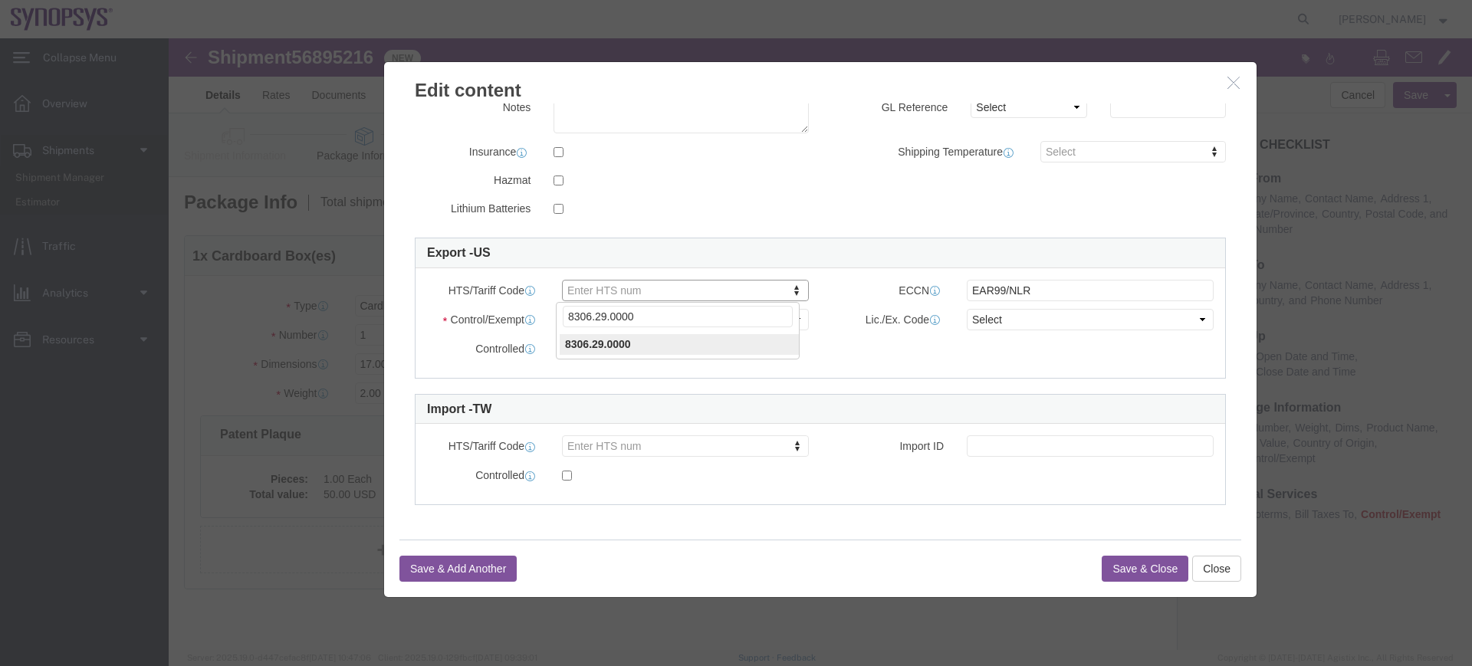
type input "8306.29.0000"
click button "Save & Close"
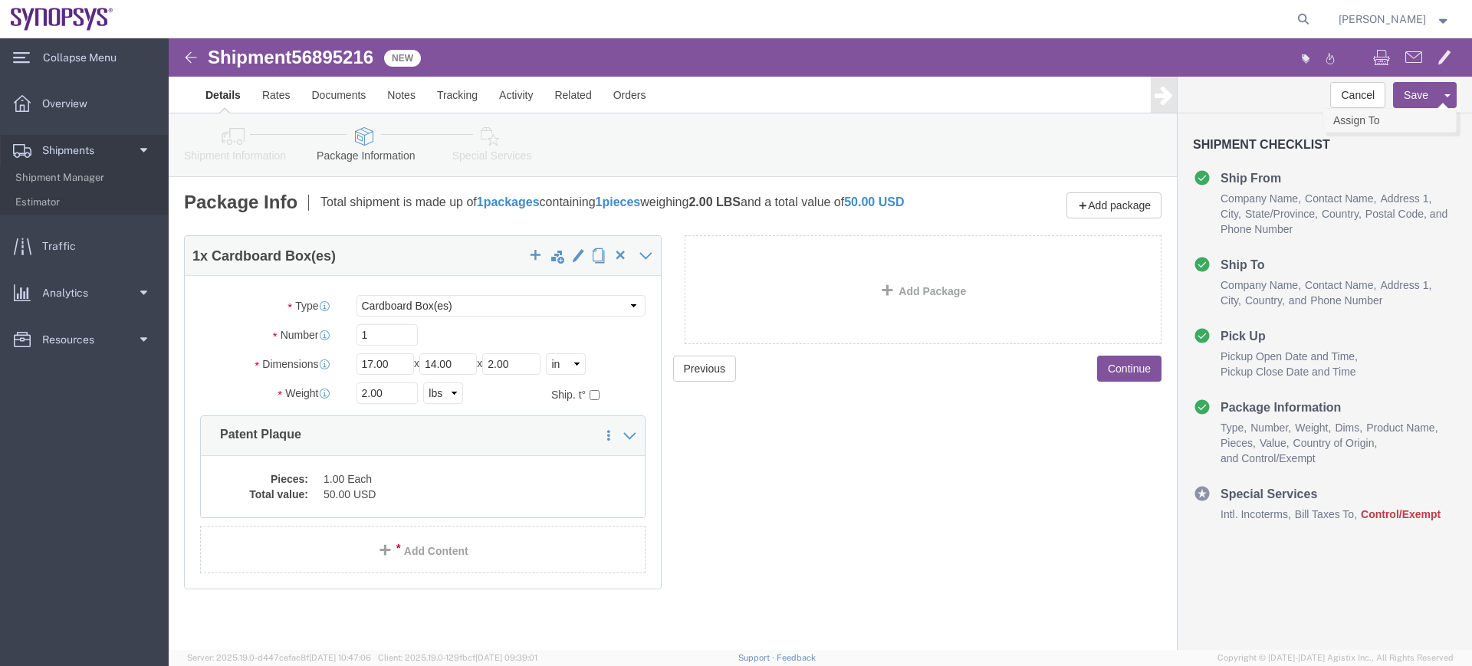
click link "Assign To"
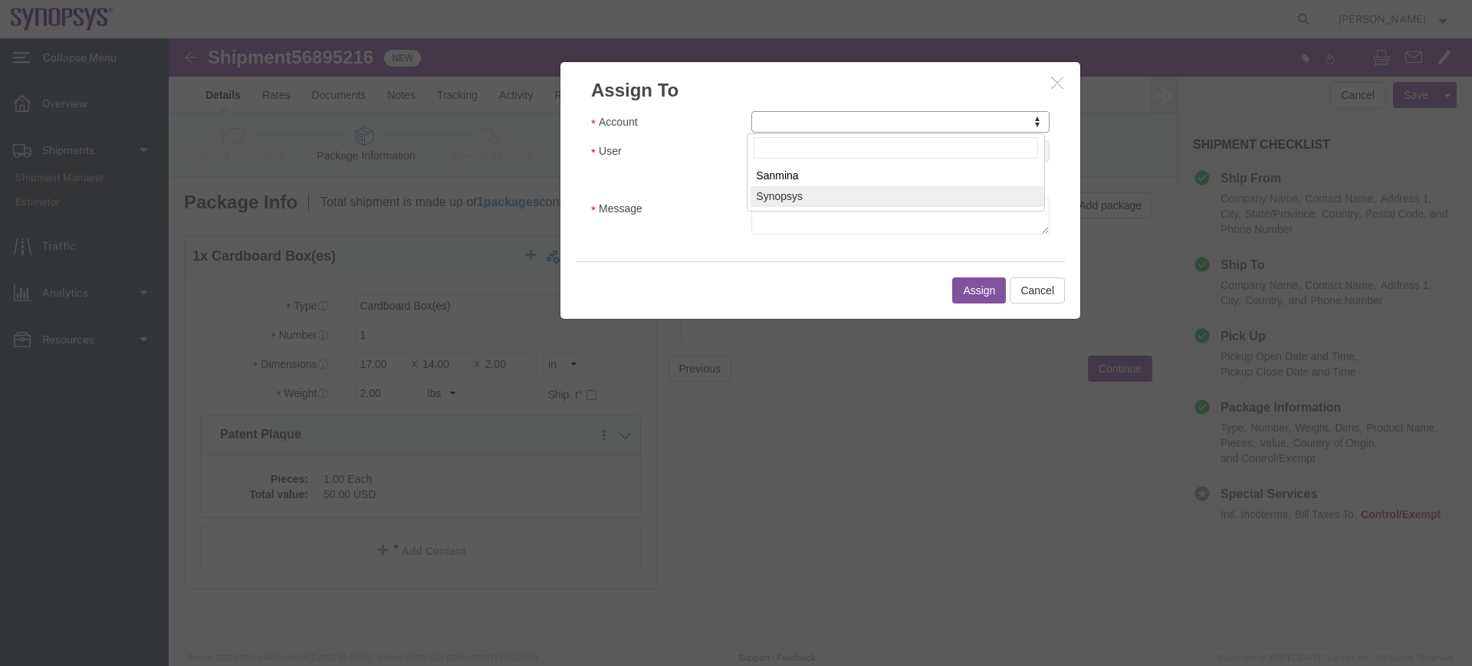
select select "117156"
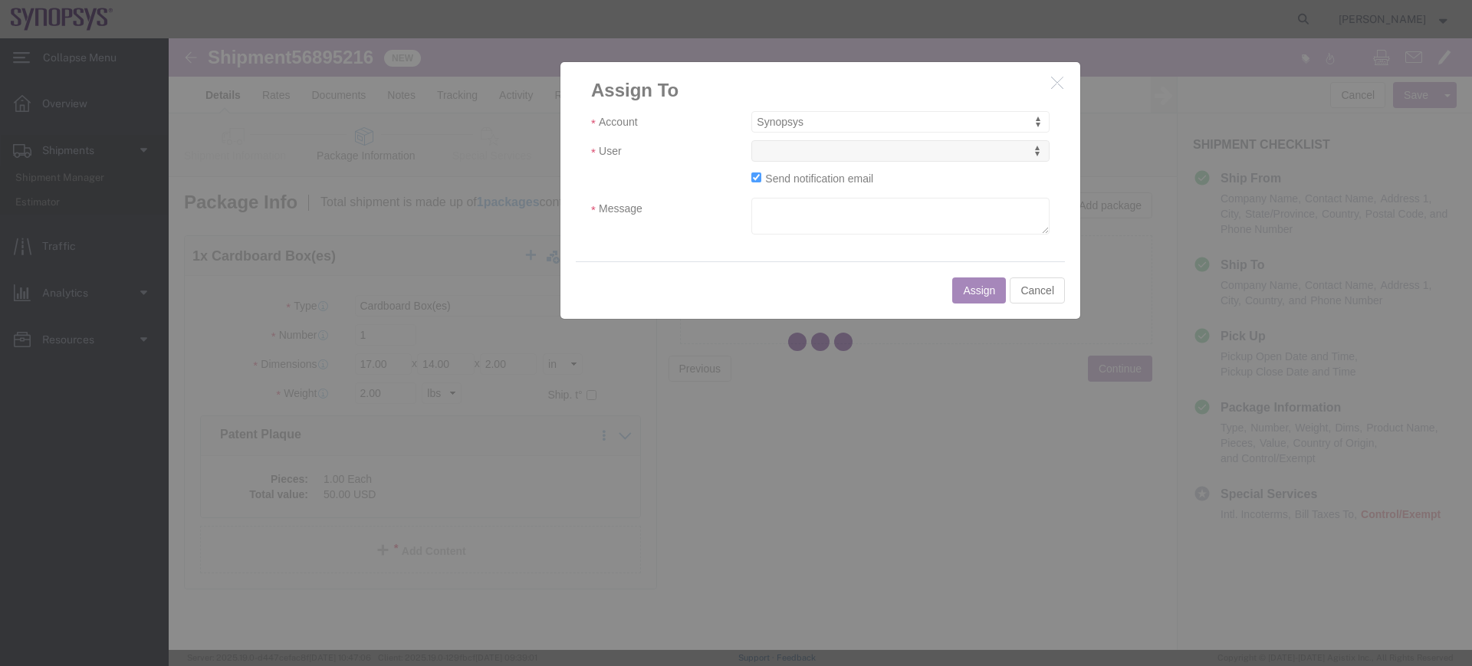
click at [820, 149] on div at bounding box center [820, 344] width 1303 height 612
click at [821, 149] on div at bounding box center [820, 344] width 1303 height 612
select select
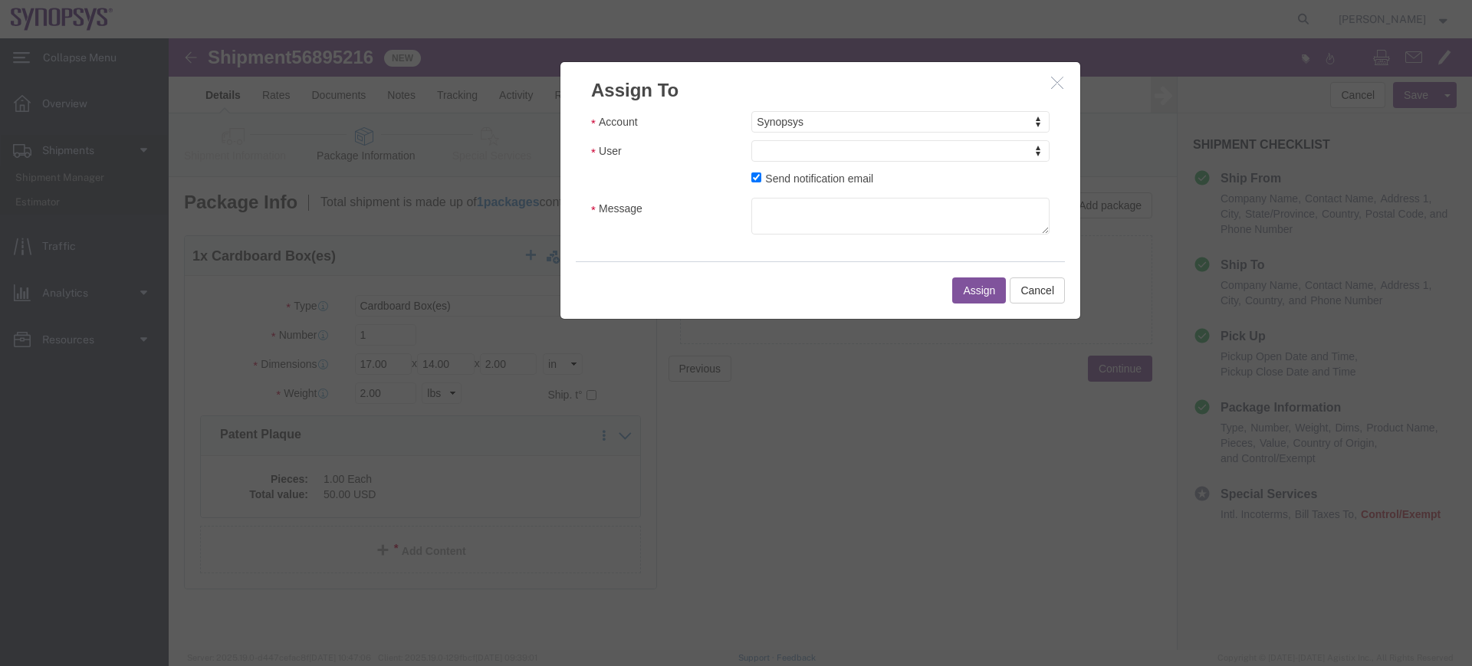
drag, startPoint x: 822, startPoint y: 149, endPoint x: 653, endPoint y: 110, distance: 173.0
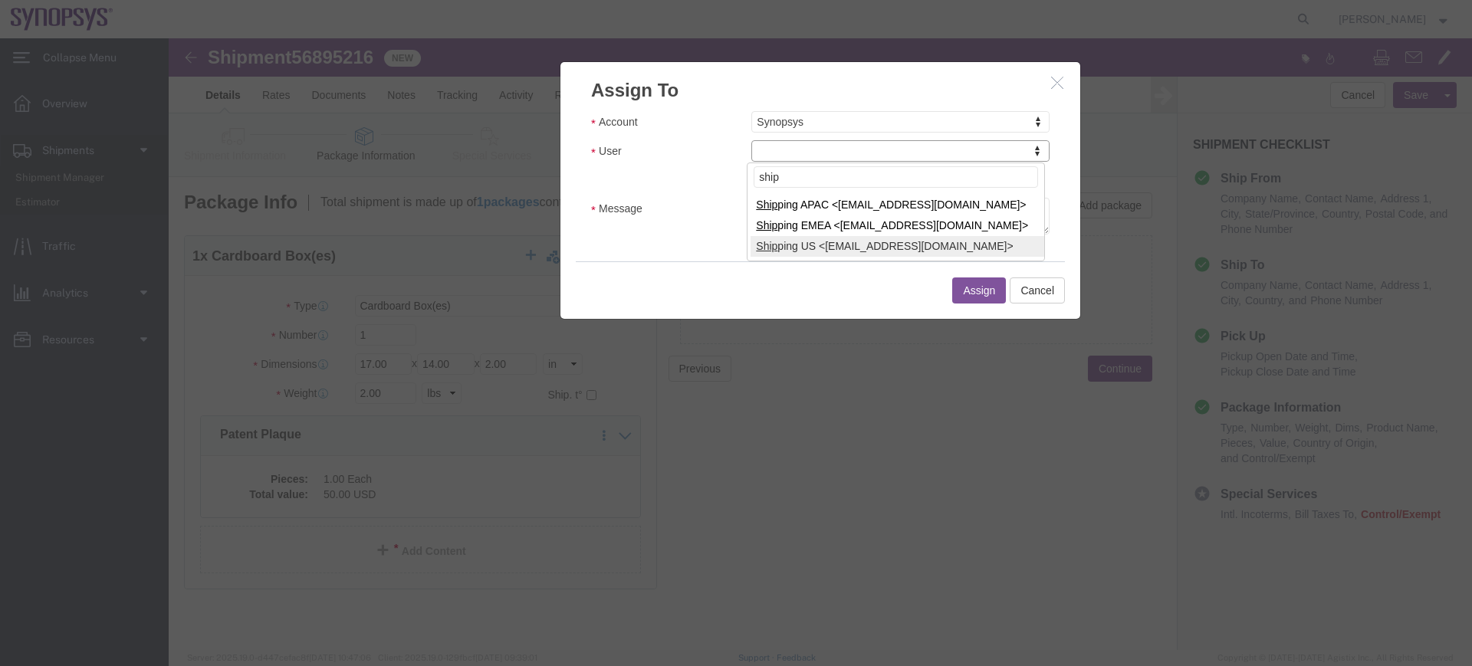
type input "ship"
select select "100122"
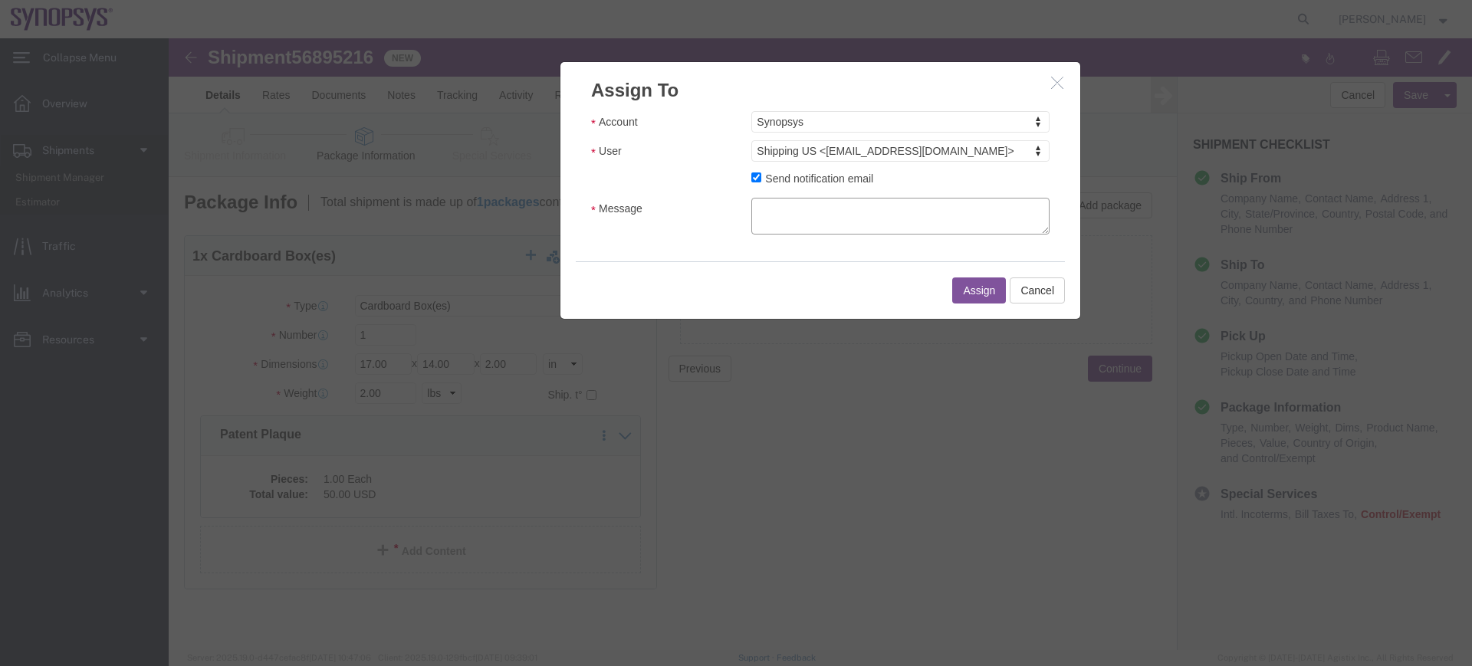
click textarea "Message"
type textarea "a"
click button "Assign"
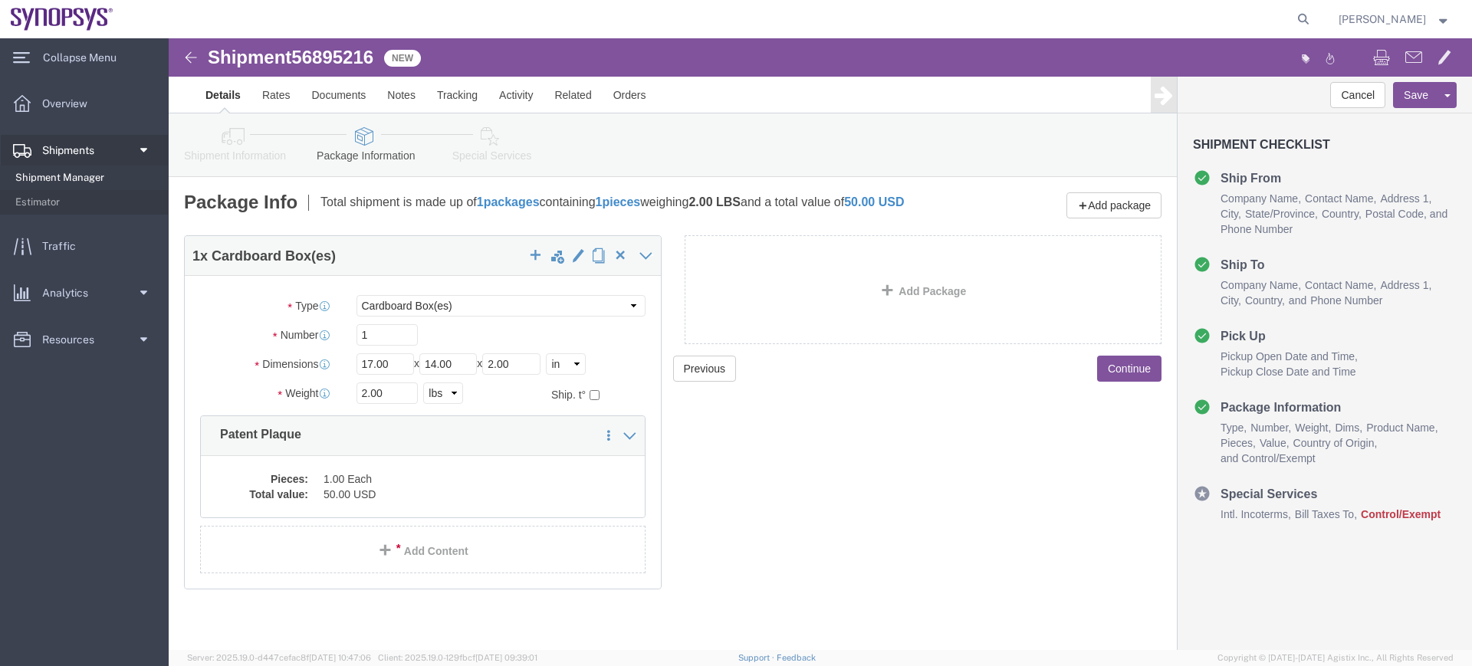
click at [127, 173] on span "Shipment Manager" at bounding box center [86, 178] width 142 height 31
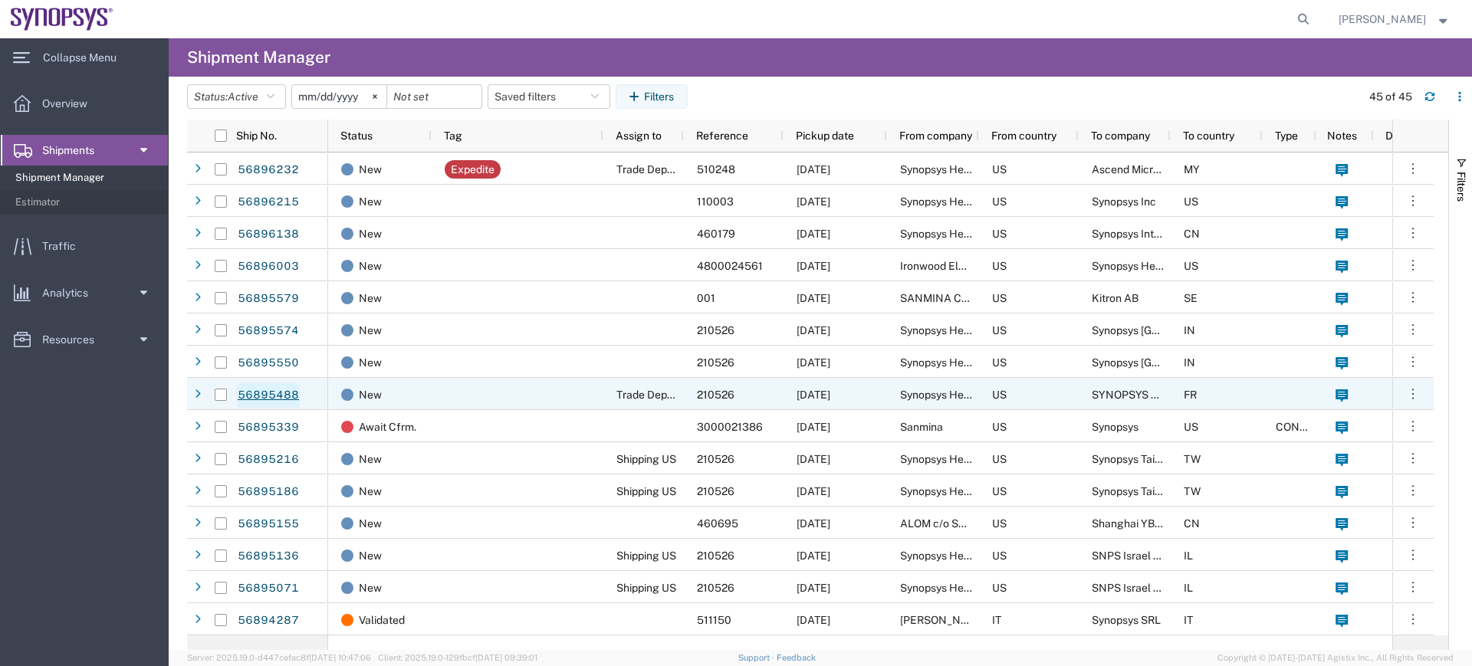
click at [257, 386] on link "56895488" at bounding box center [268, 395] width 63 height 25
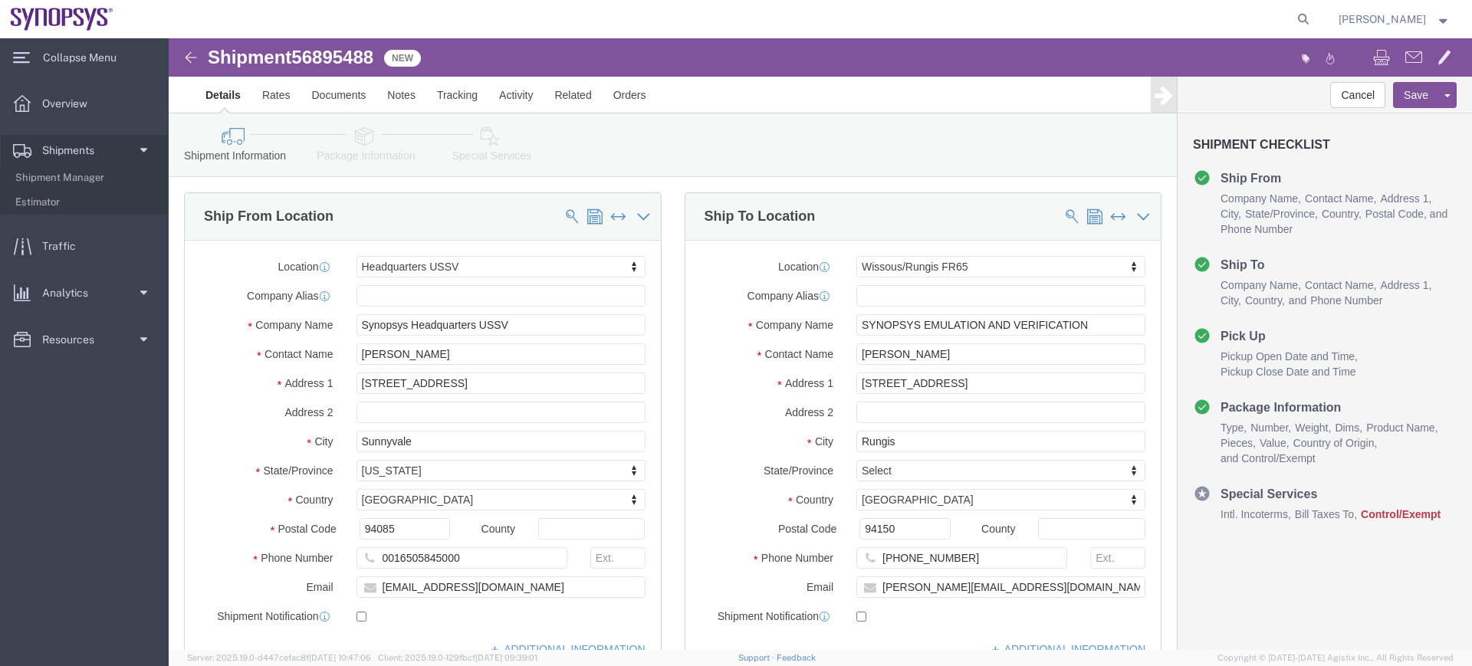
select select "63204"
select select "63109"
